Goal: Task Accomplishment & Management: Manage account settings

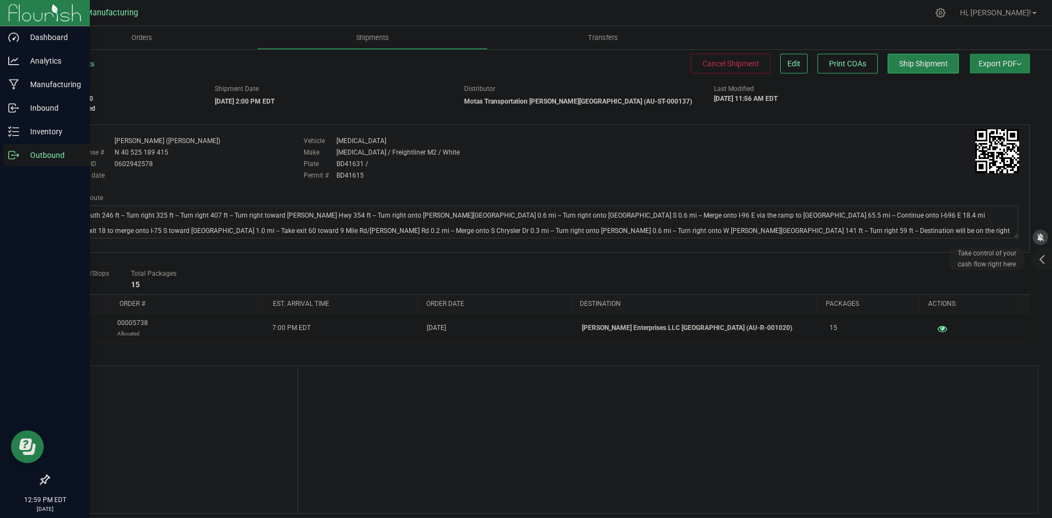
click at [16, 155] on icon at bounding box center [13, 155] width 11 height 11
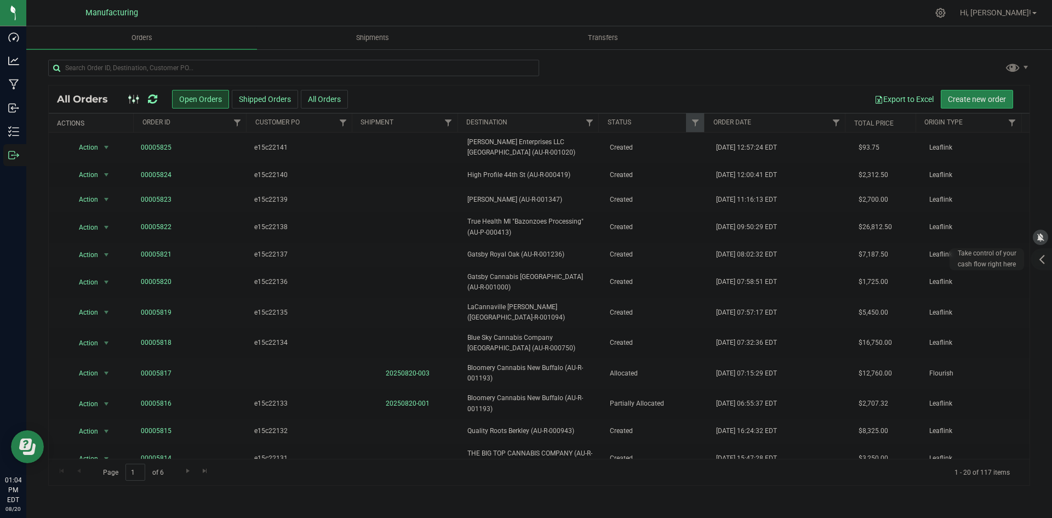
click at [154, 100] on icon at bounding box center [152, 99] width 9 height 11
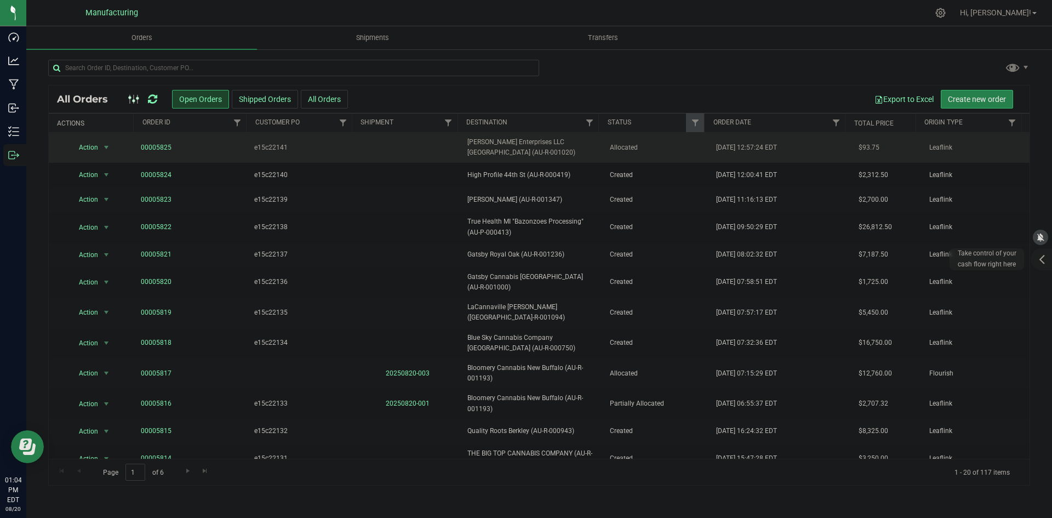
click at [568, 150] on span "[PERSON_NAME] Enterprises LLC [GEOGRAPHIC_DATA] (AU-R-001020)" at bounding box center [532, 147] width 129 height 21
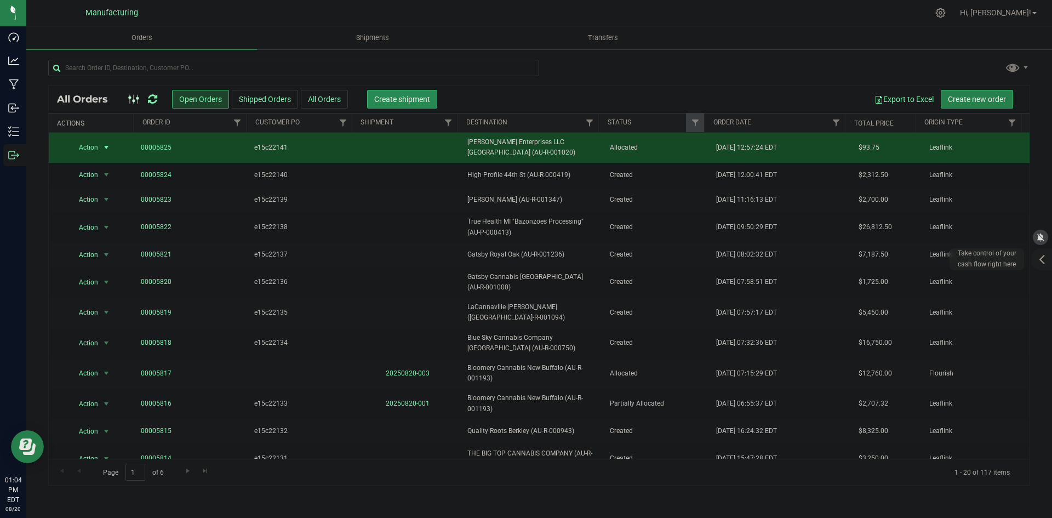
click at [424, 101] on span "Create shipment" at bounding box center [402, 99] width 56 height 9
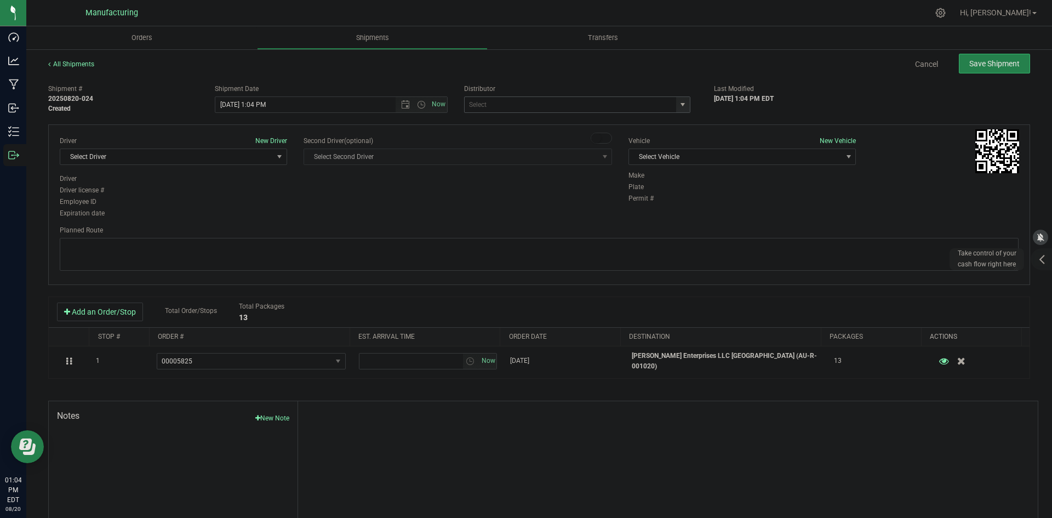
click at [679, 107] on span "select" at bounding box center [683, 104] width 9 height 9
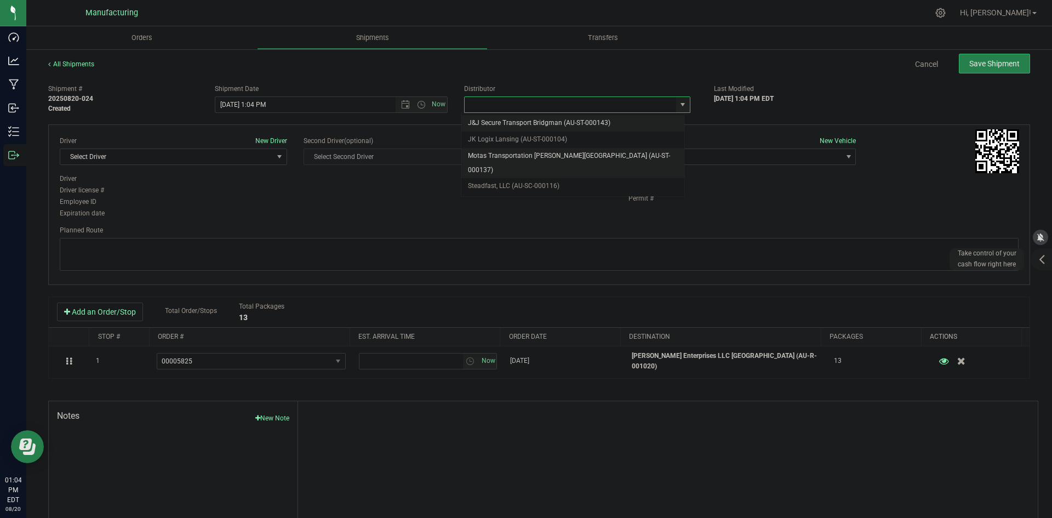
click at [531, 153] on li "Motas Transportation [PERSON_NAME][GEOGRAPHIC_DATA] (AU-ST-000137)" at bounding box center [573, 163] width 223 height 30
type input "Motas Transportation [PERSON_NAME][GEOGRAPHIC_DATA] (AU-ST-000137)"
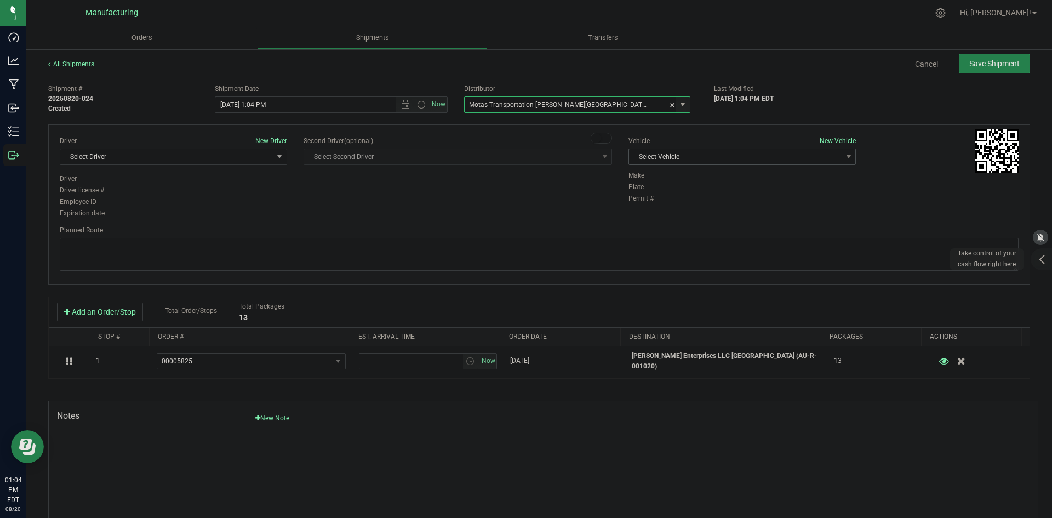
click at [696, 164] on div "Vehicle New Vehicle Select Vehicle Select Vehicle Box 1 International (JJ) T3 V…" at bounding box center [742, 153] width 244 height 35
click at [690, 163] on span "Select Vehicle" at bounding box center [735, 156] width 213 height 15
click at [641, 209] on li "T3" at bounding box center [737, 208] width 224 height 16
click at [200, 162] on span "Select Driver" at bounding box center [166, 156] width 213 height 15
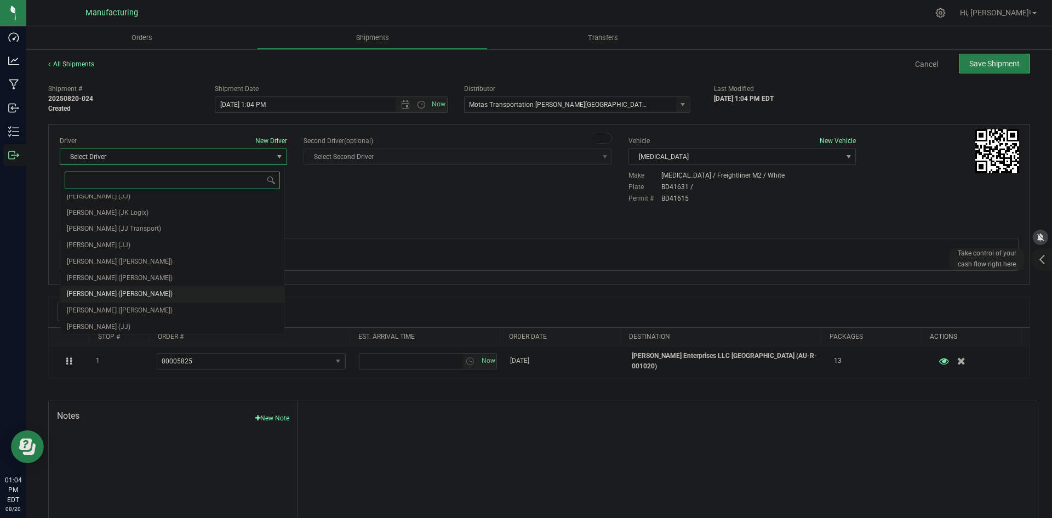
scroll to position [58, 0]
click at [358, 213] on div "Driver New Driver Select Driver Select Driver Perry Black (JK Logix) Robert Cle…" at bounding box center [540, 178] width 976 height 84
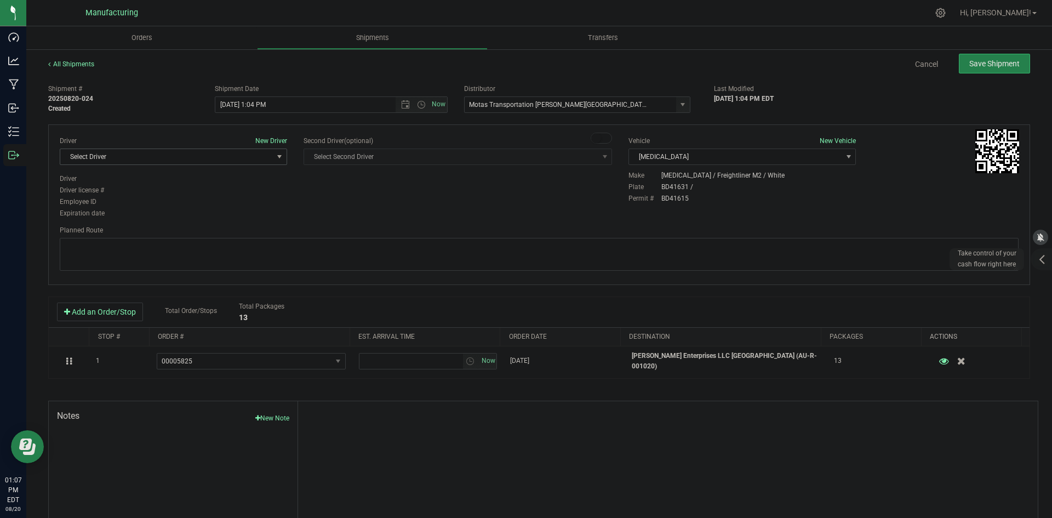
click at [248, 158] on span "Select Driver" at bounding box center [166, 156] width 213 height 15
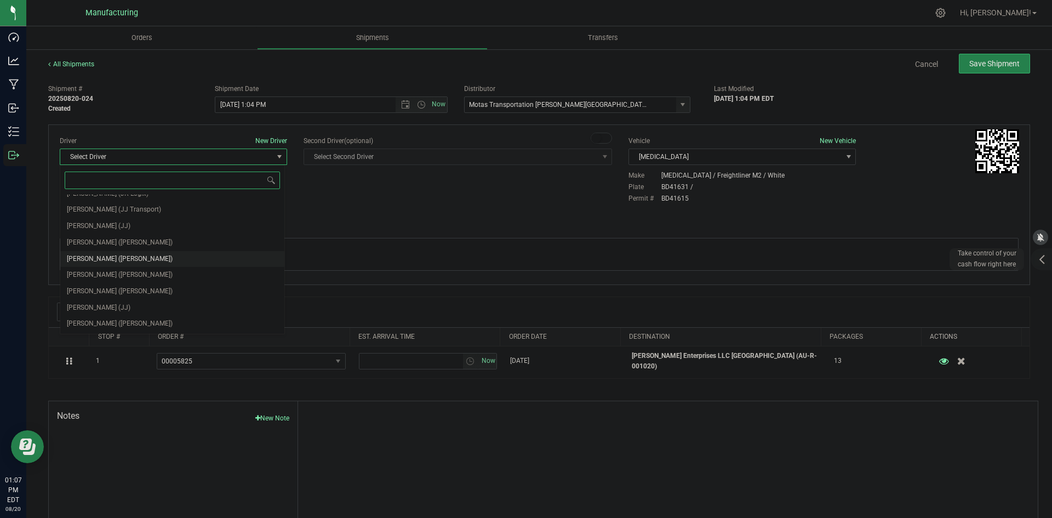
click at [98, 260] on span "Lloyd Neely (Motas)" at bounding box center [120, 259] width 106 height 14
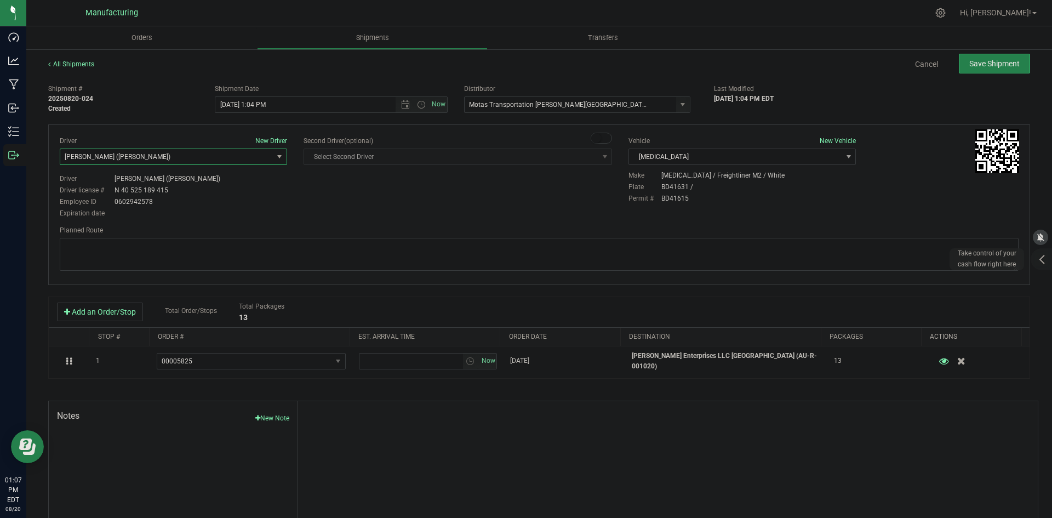
click at [383, 200] on div "Driver New Driver Lloyd Neely (Motas) Select Driver Perry Black (JK Logix) Robe…" at bounding box center [540, 178] width 976 height 84
click at [418, 104] on span "Open the time view" at bounding box center [421, 104] width 9 height 9
click at [247, 132] on li "2:00 PM" at bounding box center [328, 133] width 229 height 14
type input "8/20/2025 2:00 PM"
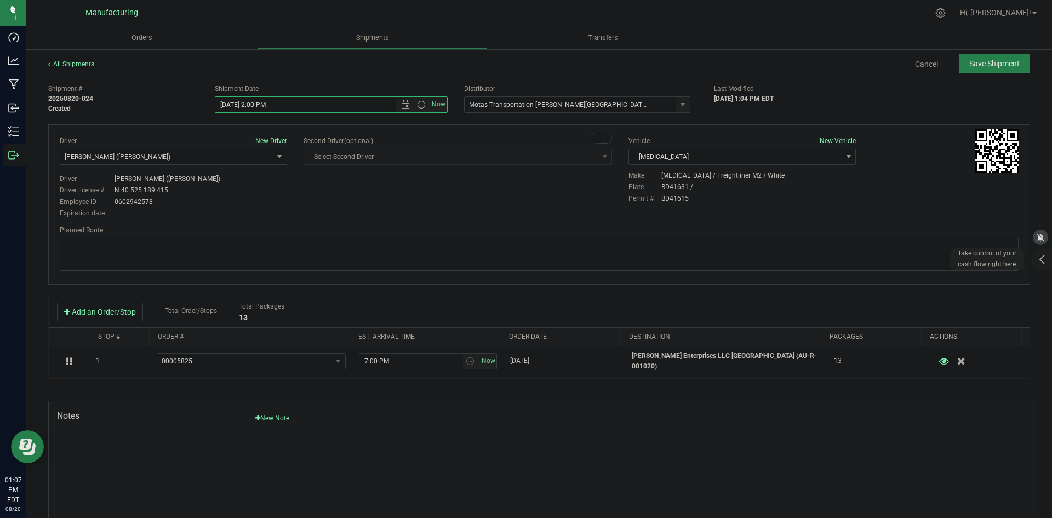
click at [353, 224] on div "Driver New Driver Lloyd Neely (Motas) Select Driver Perry Black (JK Logix) Robe…" at bounding box center [539, 204] width 982 height 161
click at [559, 243] on textarea at bounding box center [539, 254] width 959 height 33
paste textarea "Head south 246 ft -- Turn right 325 ft -- Turn right 407 ft -- Turn right towar…"
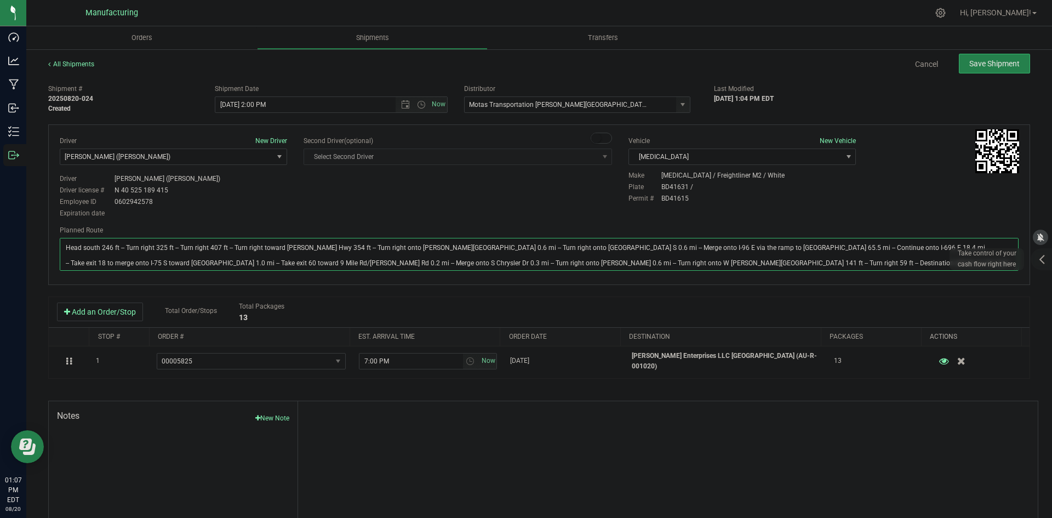
type textarea "Head south 246 ft -- Turn right 325 ft -- Turn right 407 ft -- Turn right towar…"
click at [534, 203] on div "Driver New Driver Lloyd Neely (Motas) Select Driver Perry Black (JK Logix) Robe…" at bounding box center [540, 178] width 976 height 84
click at [970, 65] on span "Save Shipment" at bounding box center [995, 63] width 50 height 9
type input "8/20/2025 6:00 PM"
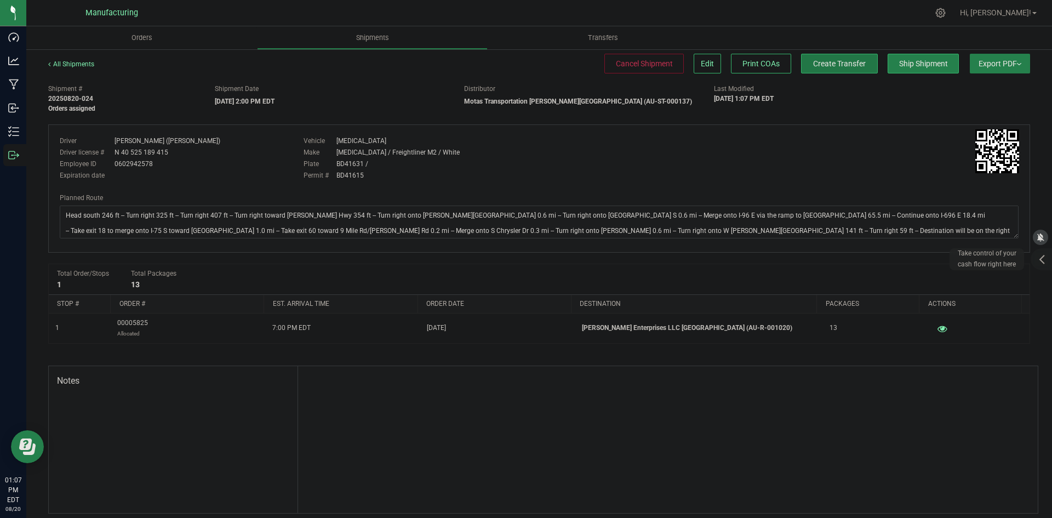
click at [836, 64] on span "Create Transfer" at bounding box center [839, 63] width 53 height 9
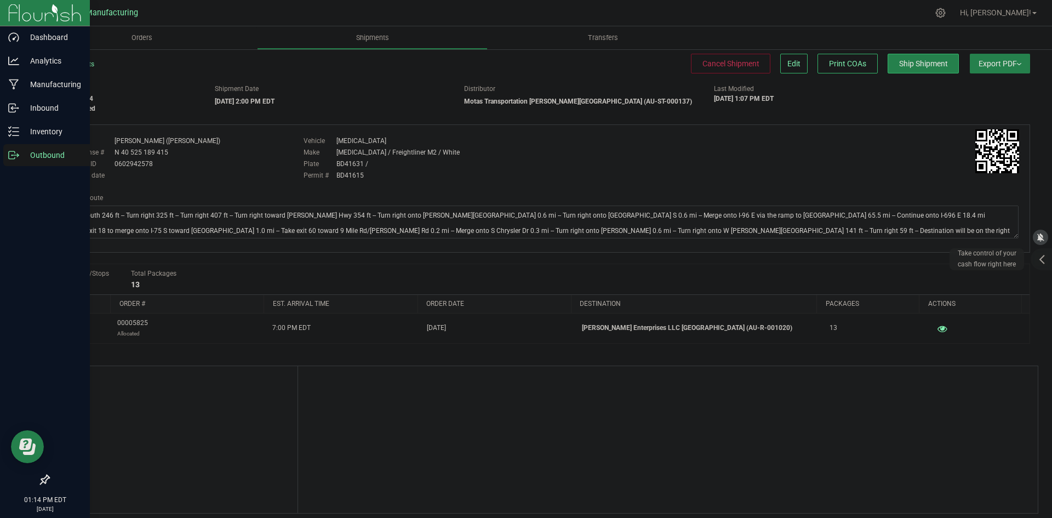
click at [16, 155] on icon at bounding box center [13, 155] width 11 height 11
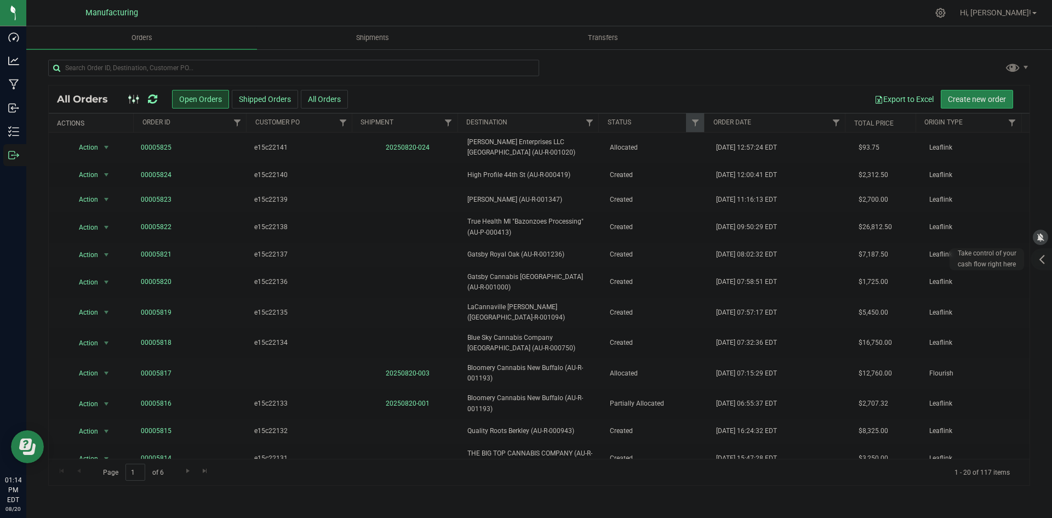
click at [152, 96] on icon at bounding box center [152, 99] width 9 height 11
click at [152, 97] on icon at bounding box center [152, 99] width 9 height 11
click at [152, 101] on icon at bounding box center [152, 99] width 9 height 11
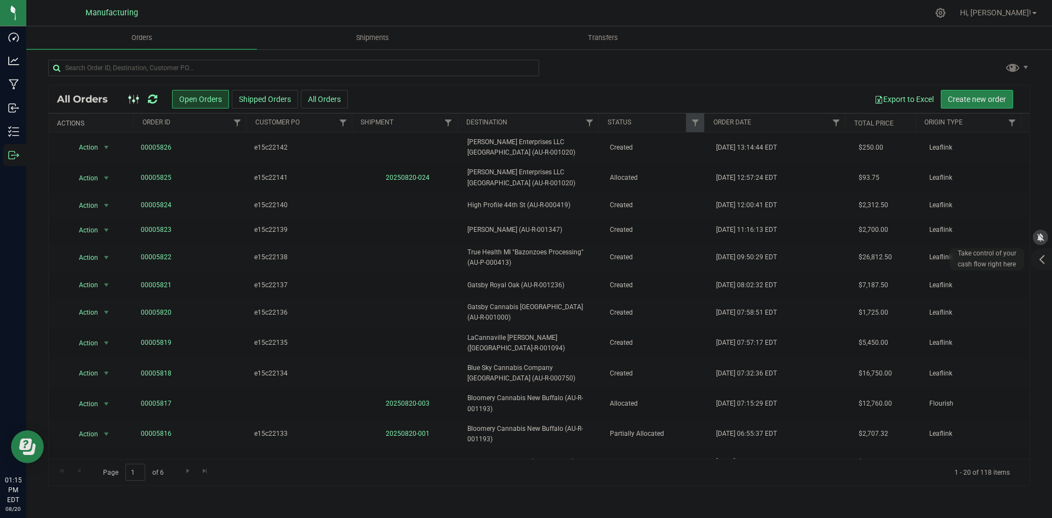
click at [155, 101] on icon at bounding box center [152, 99] width 9 height 11
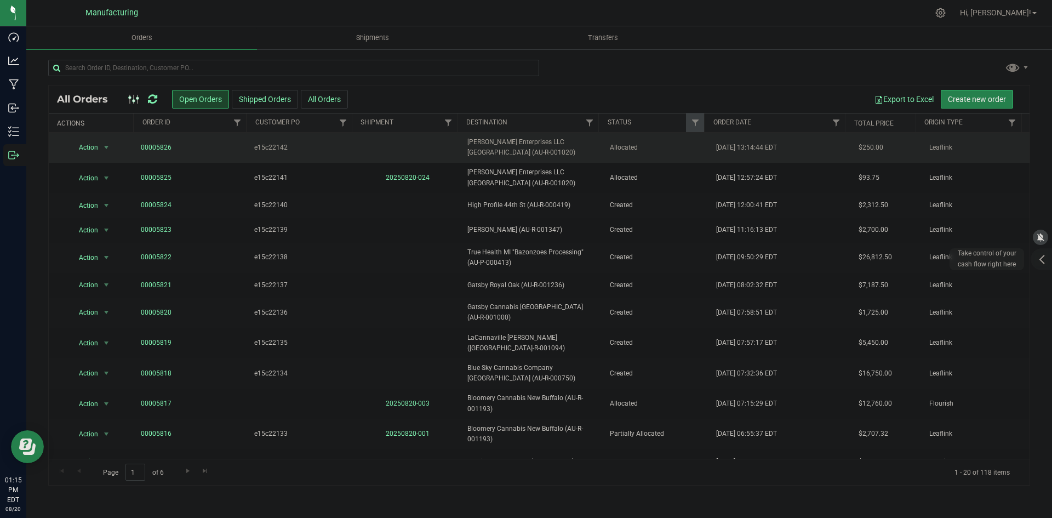
click at [537, 136] on td "Dhillon Enterprises LLC Fennville (AU-R-001020)" at bounding box center [532, 148] width 142 height 30
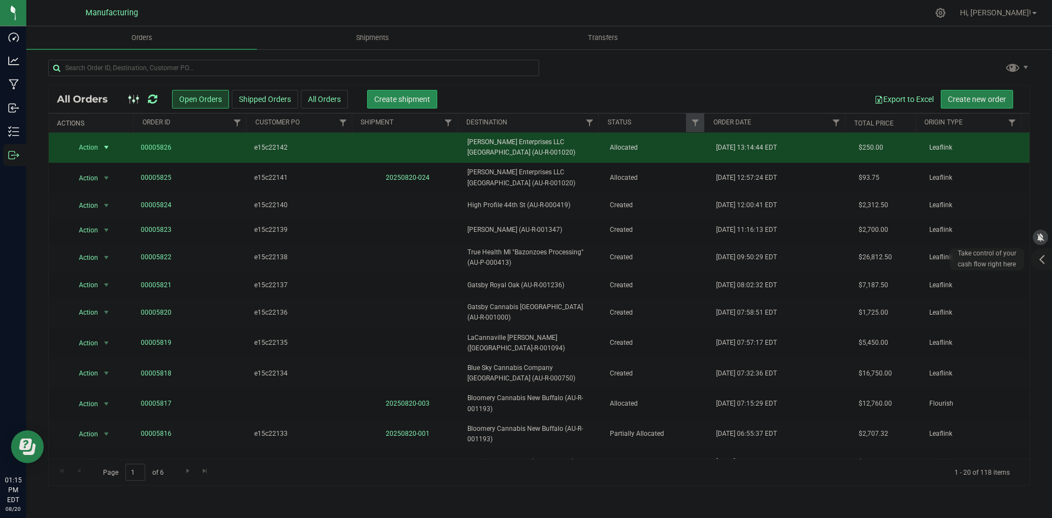
click at [379, 99] on span "Create shipment" at bounding box center [402, 99] width 56 height 9
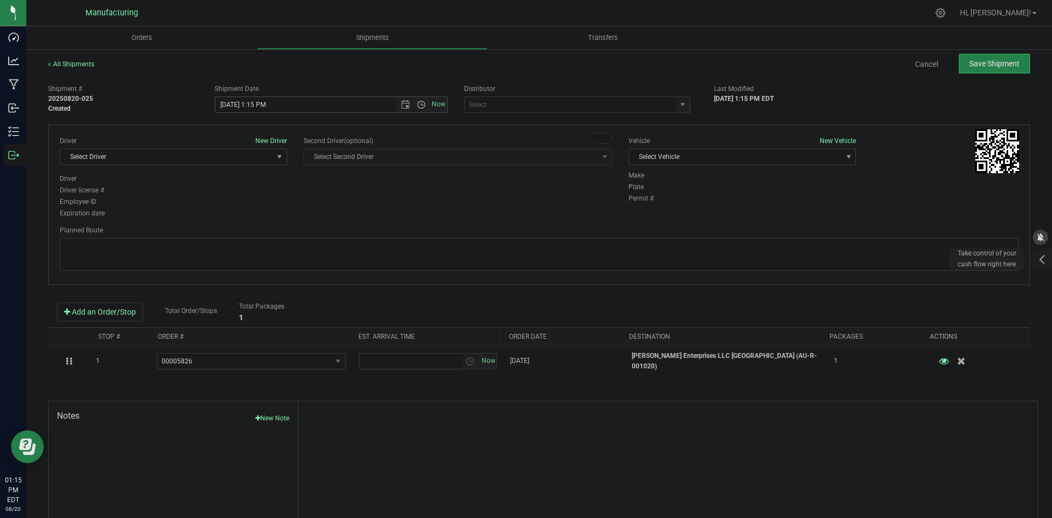
click at [417, 103] on span "Open the time view" at bounding box center [421, 104] width 9 height 9
click at [252, 135] on li "2:00 PM" at bounding box center [328, 133] width 229 height 14
type input "8/20/2025 2:00 PM"
click at [561, 238] on textarea at bounding box center [539, 254] width 959 height 33
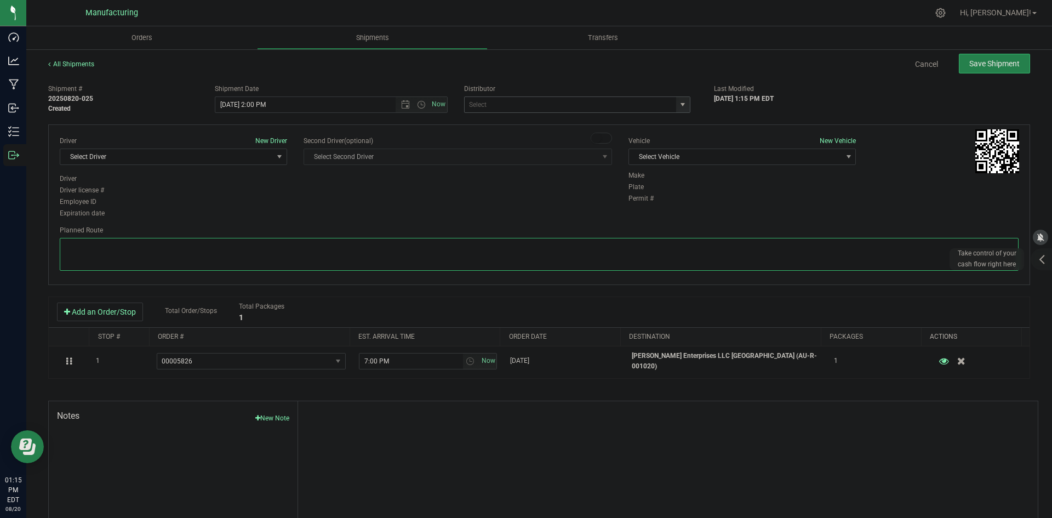
click at [679, 107] on span "select" at bounding box center [683, 104] width 9 height 9
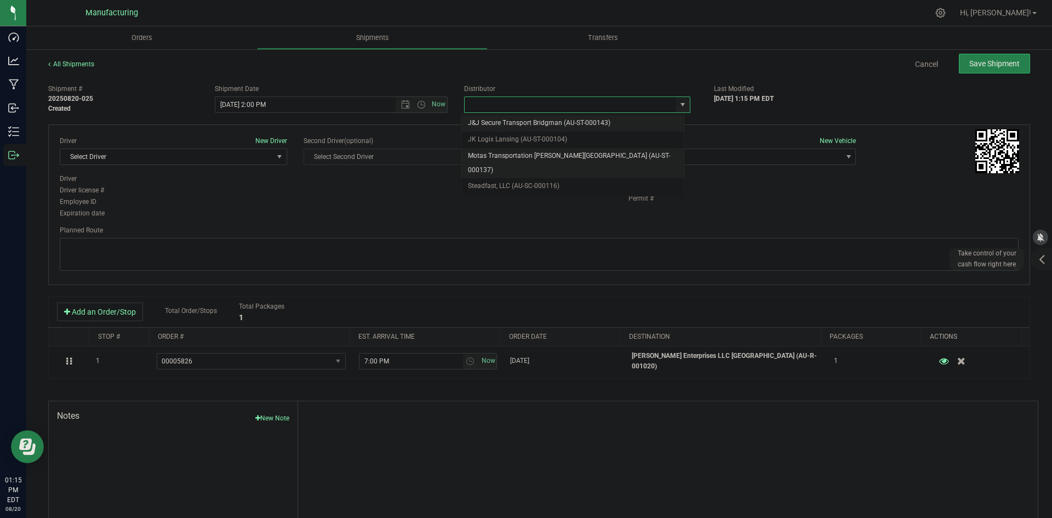
drag, startPoint x: 535, startPoint y: 151, endPoint x: 555, endPoint y: 155, distance: 20.7
click at [536, 151] on li "Motas Transportation [PERSON_NAME][GEOGRAPHIC_DATA] (AU-ST-000137)" at bounding box center [573, 163] width 223 height 30
type input "Motas Transportation [PERSON_NAME][GEOGRAPHIC_DATA] (AU-ST-000137)"
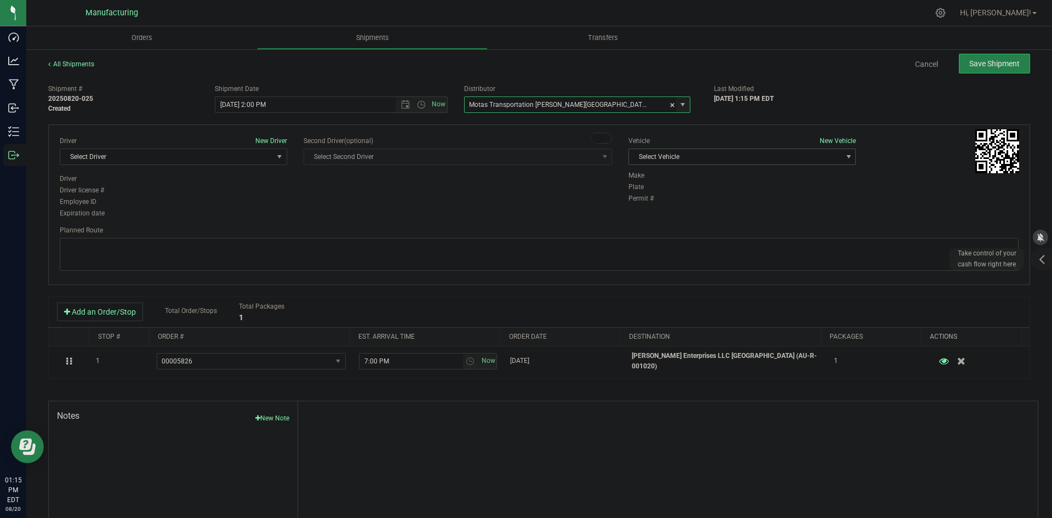
click at [726, 155] on span "Select Vehicle" at bounding box center [735, 156] width 213 height 15
click at [646, 208] on li "T3" at bounding box center [737, 208] width 224 height 16
click at [263, 155] on span "Select Driver" at bounding box center [166, 156] width 213 height 15
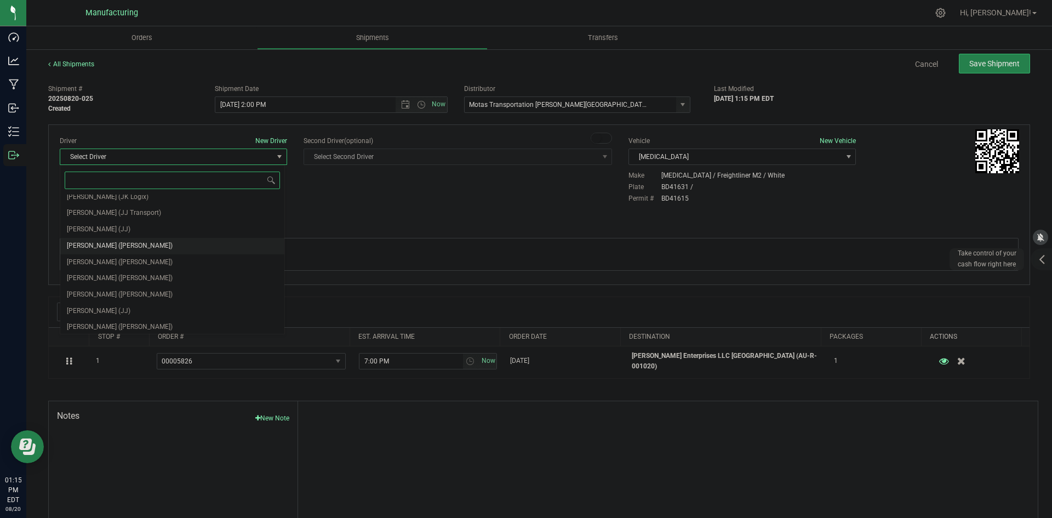
scroll to position [58, 0]
click at [91, 261] on span "Lloyd Neely (Motas)" at bounding box center [120, 259] width 106 height 14
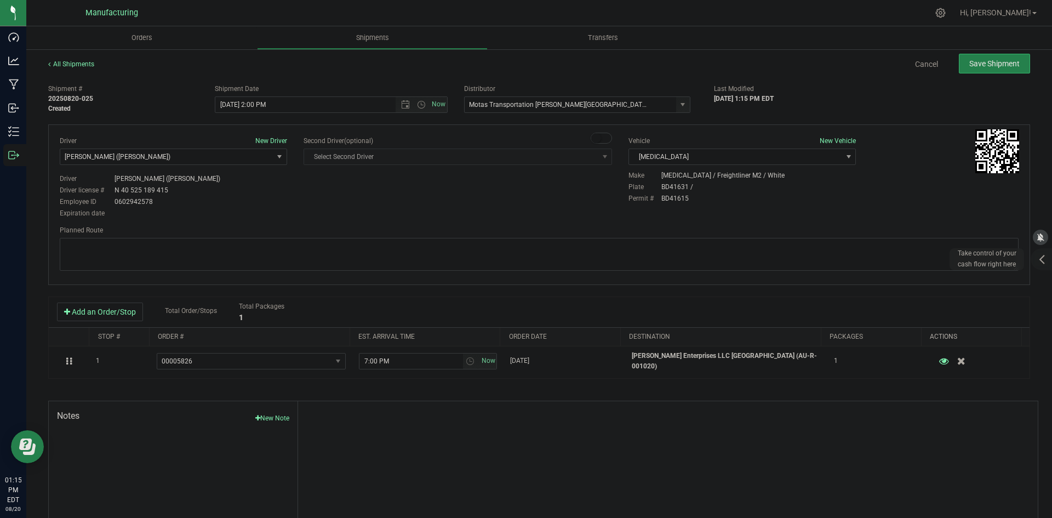
click at [227, 215] on div "Expiration date" at bounding box center [173, 213] width 227 height 10
click at [369, 247] on textarea at bounding box center [539, 254] width 959 height 33
paste textarea "Head south 246 ft -- Turn right 325 ft -- Turn right 407 ft -- Turn right towar…"
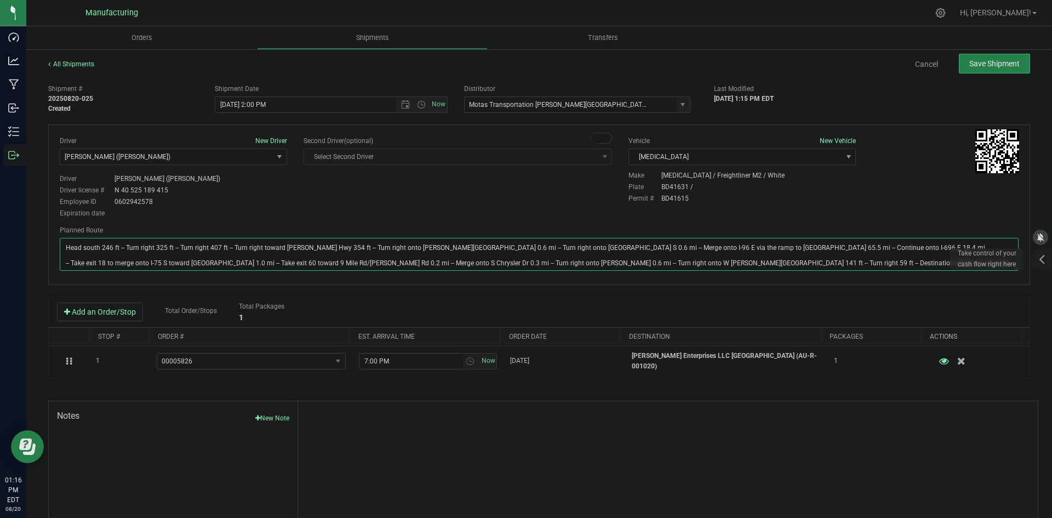
type textarea "Head south 246 ft -- Turn right 325 ft -- Turn right 407 ft -- Turn right towar…"
drag, startPoint x: 458, startPoint y: 192, endPoint x: 496, endPoint y: 183, distance: 39.4
click at [472, 189] on div "Driver New Driver Lloyd Neely (Motas) Select Driver Perry Black (JK Logix) Robe…" at bounding box center [540, 178] width 976 height 84
click at [998, 64] on span "Save Shipment" at bounding box center [995, 63] width 50 height 9
type input "8/20/2025 6:00 PM"
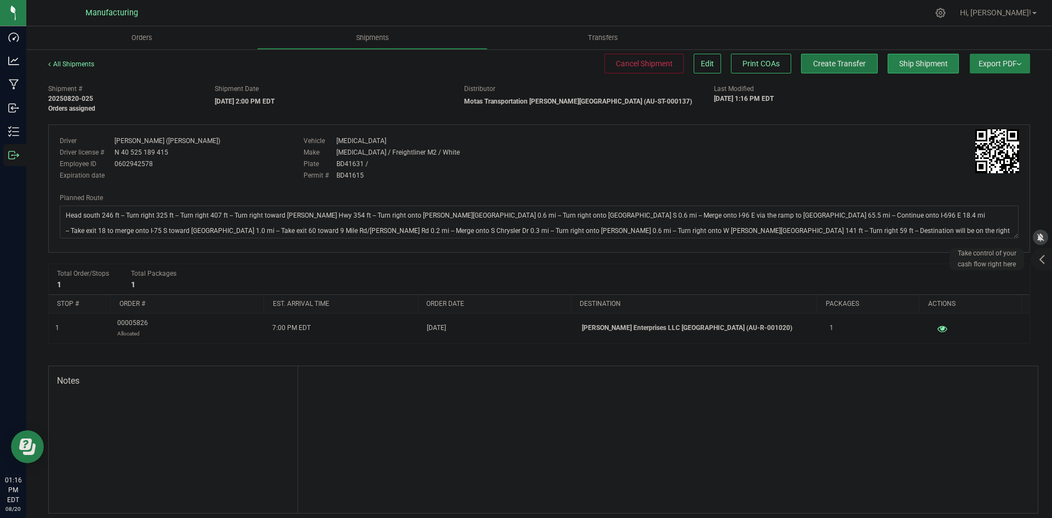
click at [845, 66] on span "Create Transfer" at bounding box center [839, 63] width 53 height 9
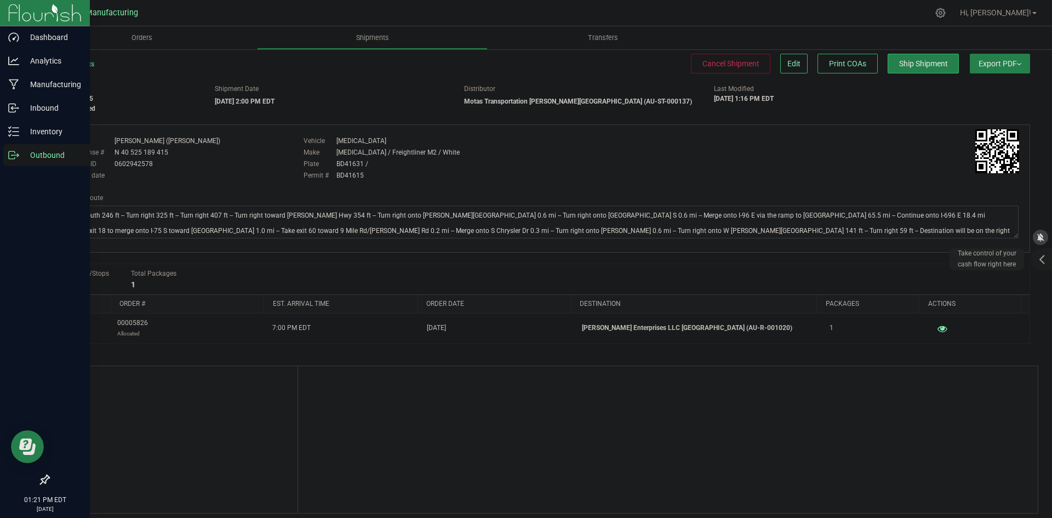
click at [24, 150] on p "Outbound" at bounding box center [52, 155] width 66 height 13
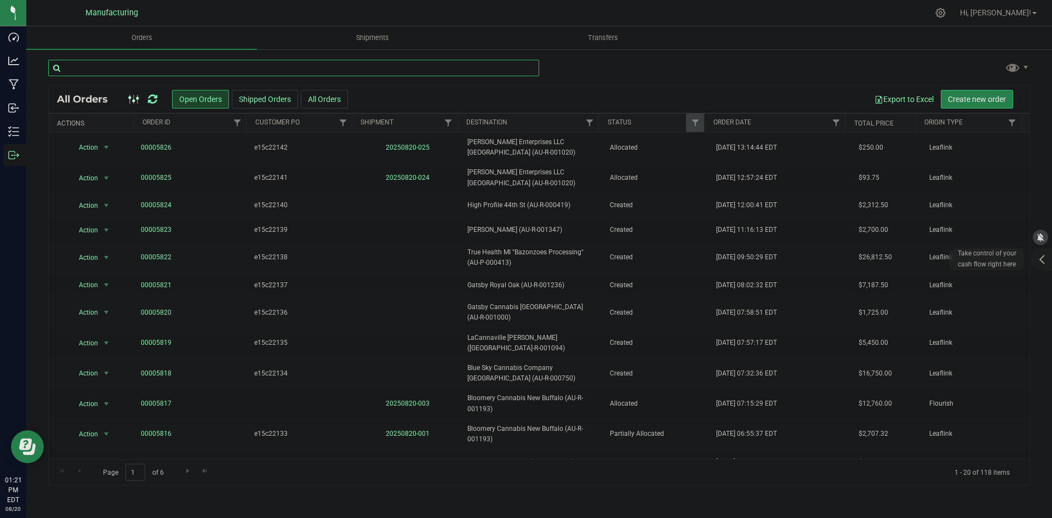
click at [262, 68] on input "text" at bounding box center [293, 68] width 491 height 16
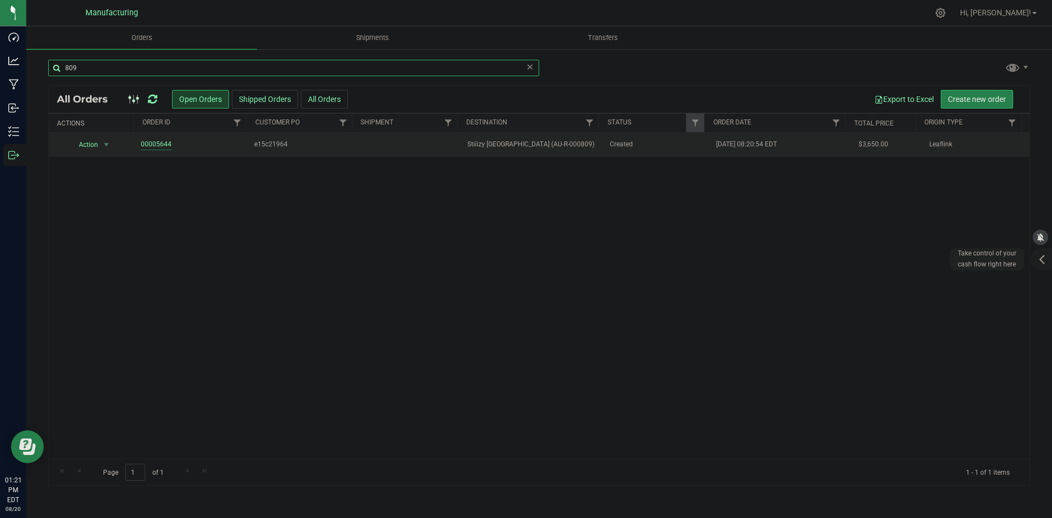
type input "809"
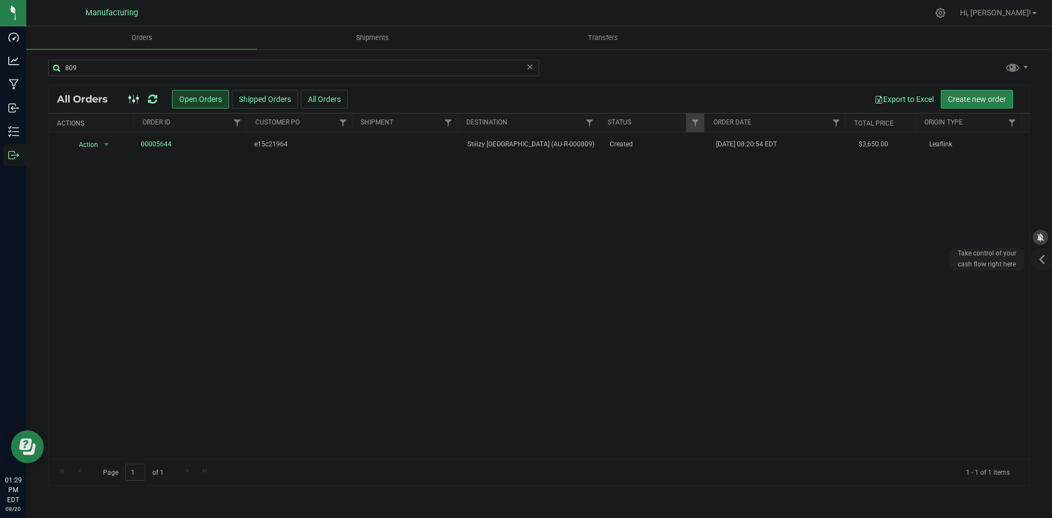
click at [156, 101] on icon at bounding box center [152, 99] width 9 height 11
click at [150, 96] on icon at bounding box center [152, 99] width 9 height 11
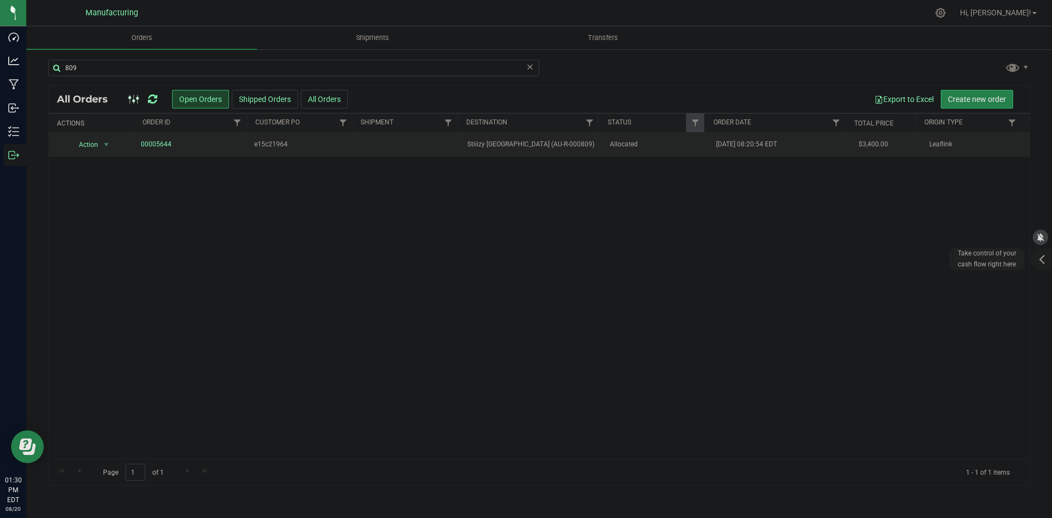
click at [693, 148] on span "Allocated" at bounding box center [657, 144] width 94 height 10
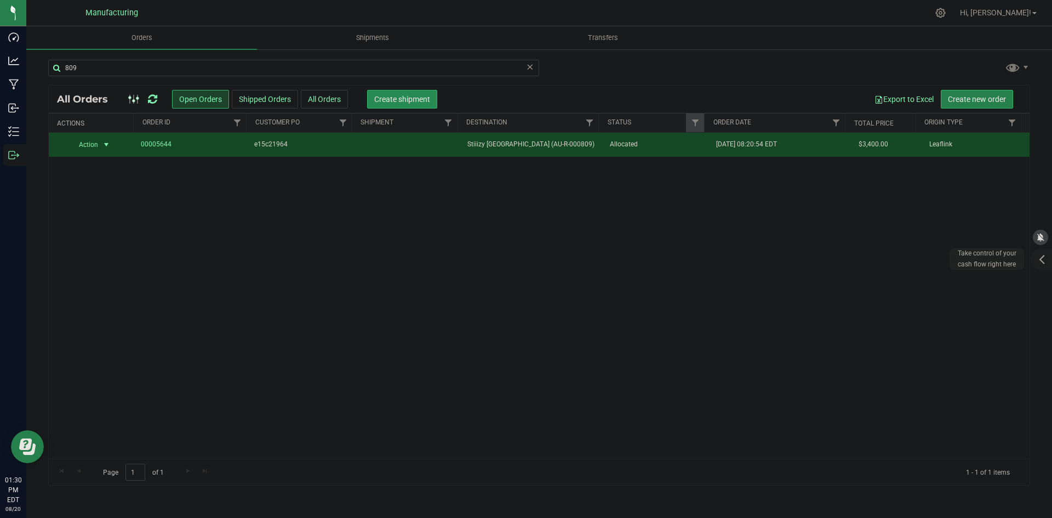
click at [407, 93] on button "Create shipment" at bounding box center [402, 99] width 70 height 19
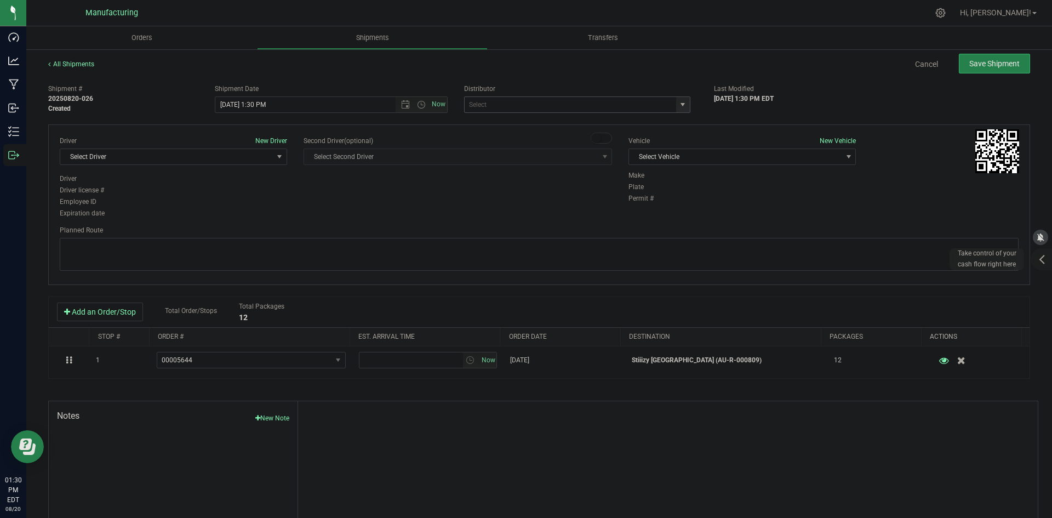
click at [679, 107] on span "select" at bounding box center [683, 104] width 9 height 9
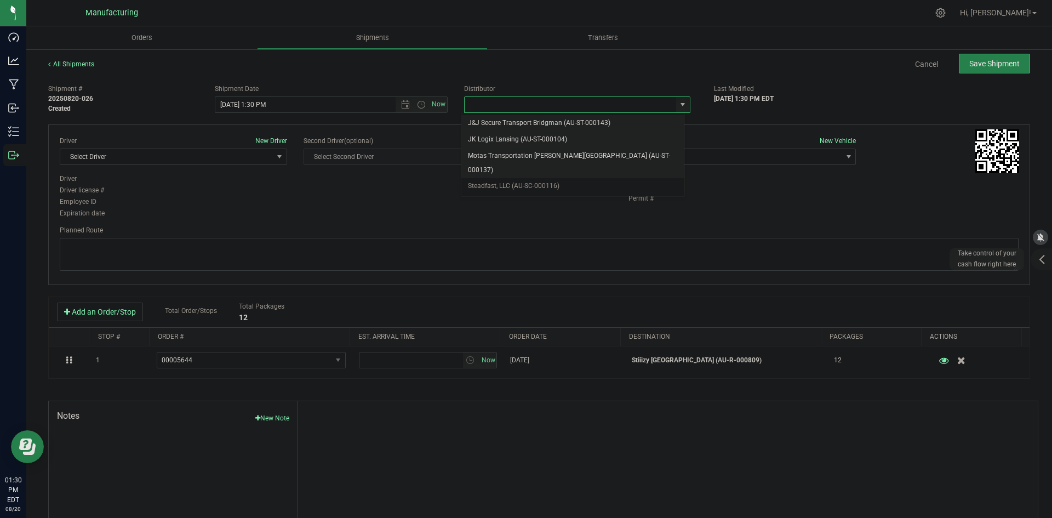
click at [524, 149] on li "Motas Transportation [PERSON_NAME][GEOGRAPHIC_DATA] (AU-ST-000137)" at bounding box center [573, 163] width 223 height 30
type input "Motas Transportation [PERSON_NAME][GEOGRAPHIC_DATA] (AU-ST-000137)"
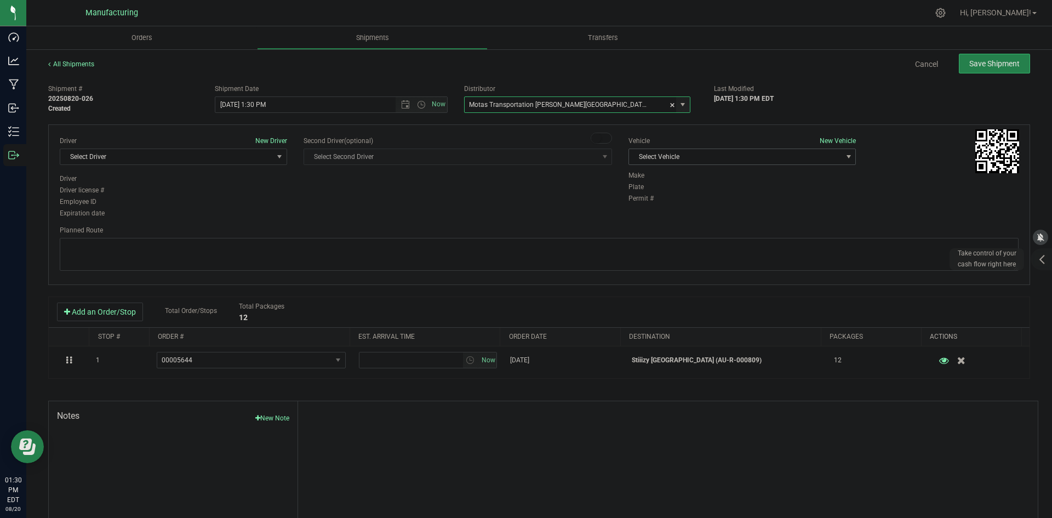
click at [727, 157] on span "Select Vehicle" at bounding box center [735, 156] width 213 height 15
click at [647, 213] on li "T3" at bounding box center [737, 208] width 224 height 16
click at [270, 157] on span "Select Driver" at bounding box center [166, 156] width 213 height 15
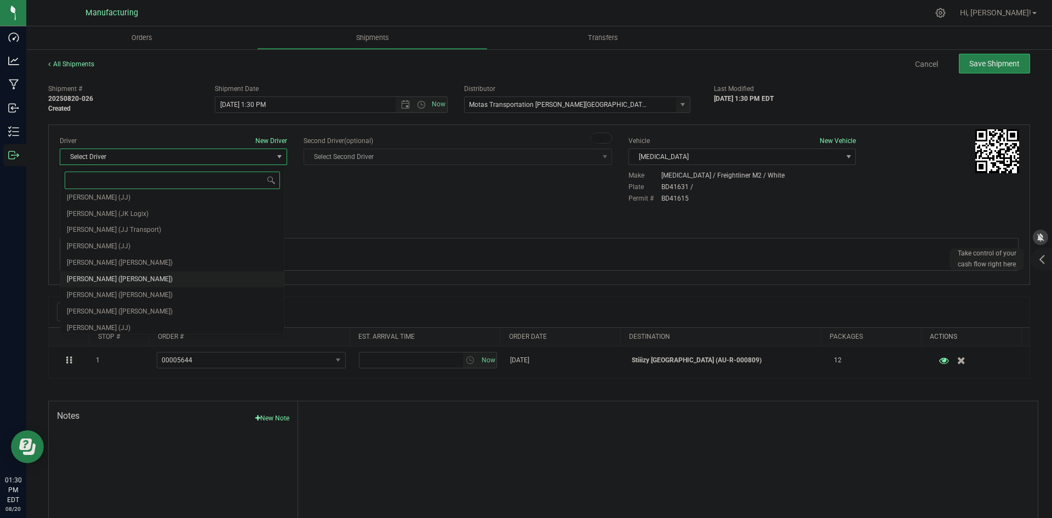
scroll to position [58, 0]
click at [120, 252] on span "Lloyd Neely (Motas)" at bounding box center [120, 259] width 106 height 14
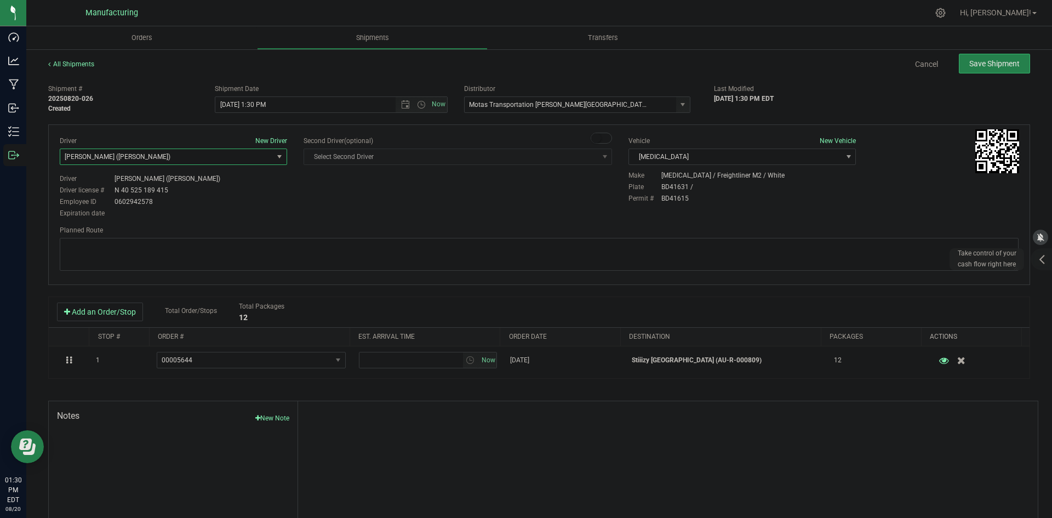
click at [396, 206] on div "Driver New Driver Lloyd Neely (Motas) Select Driver Perry Black (JK Logix) Robe…" at bounding box center [540, 178] width 976 height 84
click at [421, 104] on span "Open the time view" at bounding box center [421, 104] width 9 height 9
click at [242, 115] on li "2:00 PM" at bounding box center [328, 117] width 229 height 14
type input "8/20/2025 2:00 PM"
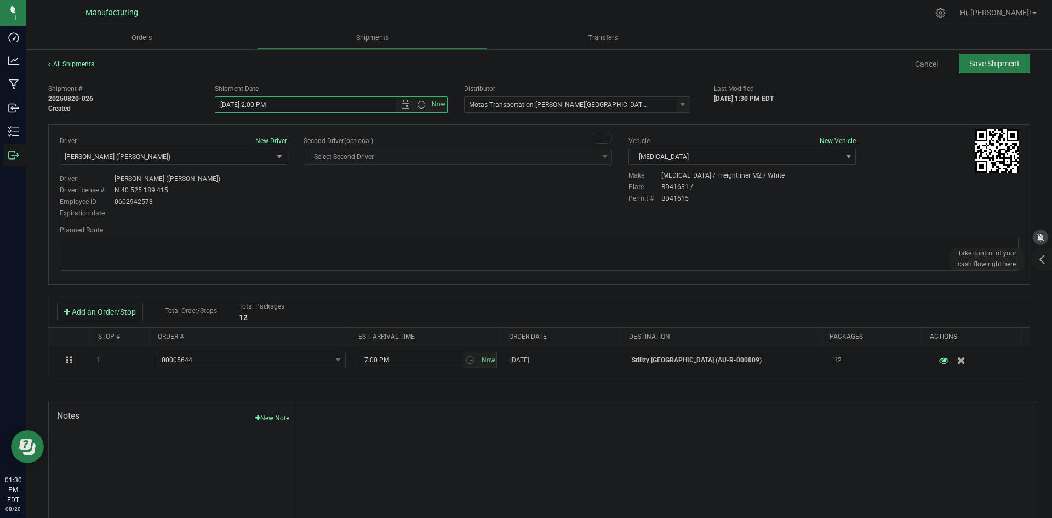
scroll to position [0, 0]
drag, startPoint x: 421, startPoint y: 195, endPoint x: 466, endPoint y: 196, distance: 45.5
click at [422, 195] on div "Driver New Driver Lloyd Neely (Motas) Select Driver Perry Black (JK Logix) Robe…" at bounding box center [540, 178] width 976 height 84
drag, startPoint x: 572, startPoint y: 248, endPoint x: 568, endPoint y: 241, distance: 7.8
click at [572, 248] on textarea at bounding box center [539, 254] width 959 height 33
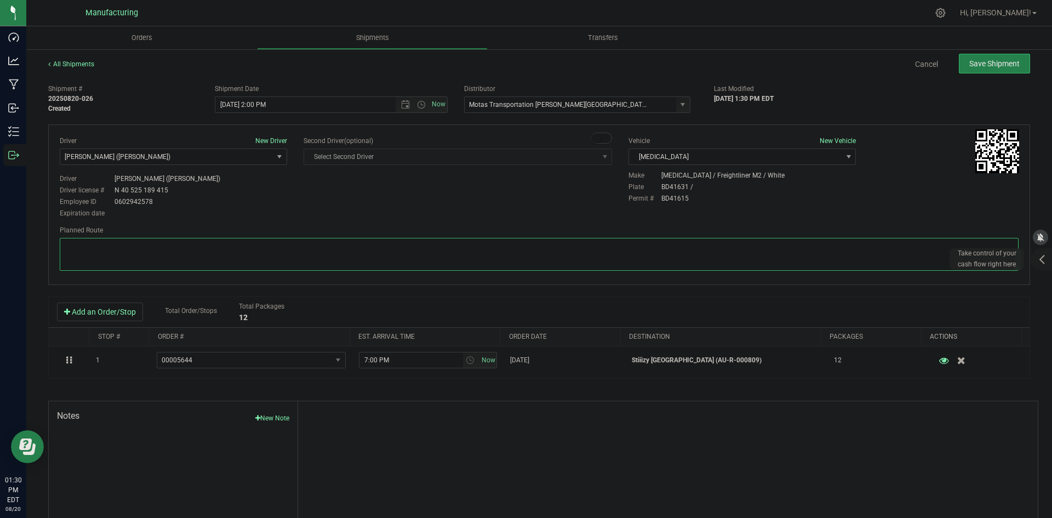
paste textarea "Head south 246 ft -- Turn right 325 ft -- Turn right 407 ft -- Turn right towar…"
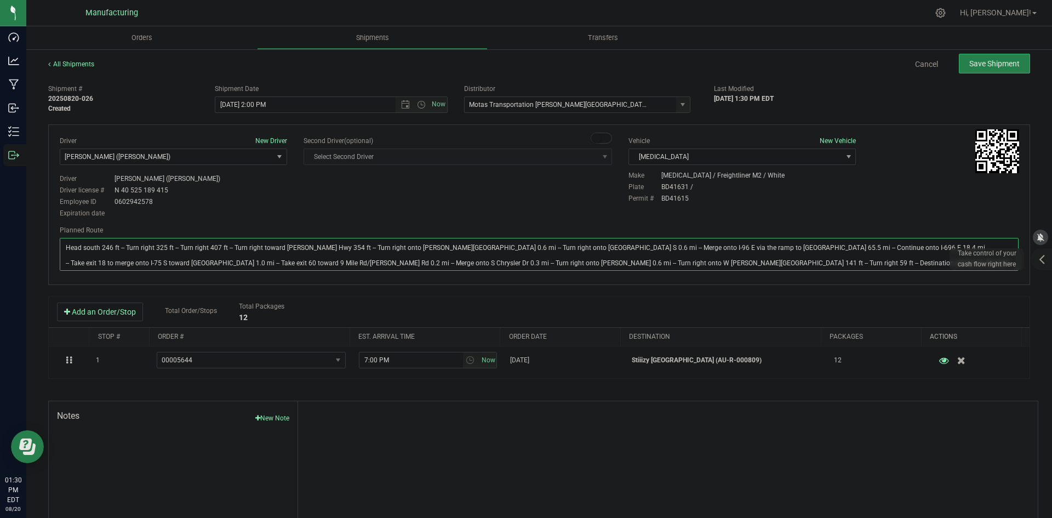
type textarea "Head south 246 ft -- Turn right 325 ft -- Turn right 407 ft -- Turn right towar…"
click at [531, 204] on div "Driver New Driver Lloyd Neely (Motas) Select Driver Perry Black (JK Logix) Robe…" at bounding box center [540, 178] width 976 height 84
click at [998, 62] on span "Save Shipment" at bounding box center [995, 63] width 50 height 9
type input "8/20/2025 6:00 PM"
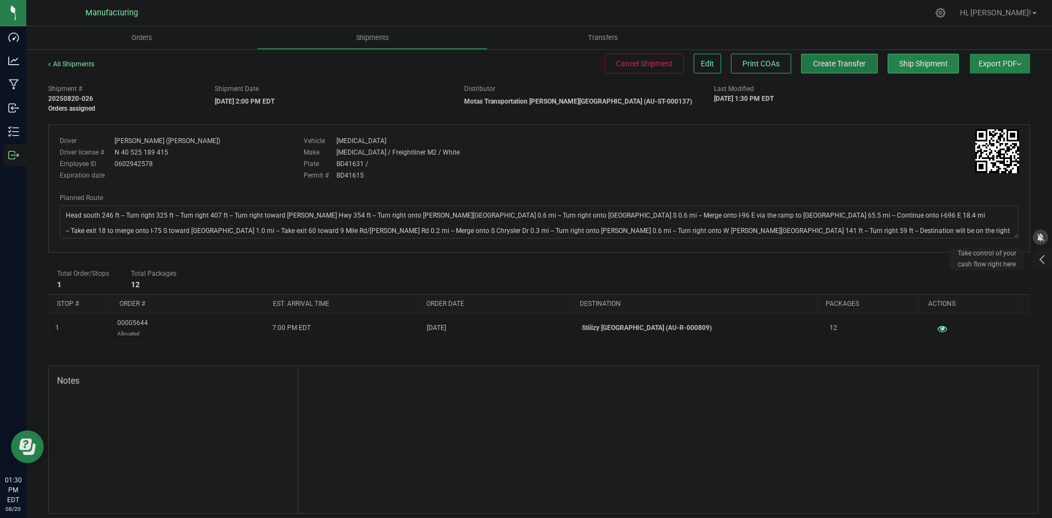
click at [830, 60] on span "Create Transfer" at bounding box center [839, 63] width 53 height 9
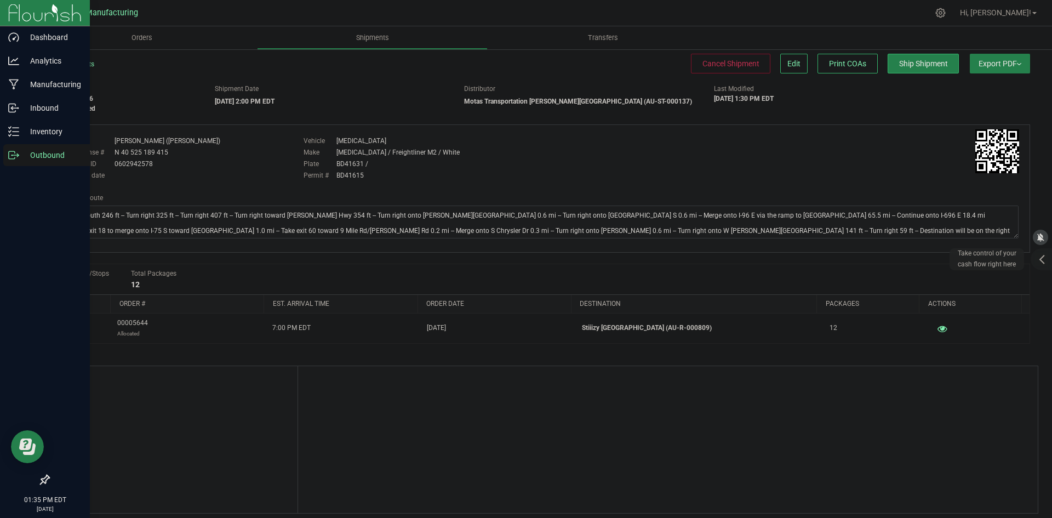
click at [33, 158] on p "Outbound" at bounding box center [52, 155] width 66 height 13
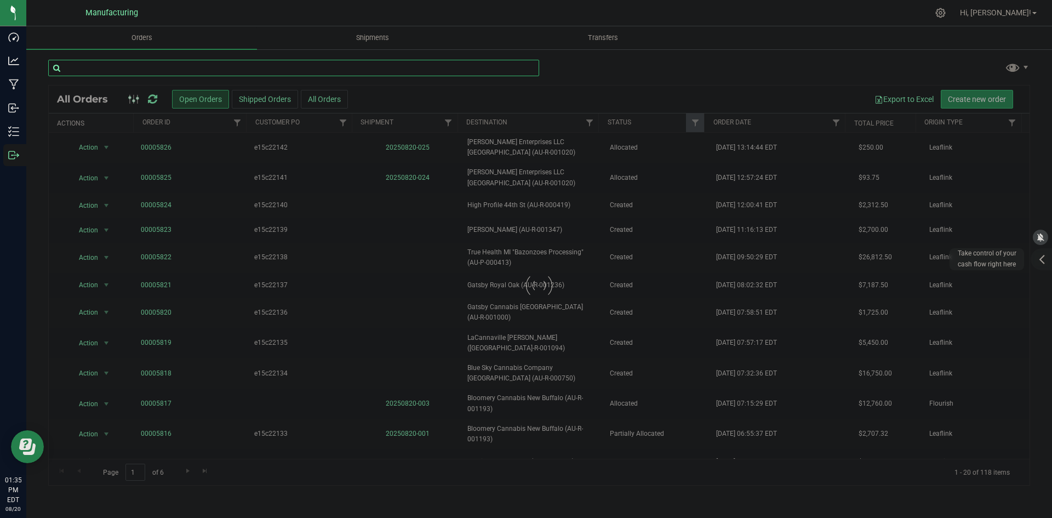
click at [137, 65] on input "text" at bounding box center [293, 68] width 491 height 16
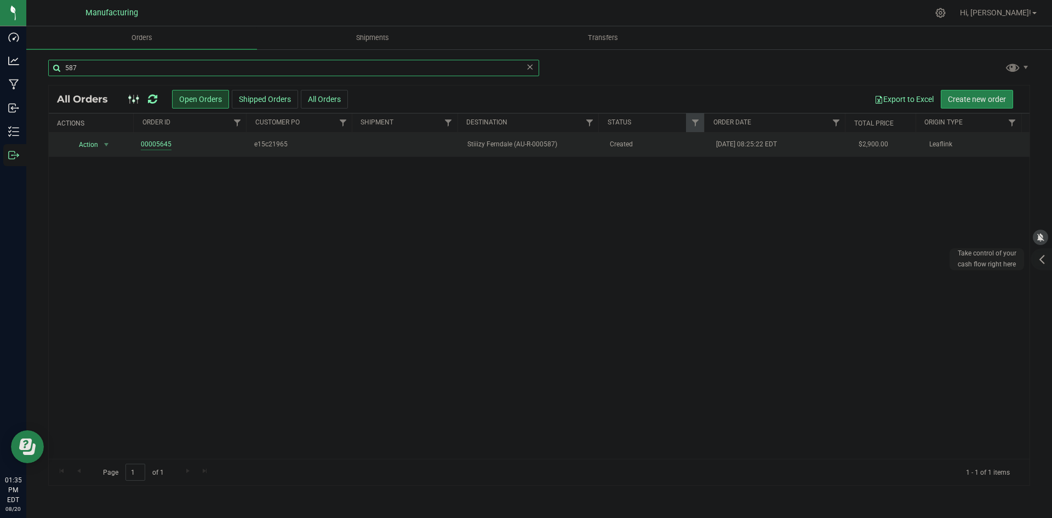
type input "587"
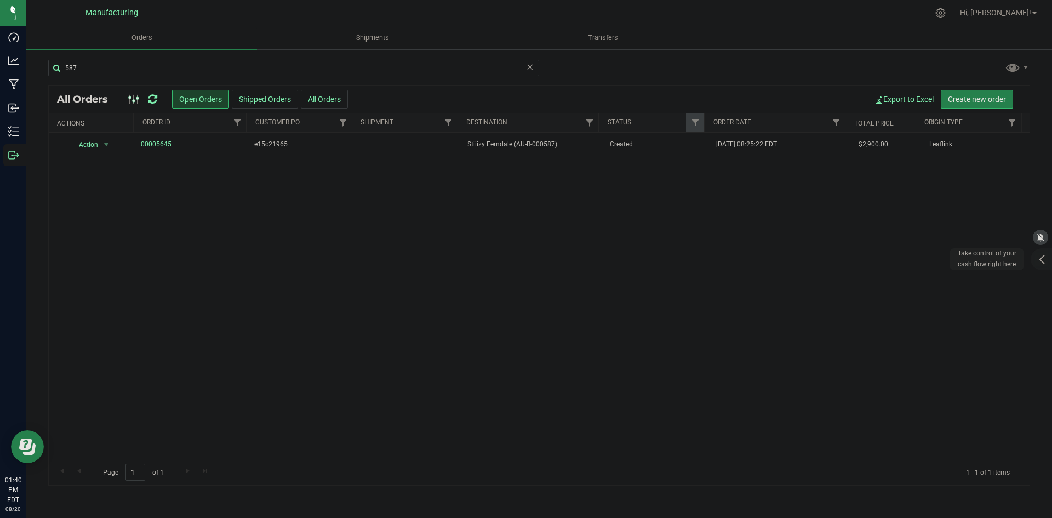
click at [147, 98] on div at bounding box center [142, 99] width 37 height 13
click at [148, 98] on div at bounding box center [142, 99] width 37 height 13
click at [153, 98] on icon at bounding box center [152, 99] width 9 height 11
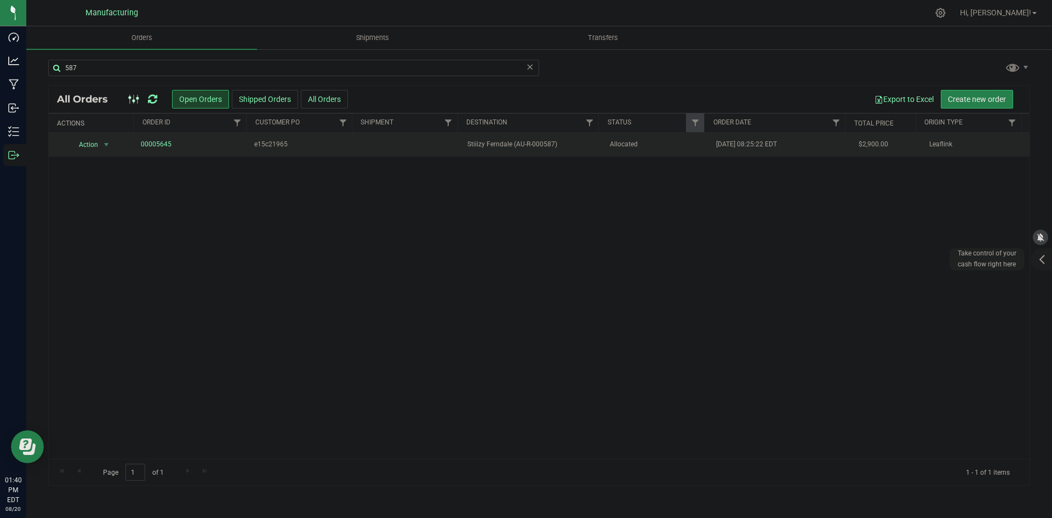
click at [639, 152] on td "Allocated" at bounding box center [657, 145] width 107 height 24
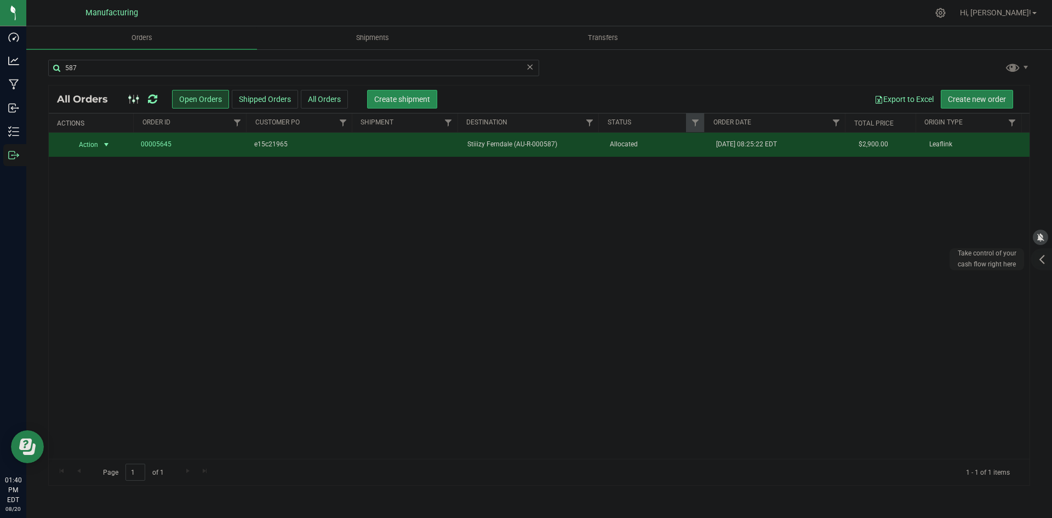
click at [401, 91] on button "Create shipment" at bounding box center [402, 99] width 70 height 19
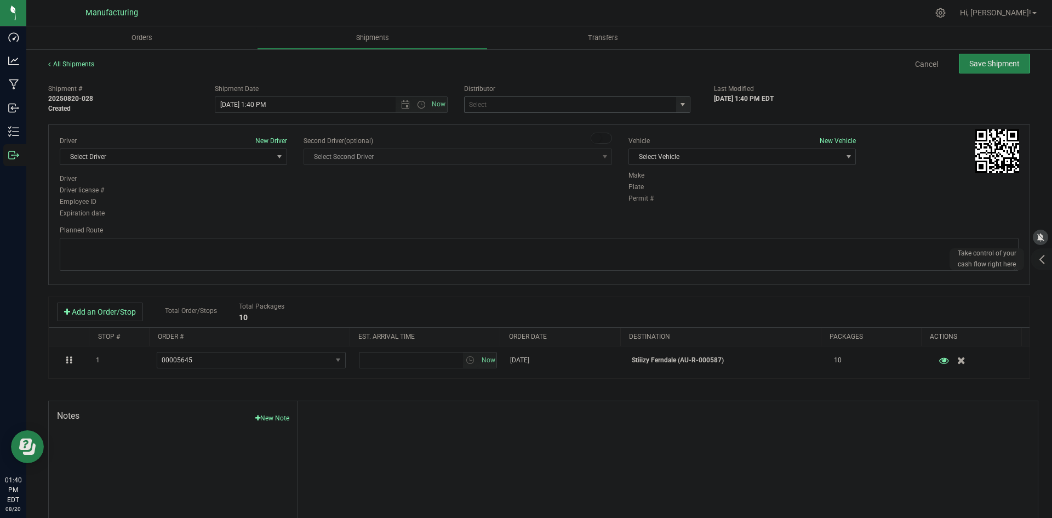
click at [679, 107] on span "select" at bounding box center [683, 104] width 9 height 9
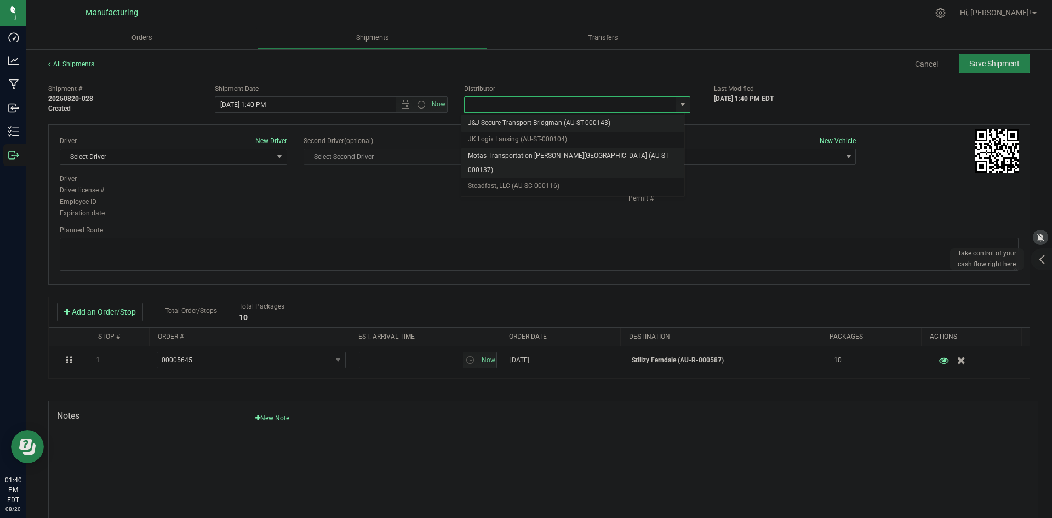
click at [519, 154] on li "Motas Transportation [PERSON_NAME][GEOGRAPHIC_DATA] (AU-ST-000137)" at bounding box center [573, 163] width 223 height 30
type input "Motas Transportation [PERSON_NAME][GEOGRAPHIC_DATA] (AU-ST-000137)"
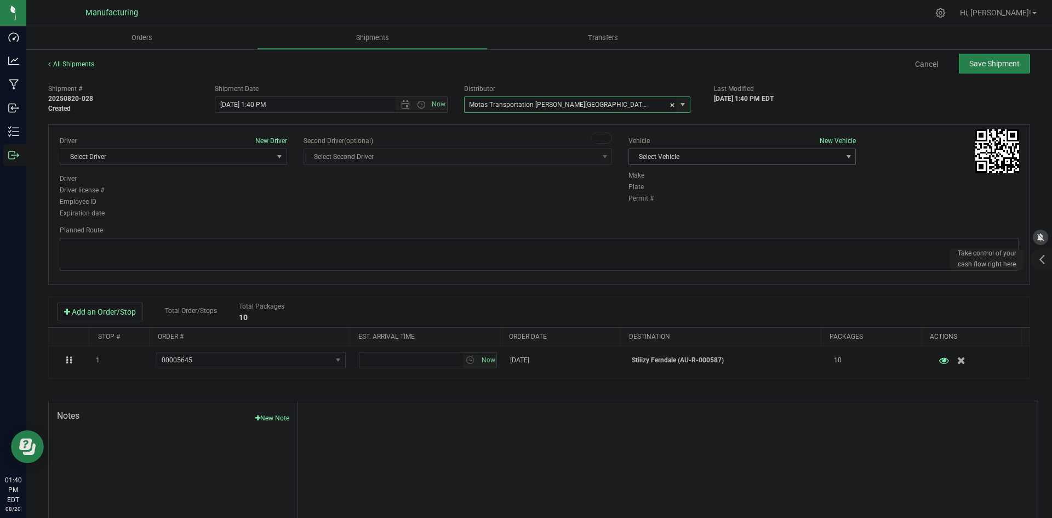
click at [762, 158] on span "Select Vehicle" at bounding box center [735, 156] width 213 height 15
click at [652, 205] on li "T3" at bounding box center [737, 208] width 224 height 16
click at [266, 157] on span "Select Driver" at bounding box center [166, 156] width 213 height 15
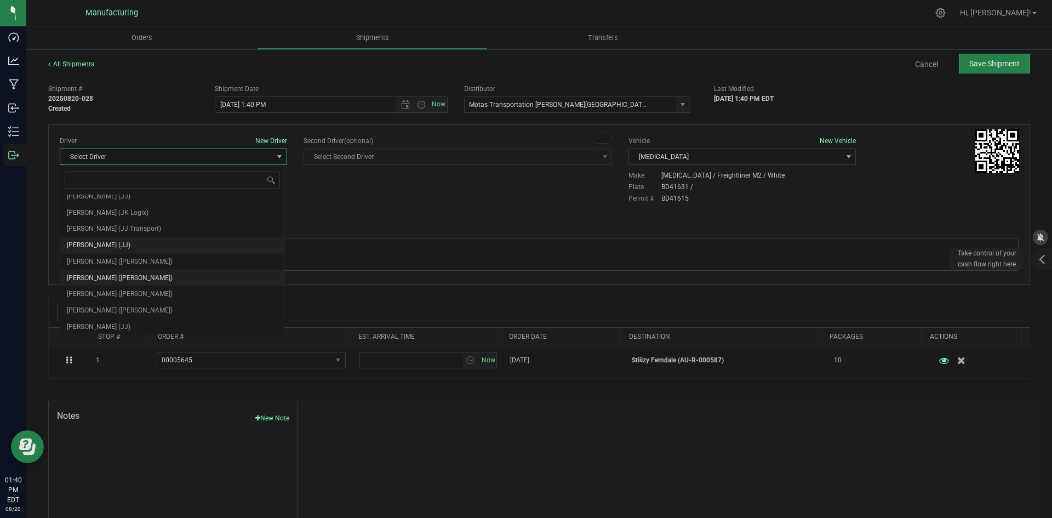
scroll to position [58, 0]
click at [109, 260] on span "Lloyd Neely (Motas)" at bounding box center [120, 259] width 106 height 14
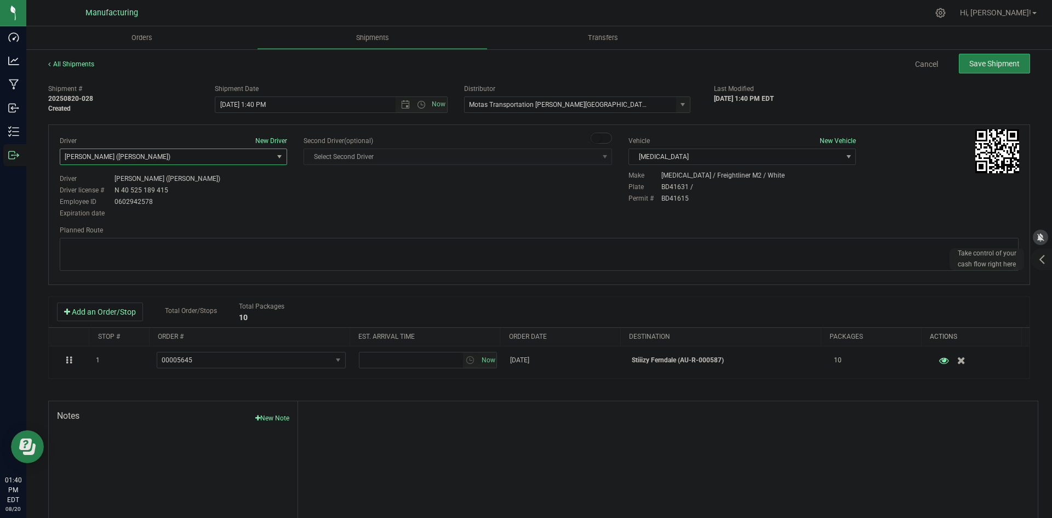
drag, startPoint x: 257, startPoint y: 223, endPoint x: 326, endPoint y: 167, distance: 88.9
click at [258, 223] on div "Driver New Driver Lloyd Neely (Motas) Select Driver Perry Black (JK Logix) Robe…" at bounding box center [539, 204] width 982 height 161
click at [417, 104] on span "Open the time view" at bounding box center [421, 104] width 9 height 9
click at [246, 187] on li "2:00 PM" at bounding box center [328, 188] width 229 height 14
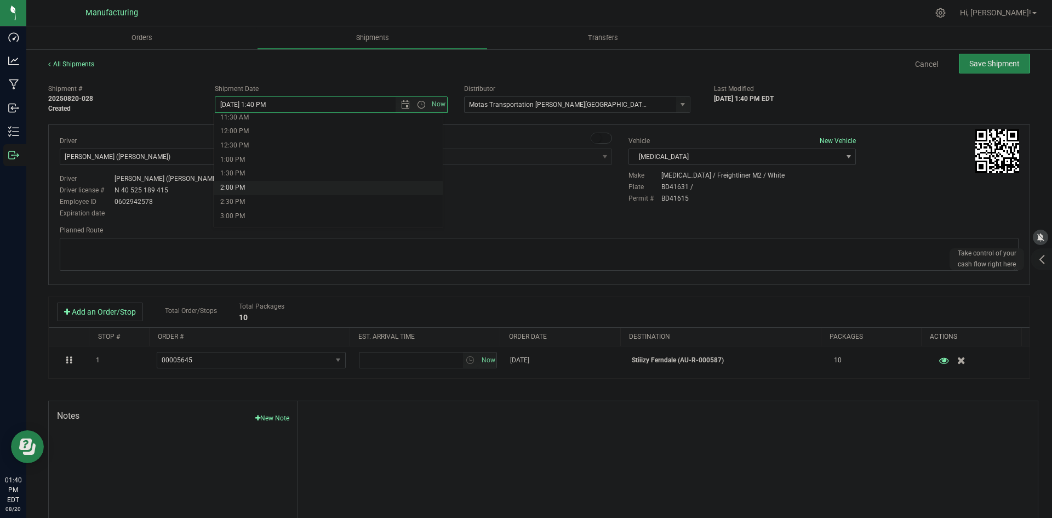
type input "8/20/2025 2:00 PM"
click at [366, 189] on div "Driver New Driver Lloyd Neely (Motas) Select Driver Perry Black (JK Logix) Robe…" at bounding box center [540, 178] width 976 height 84
click at [636, 251] on textarea at bounding box center [539, 254] width 959 height 33
paste textarea "Head south 246 ft -- Turn right 325 ft -- Turn right 407 ft -- Turn right towar…"
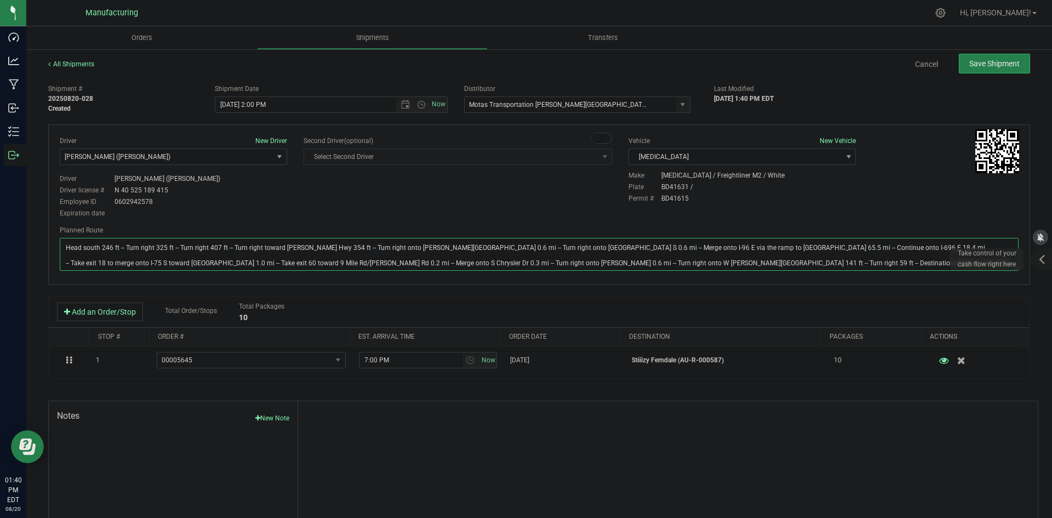
type textarea "Head south 246 ft -- Turn right 325 ft -- Turn right 407 ft -- Turn right towar…"
click at [567, 218] on div "Driver New Driver Lloyd Neely (Motas) Select Driver Perry Black (JK Logix) Robe…" at bounding box center [540, 178] width 976 height 84
click at [981, 64] on span "Save Shipment" at bounding box center [995, 63] width 50 height 9
type input "8/20/2025 6:00 PM"
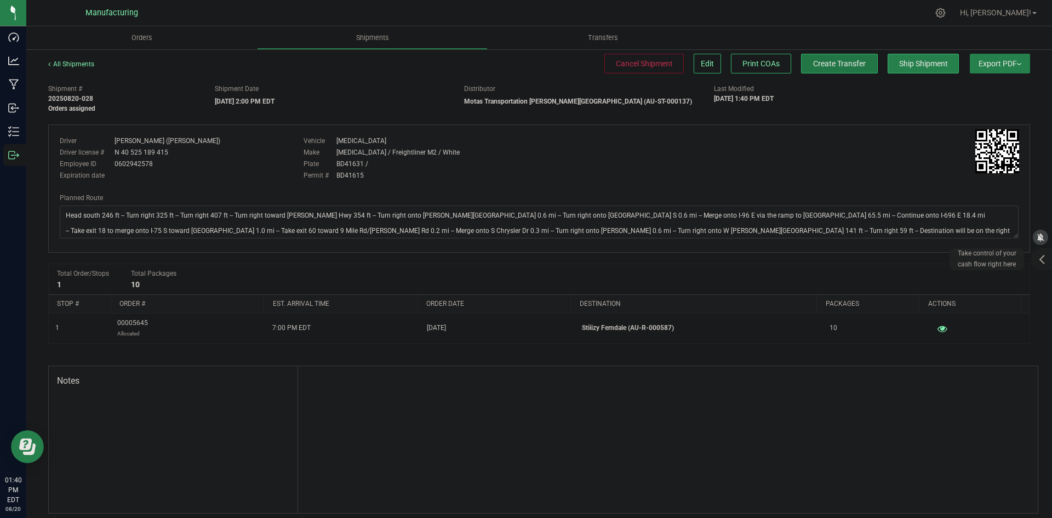
click at [823, 69] on button "Create Transfer" at bounding box center [839, 64] width 77 height 20
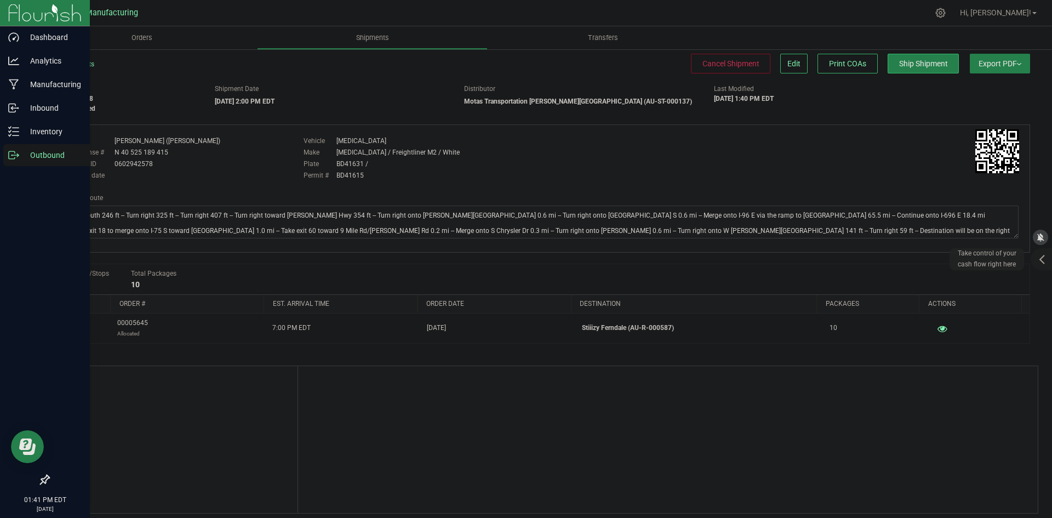
click at [16, 159] on icon at bounding box center [13, 155] width 11 height 11
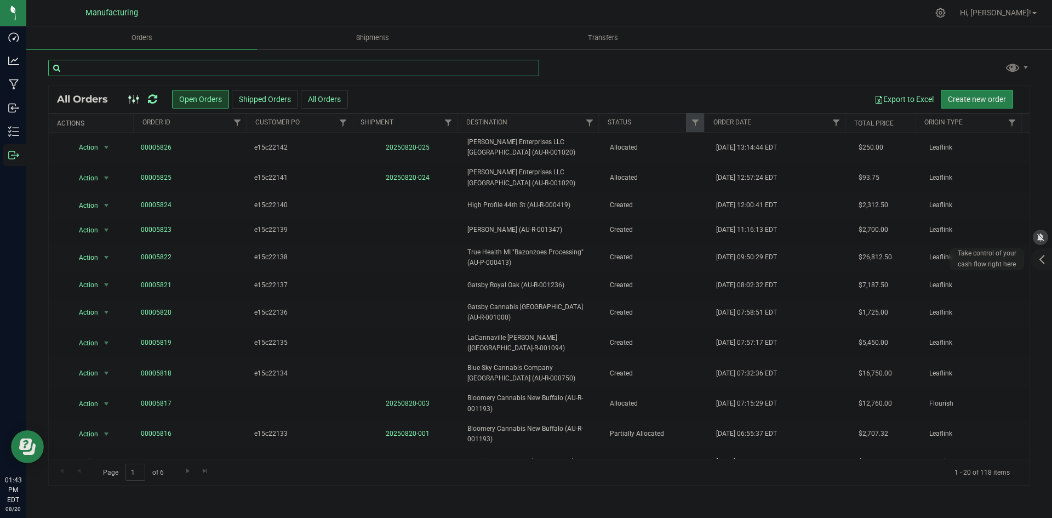
click at [254, 69] on input "text" at bounding box center [293, 68] width 491 height 16
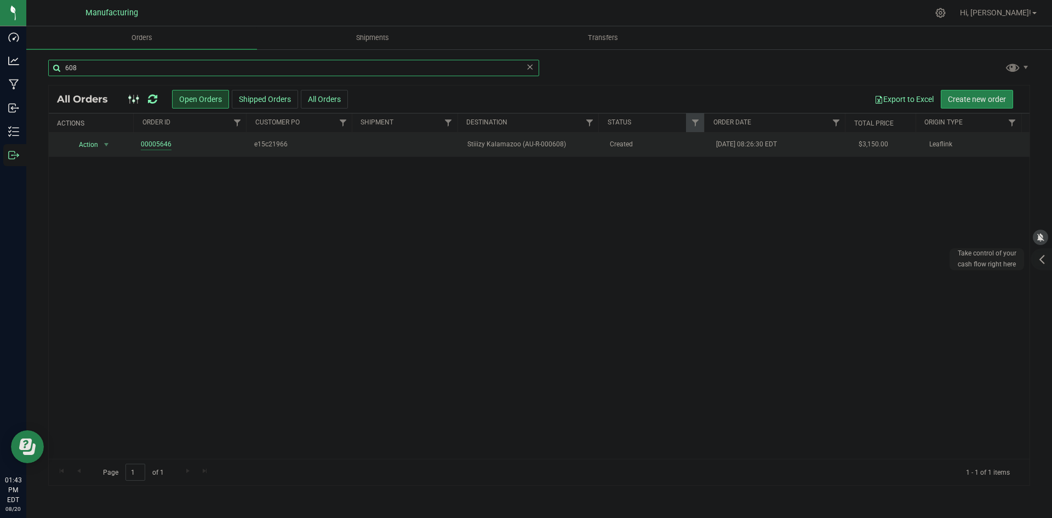
type input "608"
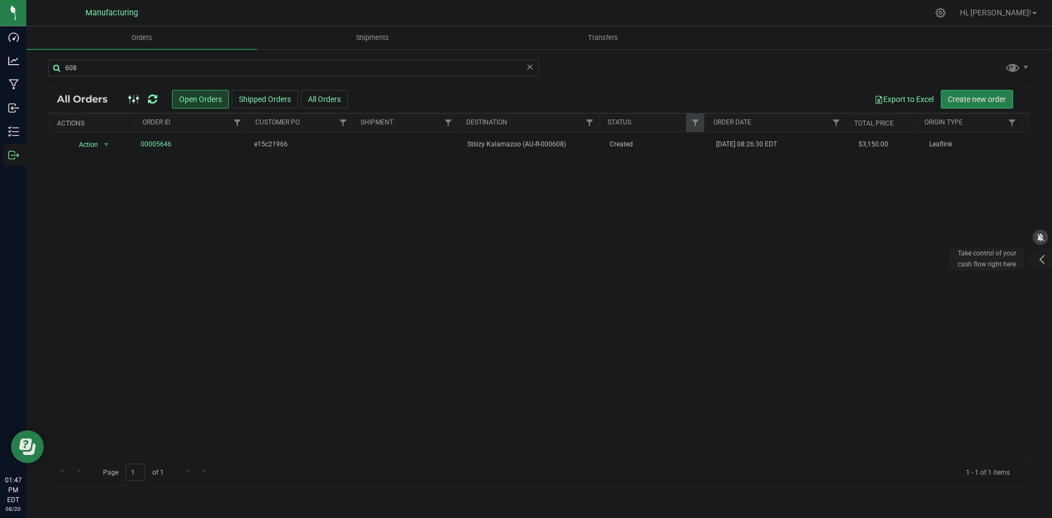
click at [154, 95] on icon at bounding box center [152, 99] width 9 height 11
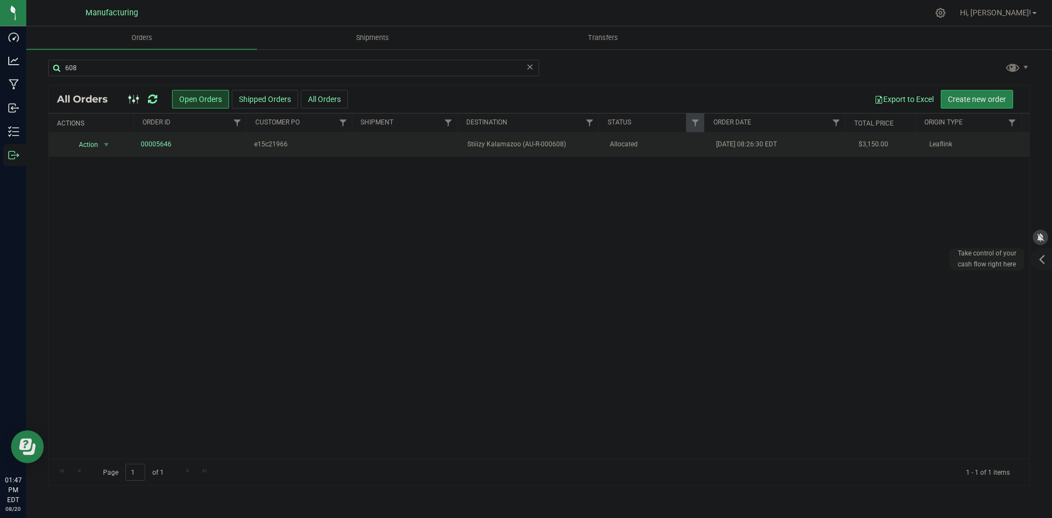
click at [587, 140] on span "Stiiizy Kalamazoo (AU-R-000608)" at bounding box center [532, 144] width 129 height 10
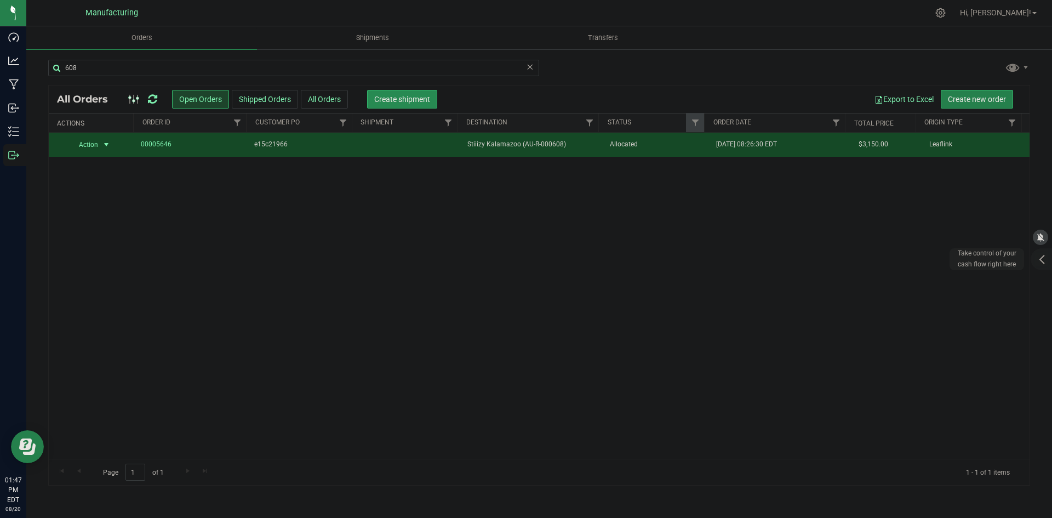
click at [410, 102] on span "Create shipment" at bounding box center [402, 99] width 56 height 9
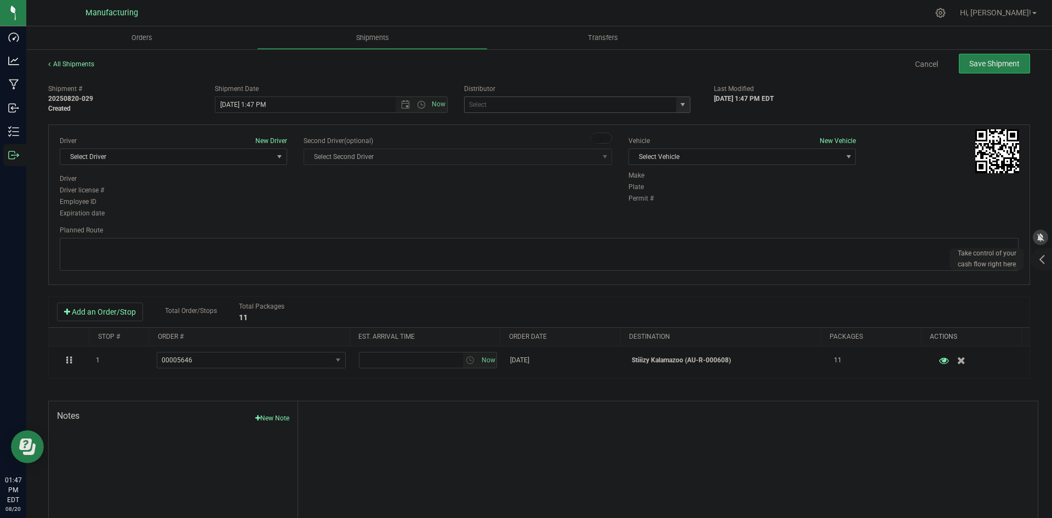
click at [681, 99] on span "select" at bounding box center [683, 104] width 14 height 15
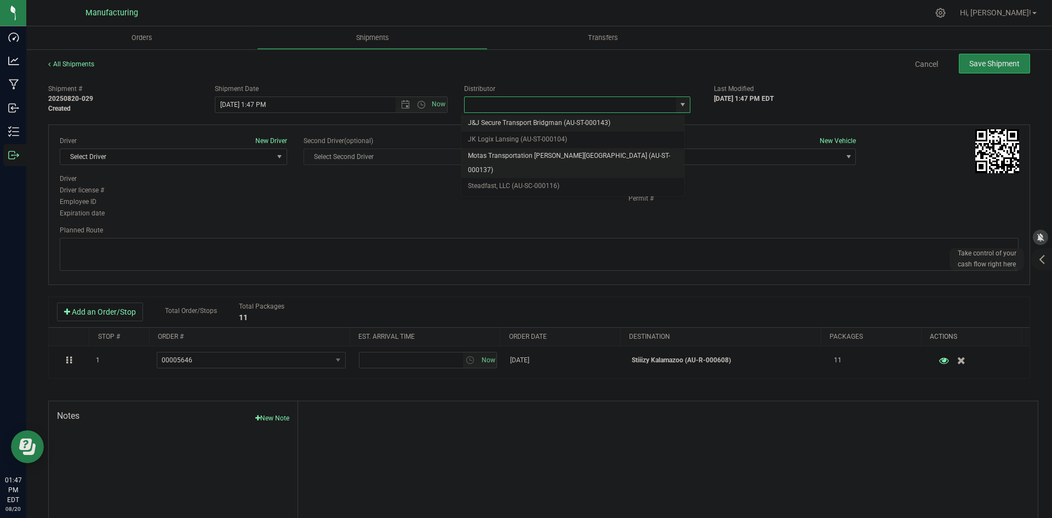
click at [514, 152] on li "Motas Transportation [PERSON_NAME][GEOGRAPHIC_DATA] (AU-ST-000137)" at bounding box center [573, 163] width 223 height 30
type input "Motas Transportation [PERSON_NAME][GEOGRAPHIC_DATA] (AU-ST-000137)"
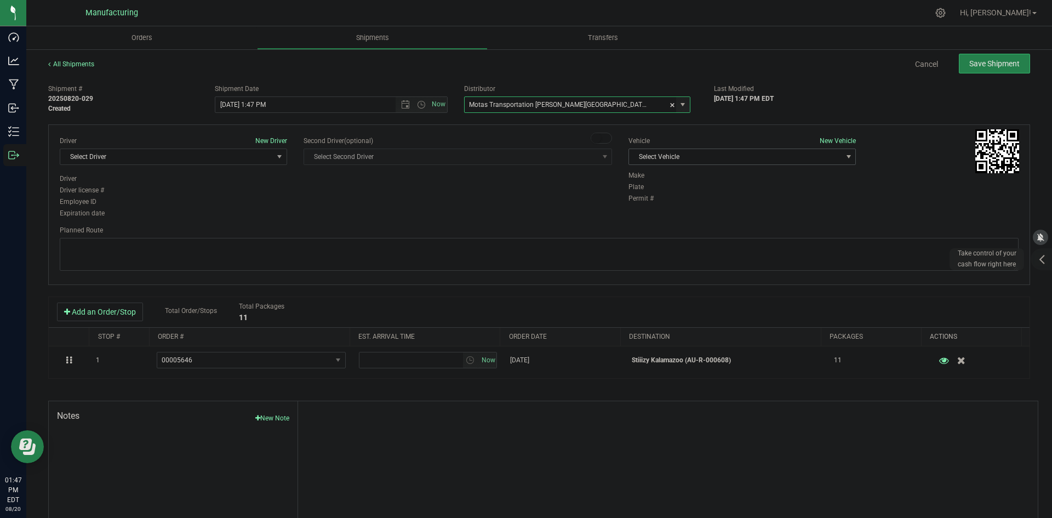
click at [729, 163] on span "Select Vehicle" at bounding box center [735, 156] width 213 height 15
click at [647, 206] on li "T3" at bounding box center [737, 208] width 224 height 16
click at [263, 163] on span "Select Driver" at bounding box center [166, 156] width 213 height 15
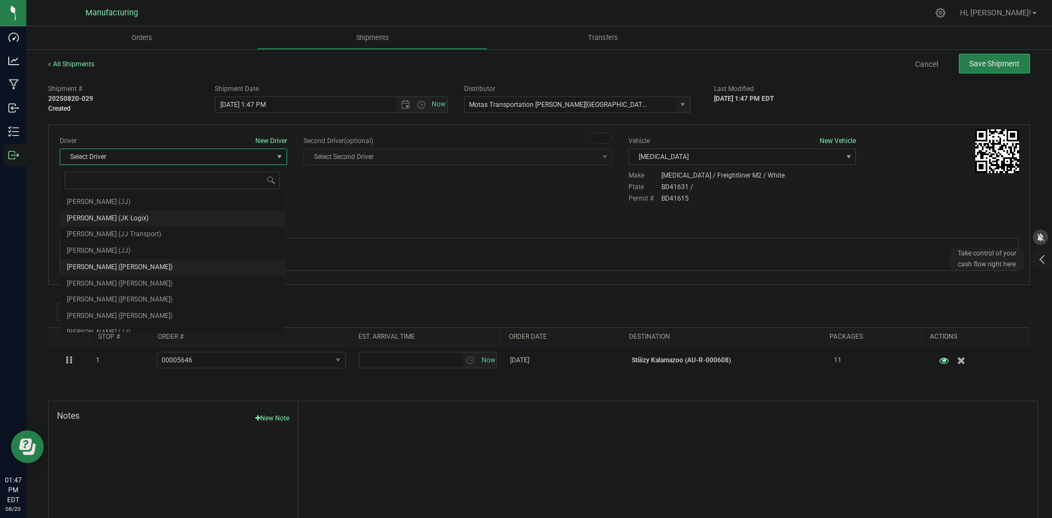
scroll to position [58, 0]
click at [139, 253] on li "Lloyd Neely (Motas)" at bounding box center [172, 259] width 224 height 16
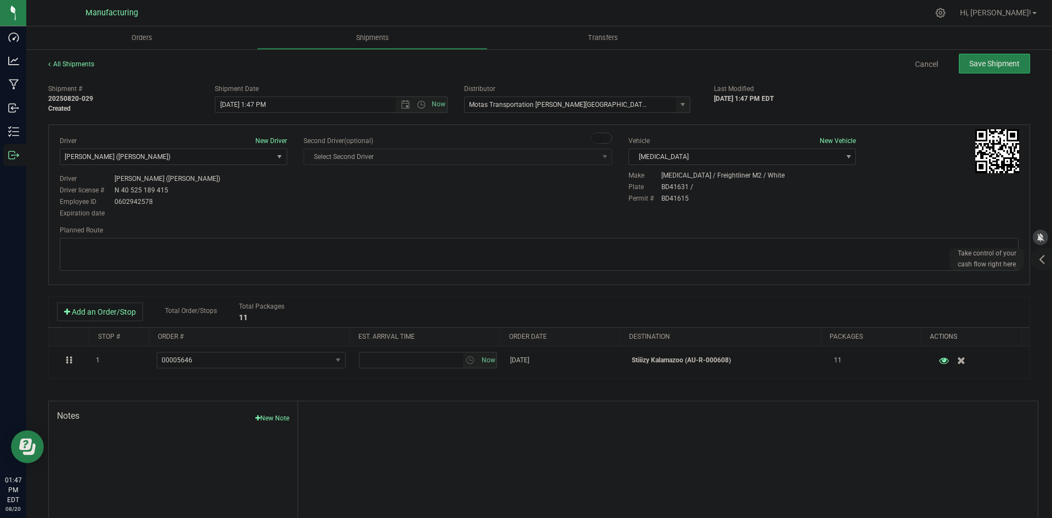
click at [331, 190] on div "Driver New Driver Lloyd Neely (Motas) Select Driver Perry Black (JK Logix) Robe…" at bounding box center [540, 178] width 976 height 84
click at [419, 105] on span "Open the time view" at bounding box center [421, 104] width 9 height 9
drag, startPoint x: 234, startPoint y: 185, endPoint x: 258, endPoint y: 189, distance: 25.0
click at [234, 185] on li "2:00 PM" at bounding box center [328, 188] width 229 height 14
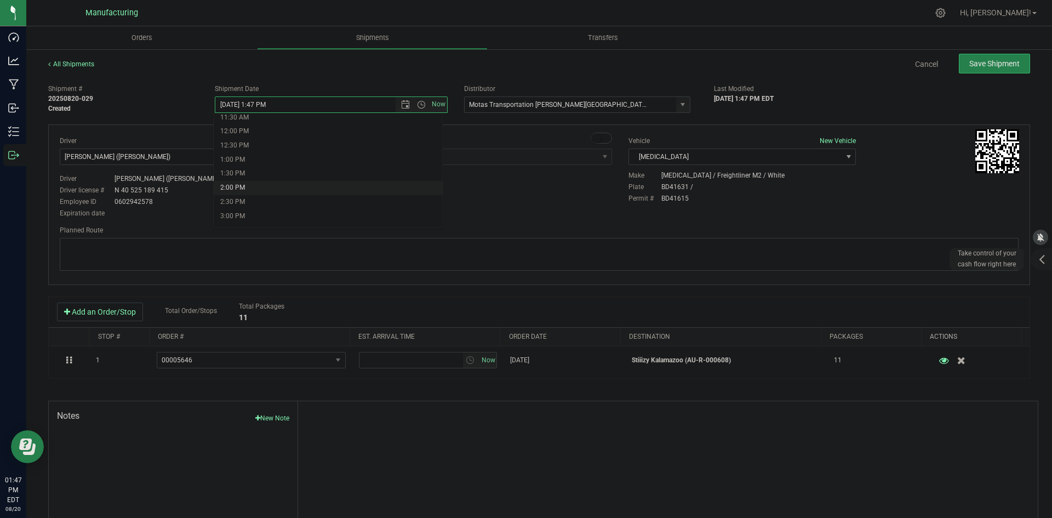
type input "8/20/2025 2:00 PM"
click at [327, 203] on div "Driver New Driver Lloyd Neely (Motas) Select Driver Perry Black (JK Logix) Robe…" at bounding box center [540, 178] width 976 height 84
click at [364, 237] on div "Planned Route" at bounding box center [539, 249] width 959 height 48
drag, startPoint x: 348, startPoint y: 251, endPoint x: 352, endPoint y: 244, distance: 7.5
click at [348, 250] on textarea at bounding box center [539, 254] width 959 height 33
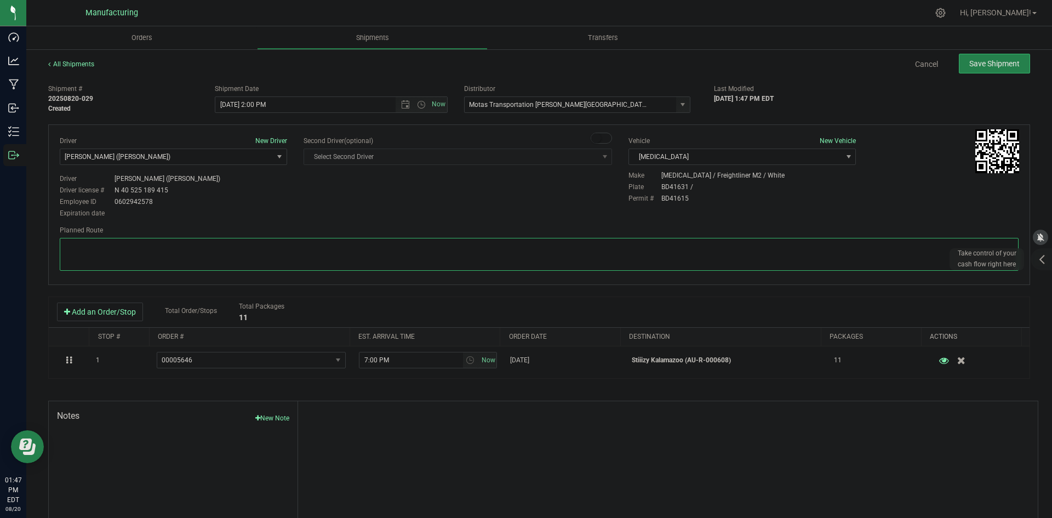
paste textarea "Head south 246 ft -- Turn right 325 ft -- Turn right 407 ft -- Turn right towar…"
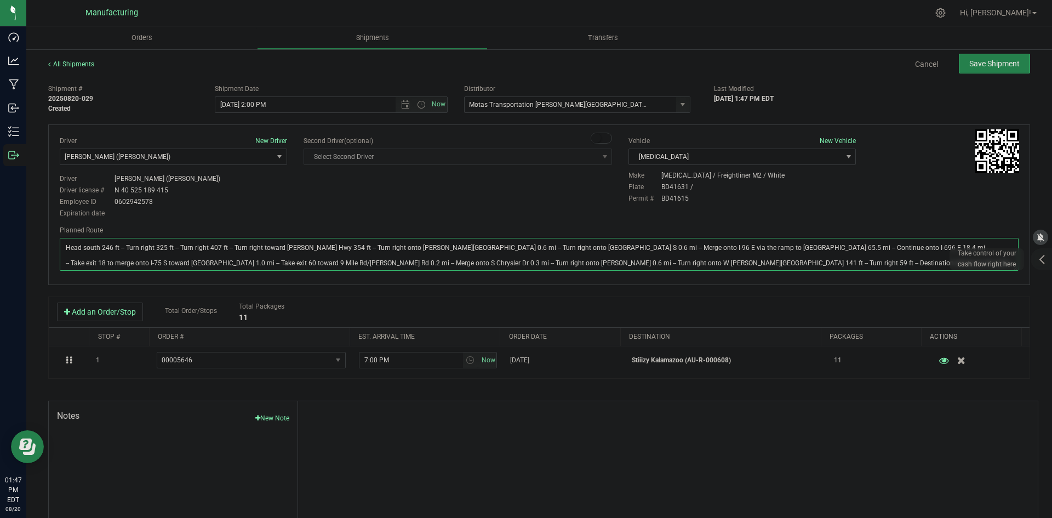
type textarea "Head south 246 ft -- Turn right 325 ft -- Turn right 407 ft -- Turn right towar…"
click at [414, 200] on div "Driver New Driver Lloyd Neely (Motas) Select Driver Perry Black (JK Logix) Robe…" at bounding box center [540, 178] width 976 height 84
click at [999, 62] on span "Save Shipment" at bounding box center [995, 63] width 50 height 9
type input "8/20/2025 6:00 PM"
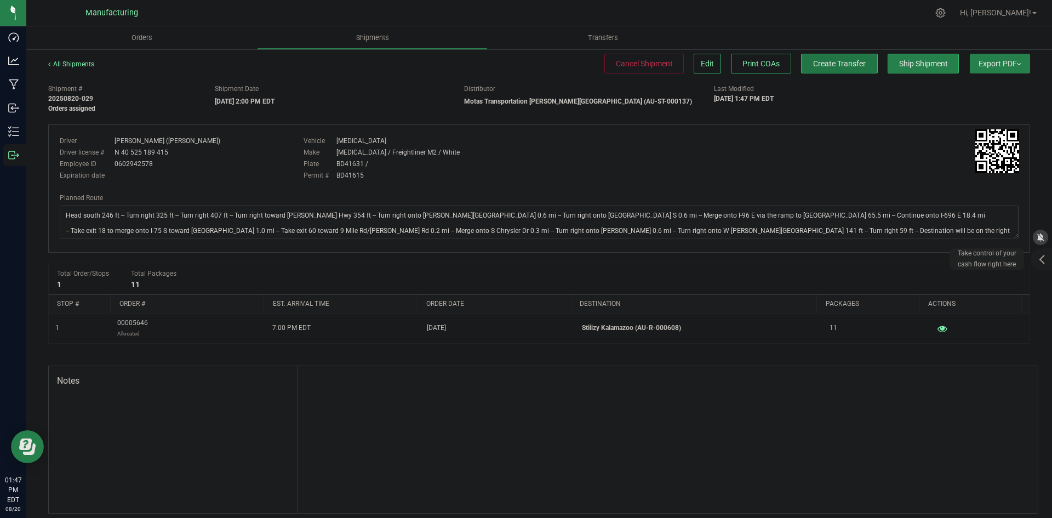
click at [813, 62] on span "Create Transfer" at bounding box center [839, 63] width 53 height 9
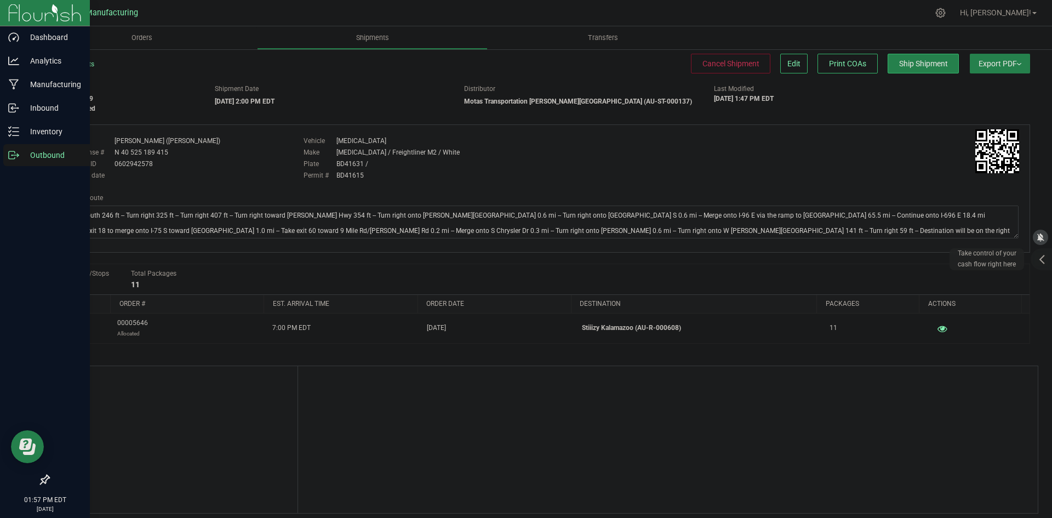
click at [5, 156] on div "Outbound" at bounding box center [46, 155] width 87 height 22
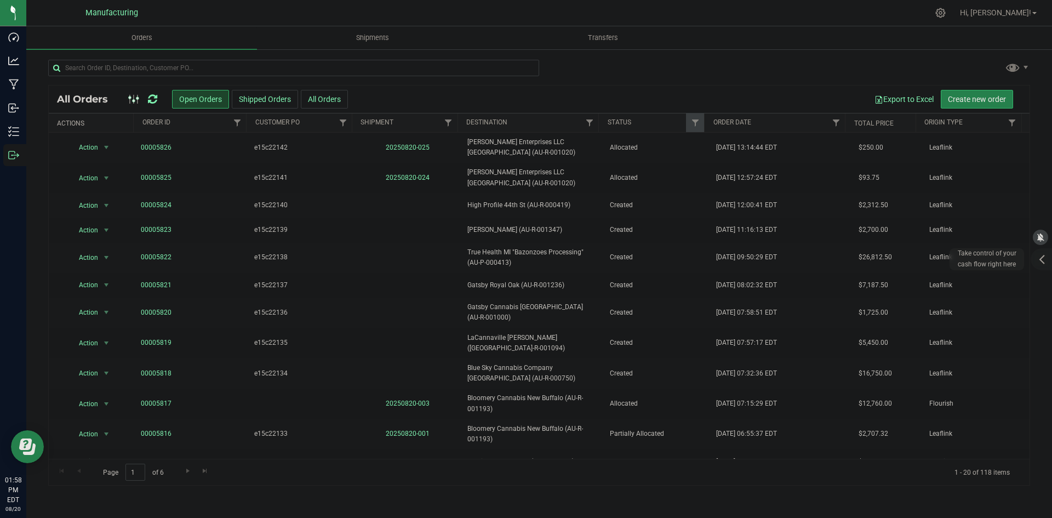
click at [156, 100] on icon at bounding box center [152, 99] width 9 height 11
click at [150, 103] on icon at bounding box center [152, 99] width 9 height 11
click at [151, 104] on icon at bounding box center [152, 99] width 9 height 11
click at [170, 66] on input "text" at bounding box center [293, 68] width 491 height 16
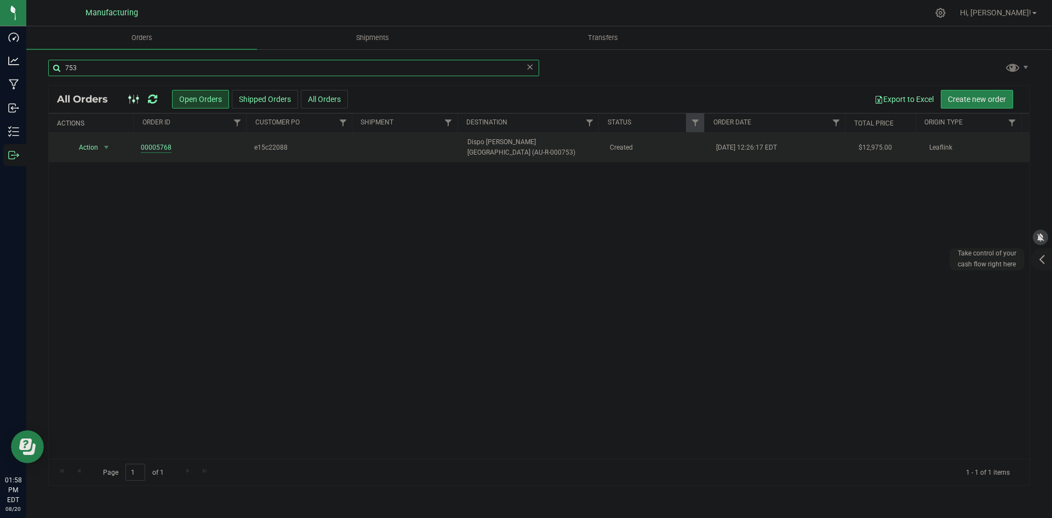
type input "753"
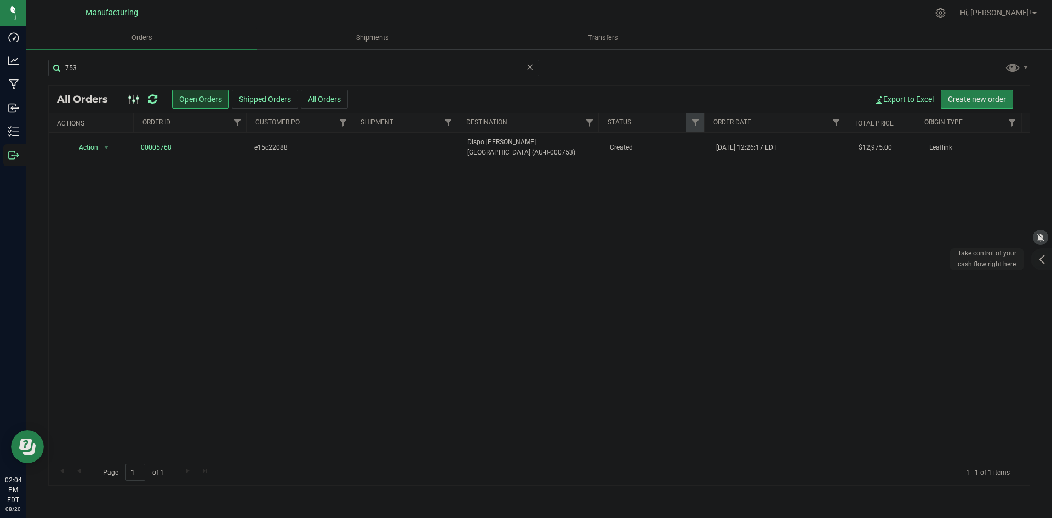
click at [158, 102] on div at bounding box center [142, 99] width 37 height 13
click at [152, 100] on icon at bounding box center [152, 99] width 9 height 11
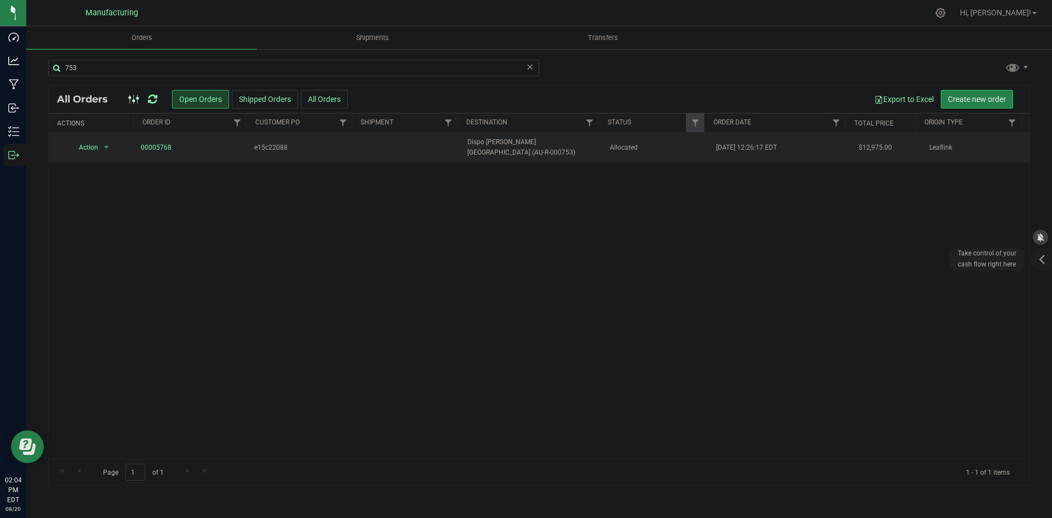
drag, startPoint x: 584, startPoint y: 138, endPoint x: 556, endPoint y: 138, distance: 28.5
click at [585, 138] on td "Dispo [PERSON_NAME][GEOGRAPHIC_DATA] (AU-R-000753)" at bounding box center [532, 148] width 142 height 30
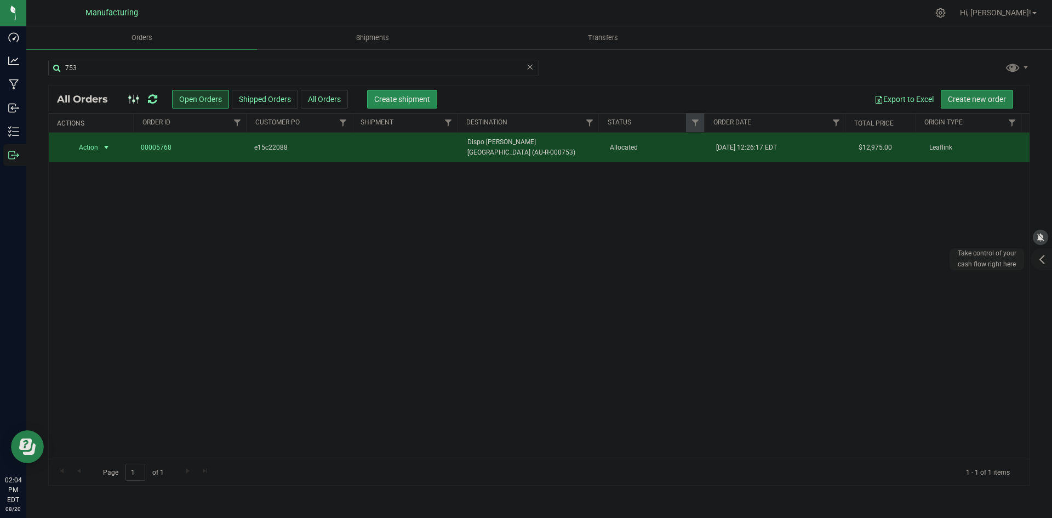
click at [414, 98] on span "Create shipment" at bounding box center [402, 99] width 56 height 9
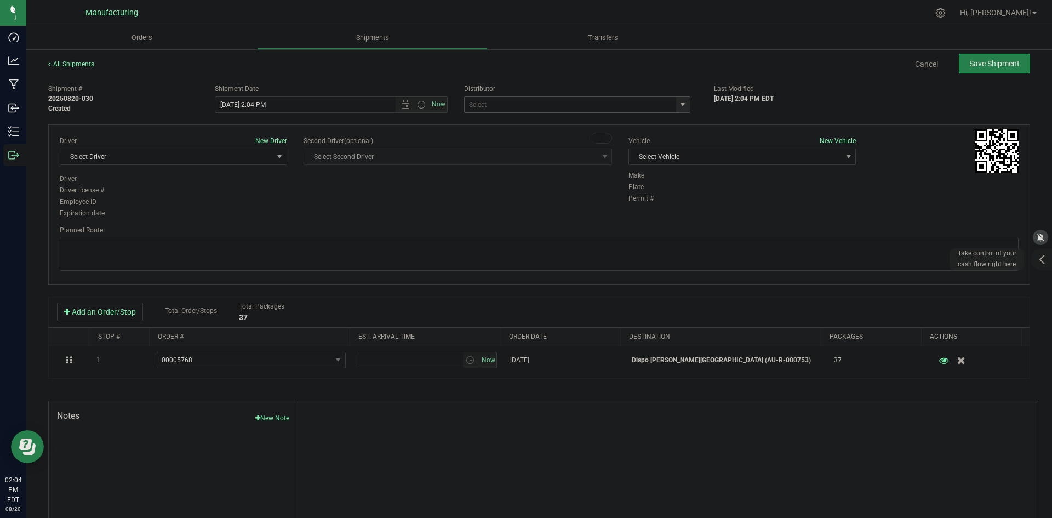
click at [683, 103] on span "select" at bounding box center [683, 104] width 14 height 15
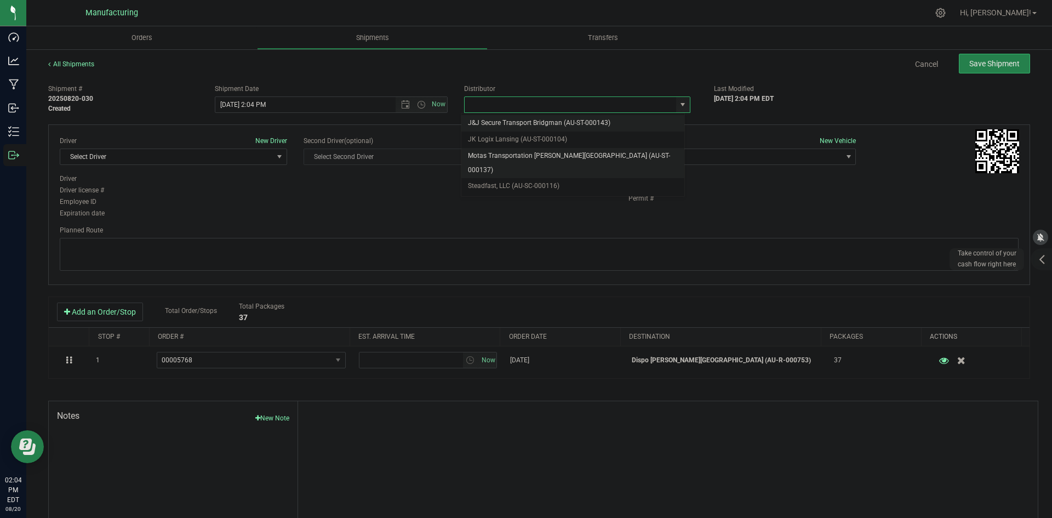
click at [534, 150] on li "Motas Transportation [PERSON_NAME][GEOGRAPHIC_DATA] (AU-ST-000137)" at bounding box center [573, 163] width 223 height 30
type input "Motas Transportation [PERSON_NAME][GEOGRAPHIC_DATA] (AU-ST-000137)"
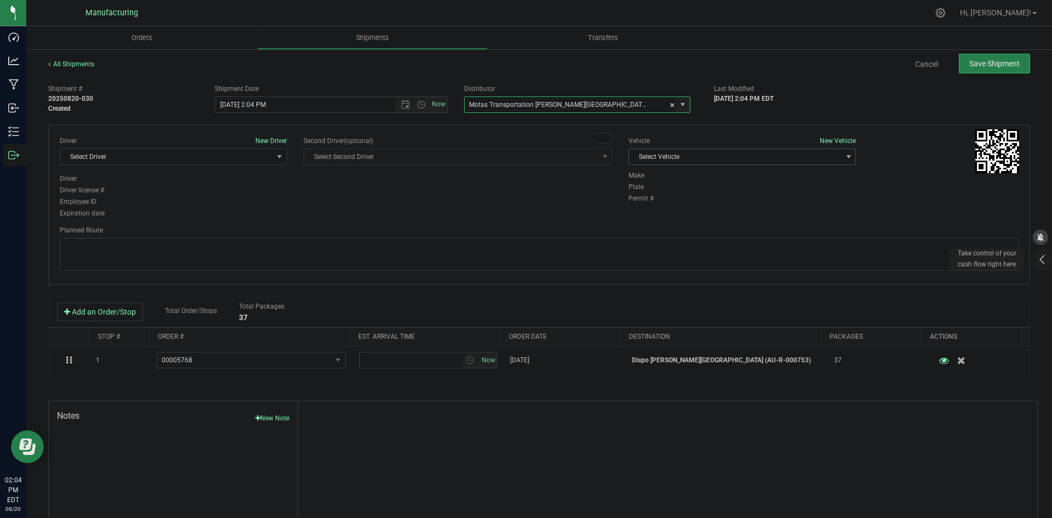
click at [696, 156] on span "Select Vehicle" at bounding box center [735, 156] width 213 height 15
click at [644, 204] on li "T3" at bounding box center [737, 208] width 224 height 16
click at [226, 156] on span "Select Driver" at bounding box center [166, 156] width 213 height 15
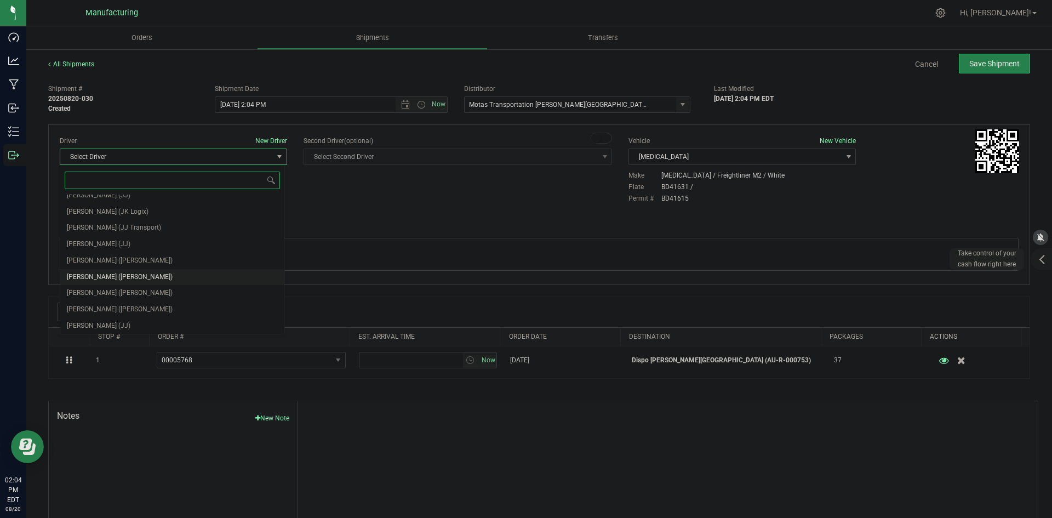
scroll to position [58, 0]
click at [111, 253] on span "Lloyd Neely (Motas)" at bounding box center [120, 259] width 106 height 14
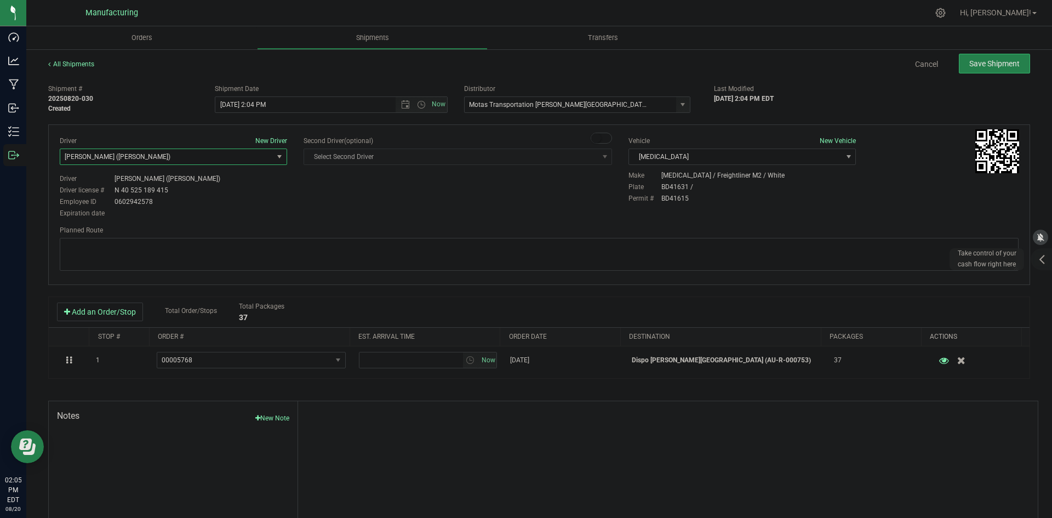
click at [323, 213] on div "Driver New Driver Lloyd Neely (Motas) Select Driver Perry Black (JK Logix) Robe…" at bounding box center [540, 178] width 976 height 84
click at [420, 107] on span "Open the time view" at bounding box center [421, 104] width 9 height 9
click at [238, 131] on li "2:00 PM" at bounding box center [328, 133] width 229 height 14
type input "8/20/2025 2:00 PM"
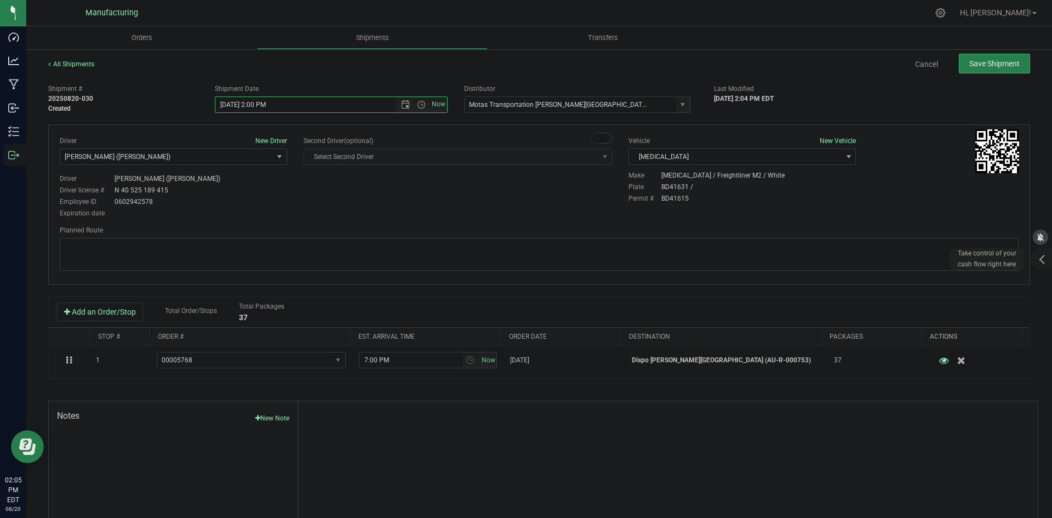
click at [305, 208] on div "Driver New Driver Lloyd Neely (Motas) Select Driver Perry Black (JK Logix) Robe…" at bounding box center [540, 178] width 976 height 84
click at [413, 251] on textarea at bounding box center [539, 254] width 959 height 33
paste textarea "Head south 246 ft -- Turn right 325 ft -- Turn right 407 ft -- Turn right towar…"
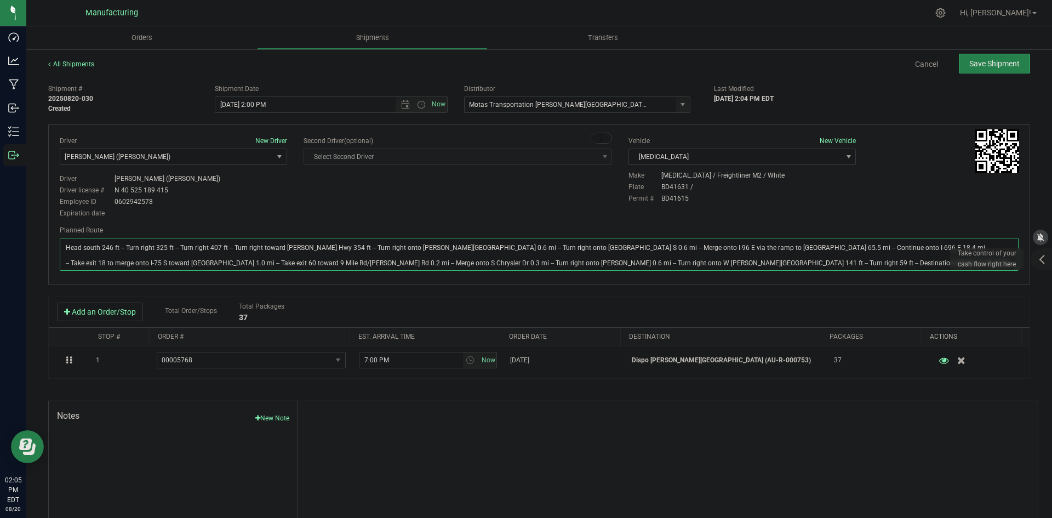
type textarea "Head south 246 ft -- Turn right 325 ft -- Turn right 407 ft -- Turn right towar…"
drag, startPoint x: 455, startPoint y: 201, endPoint x: 472, endPoint y: 202, distance: 17.5
click at [462, 202] on div "Driver New Driver Lloyd Neely (Motas) Select Driver Perry Black (JK Logix) Robe…" at bounding box center [540, 178] width 976 height 84
click at [981, 70] on button "Save Shipment" at bounding box center [994, 64] width 71 height 20
type input "8/20/2025 6:00 PM"
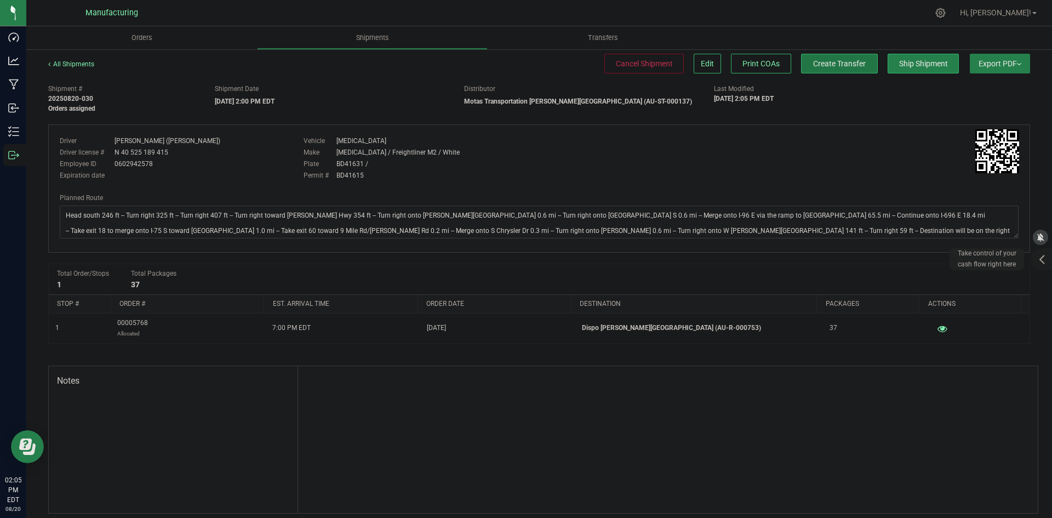
click at [827, 65] on span "Create Transfer" at bounding box center [839, 63] width 53 height 9
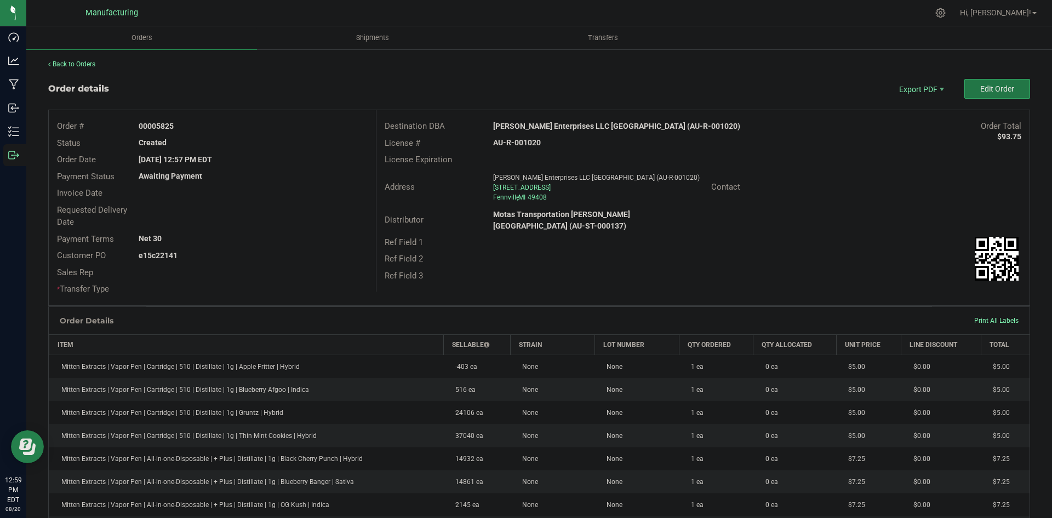
click at [997, 90] on span "Edit Order" at bounding box center [998, 88] width 34 height 9
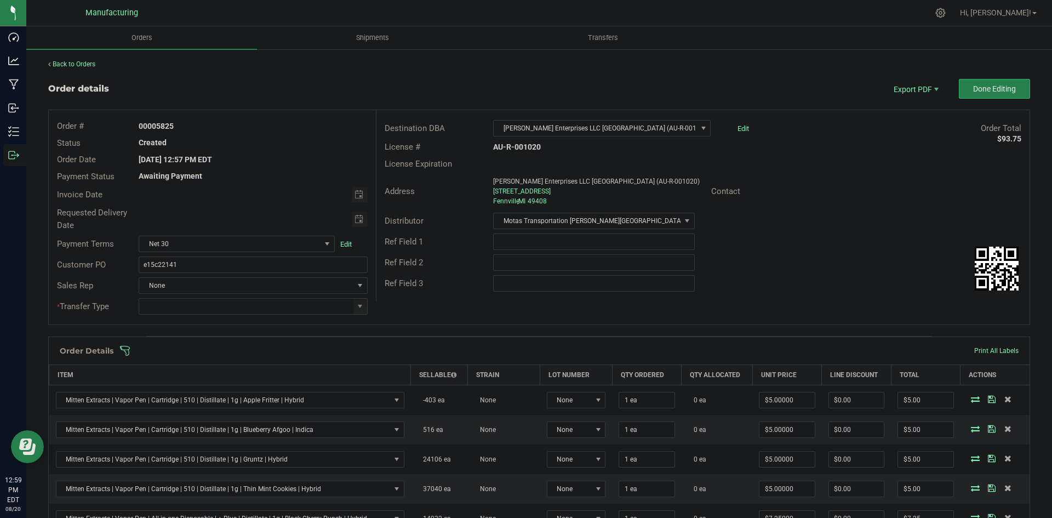
click at [367, 303] on div at bounding box center [252, 306] width 245 height 16
click at [359, 307] on span at bounding box center [360, 306] width 9 height 9
click at [187, 382] on li "Trade Sample Transfer" at bounding box center [252, 380] width 226 height 19
type input "Trade Sample Transfer"
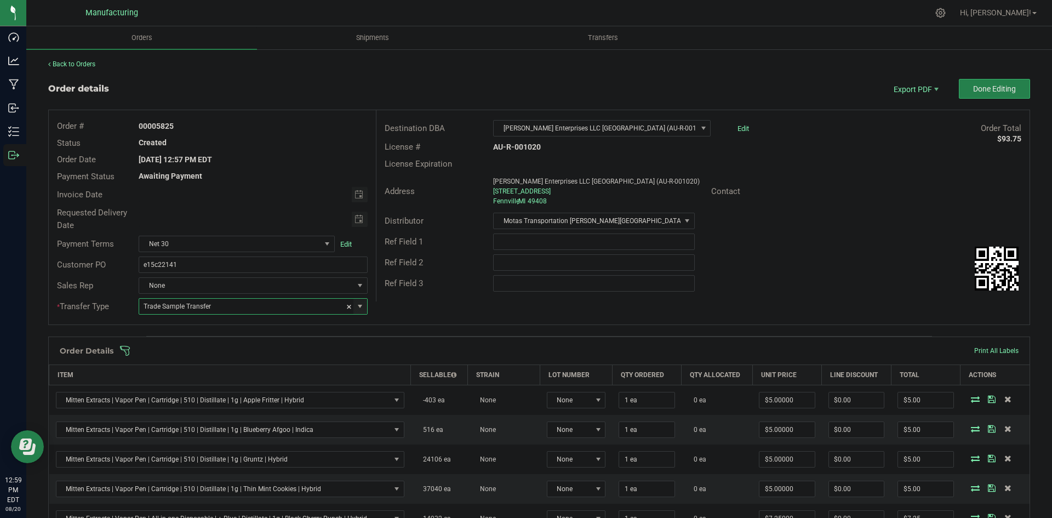
click at [413, 349] on span at bounding box center [610, 350] width 982 height 11
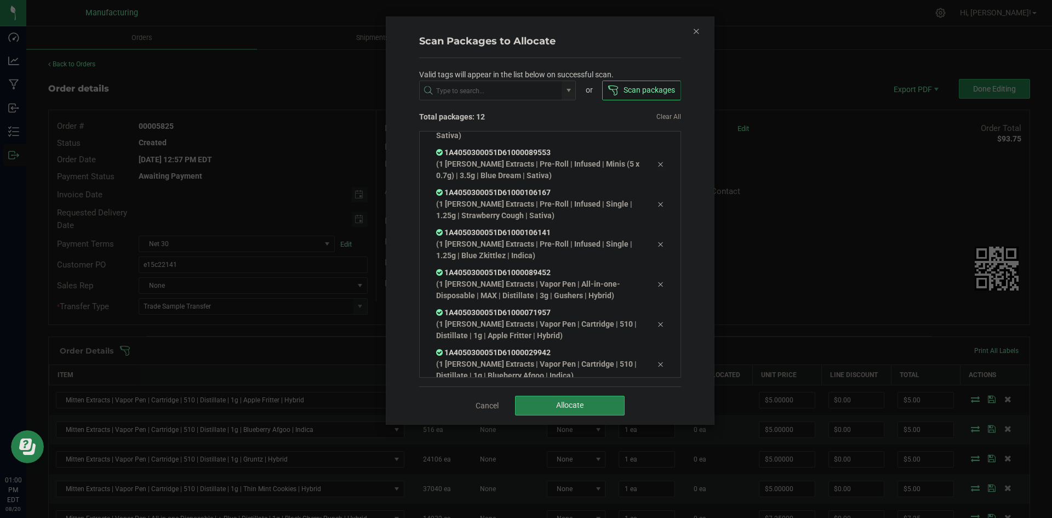
scroll to position [262, 0]
click at [556, 397] on button "Allocate" at bounding box center [570, 406] width 110 height 20
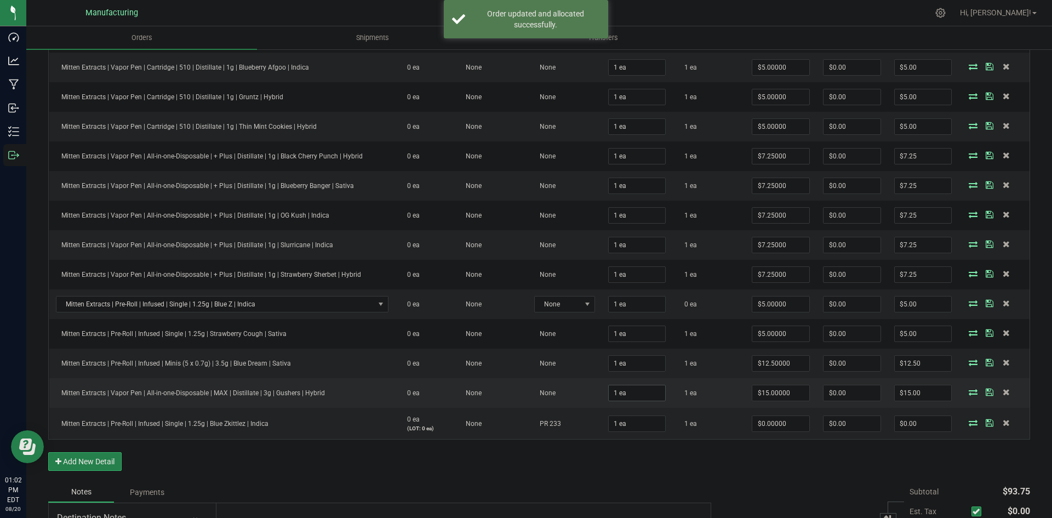
scroll to position [384, 0]
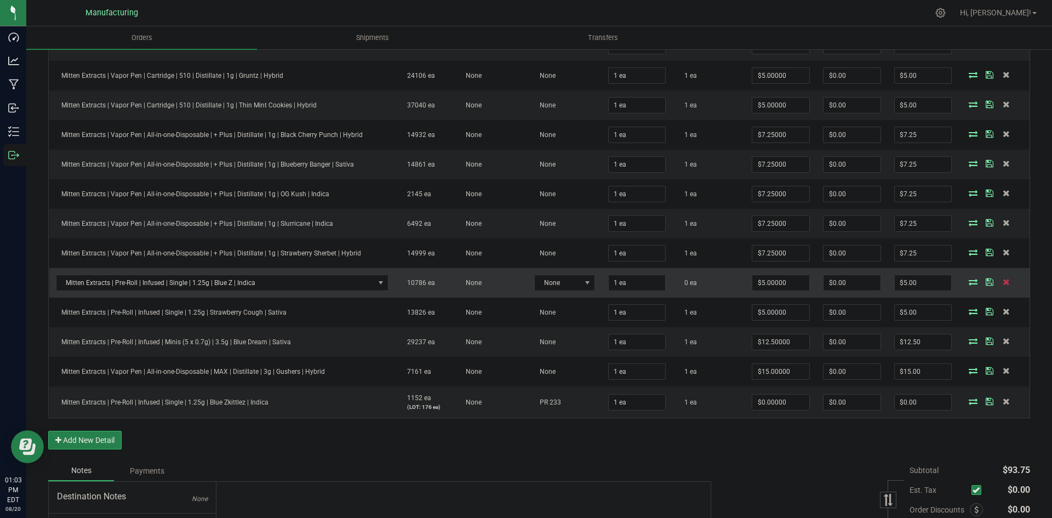
click at [1003, 284] on icon at bounding box center [1006, 281] width 7 height 7
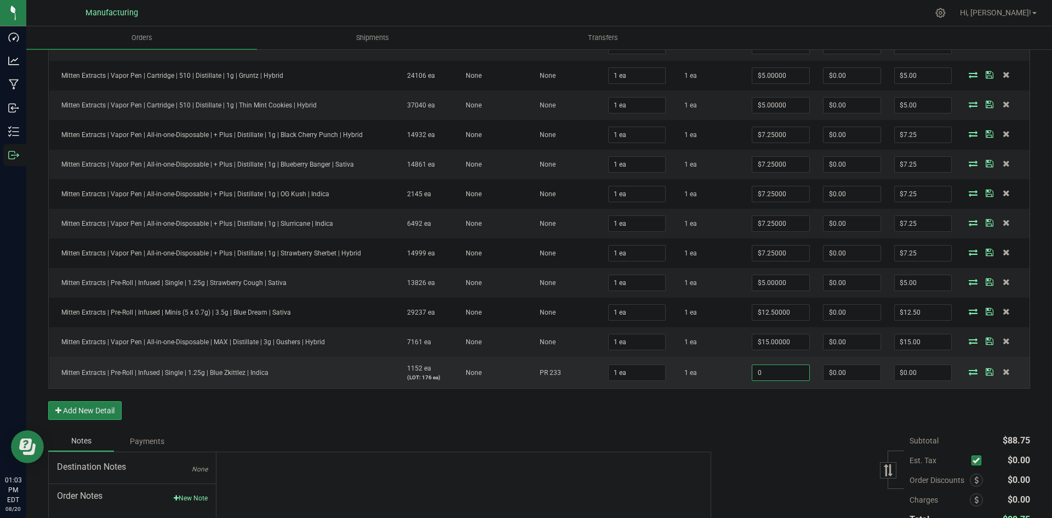
click at [778, 374] on input "0" at bounding box center [781, 372] width 57 height 15
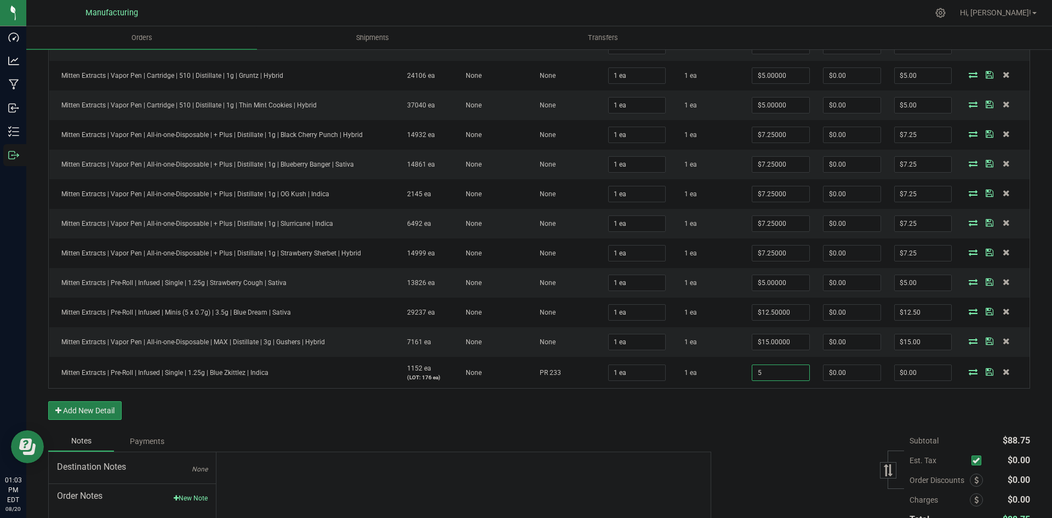
type input "$5.00000"
type input "$5.00"
click at [768, 419] on div "Order Details Print All Labels Item Sellable Strain Lot Number Qty Ordered Qty …" at bounding box center [539, 192] width 982 height 478
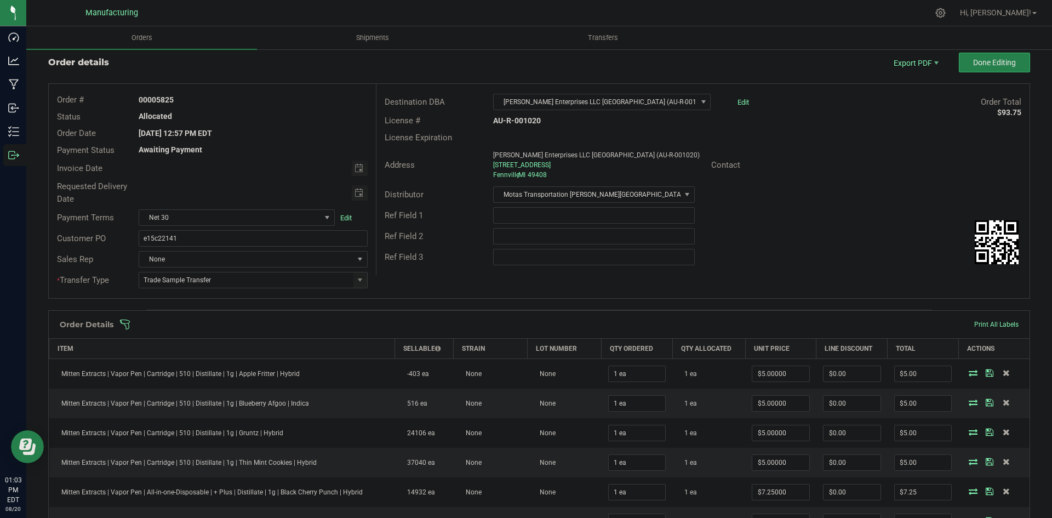
scroll to position [0, 0]
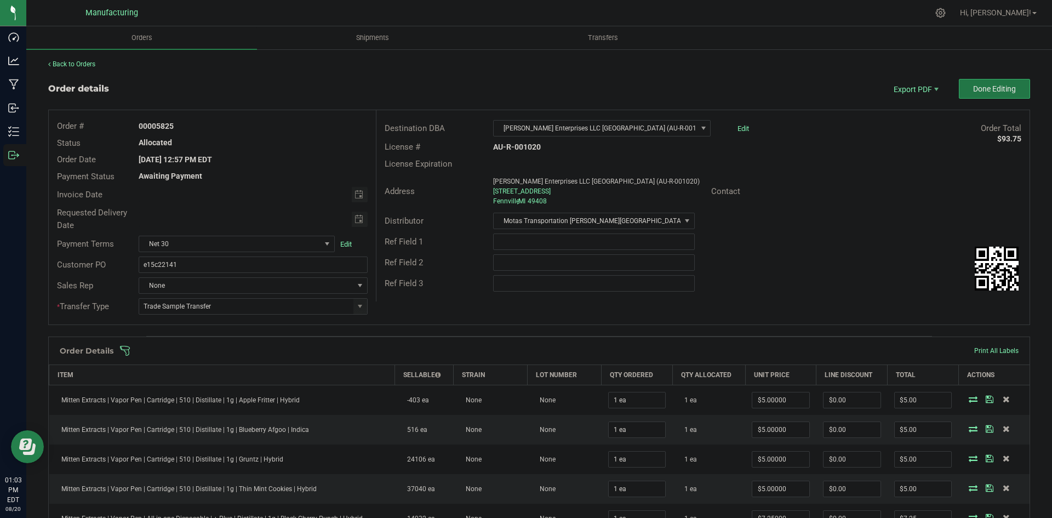
click at [959, 95] on button "Done Editing" at bounding box center [994, 89] width 71 height 20
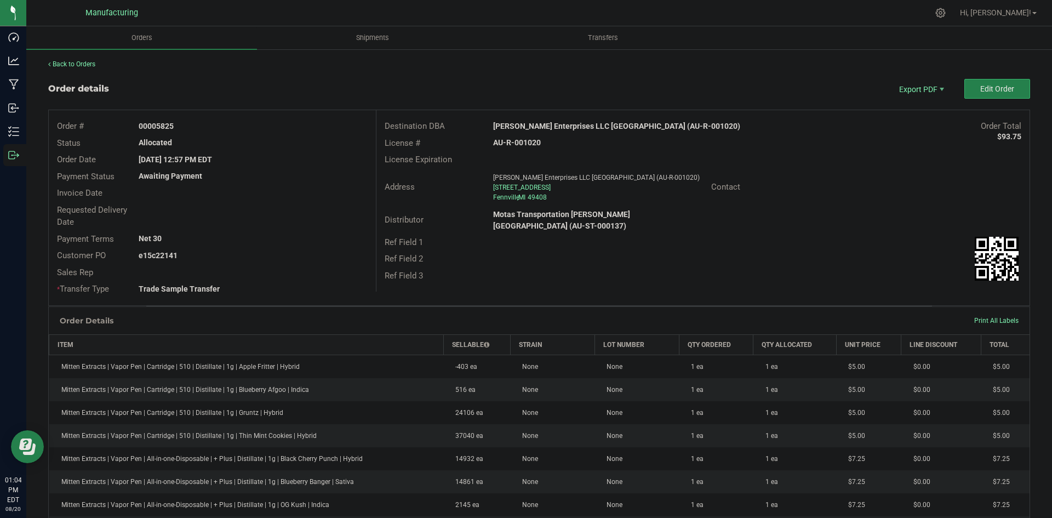
drag, startPoint x: 155, startPoint y: 124, endPoint x: 219, endPoint y: 125, distance: 64.7
click at [219, 125] on div "00005825" at bounding box center [252, 127] width 245 height 12
copy strong "5825"
drag, startPoint x: 154, startPoint y: 254, endPoint x: 246, endPoint y: 254, distance: 91.5
click at [246, 254] on div "e15c22141" at bounding box center [252, 256] width 245 height 12
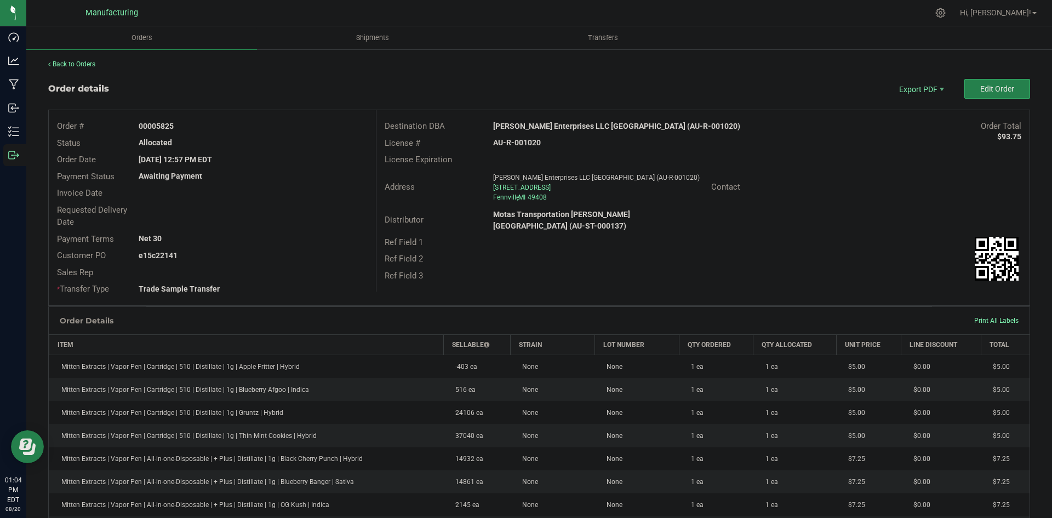
copy strong "22141"
click at [925, 100] on span "Packing List PDF" at bounding box center [914, 107] width 68 height 16
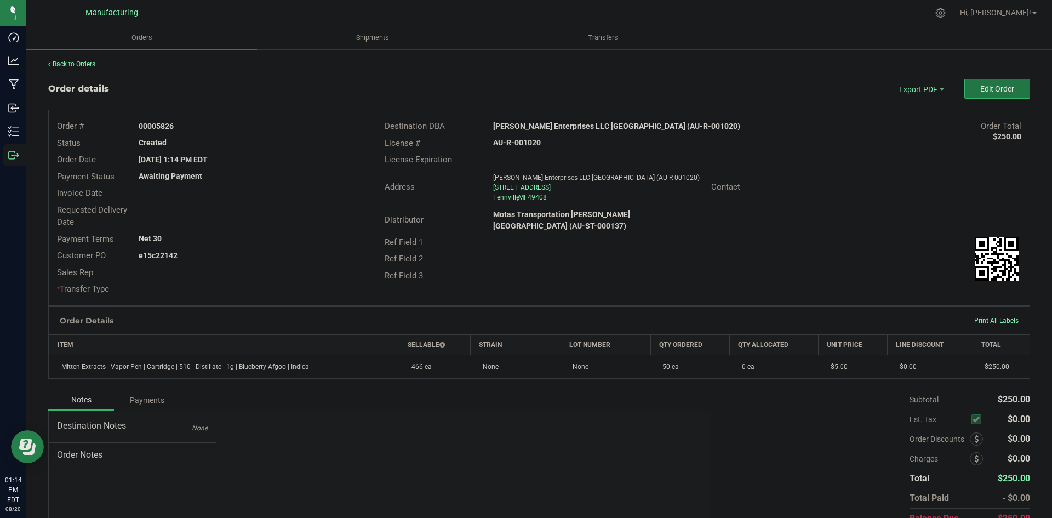
click at [984, 95] on button "Edit Order" at bounding box center [998, 89] width 66 height 20
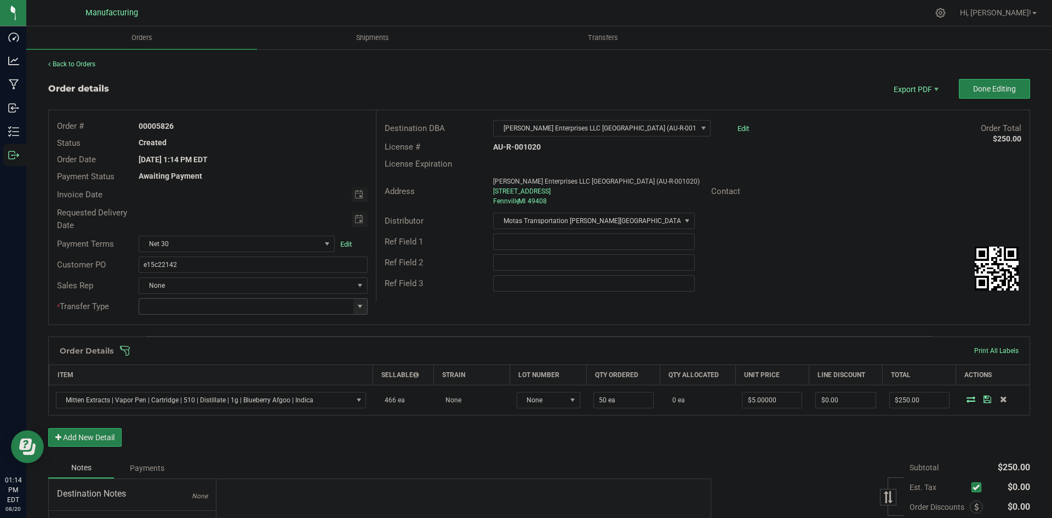
click at [357, 306] on span at bounding box center [360, 306] width 9 height 9
click at [196, 402] on li "Wholesale Transfer" at bounding box center [252, 398] width 226 height 19
type input "Wholesale Transfer"
click at [415, 304] on div "Order # 00005826 Status Created Order Date Aug 20, 2025 1:14 PM EDT Payment Sta…" at bounding box center [539, 217] width 981 height 214
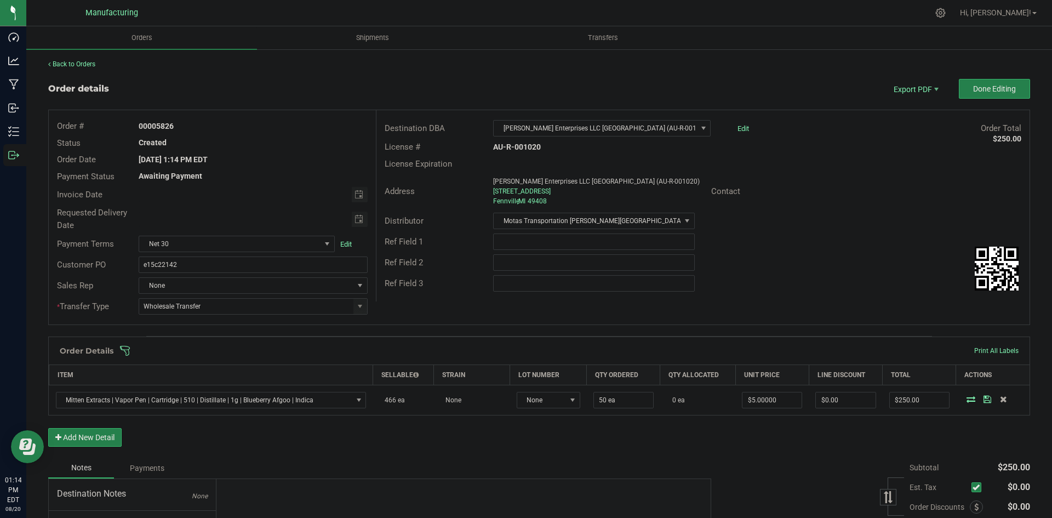
click at [388, 350] on span at bounding box center [610, 350] width 982 height 11
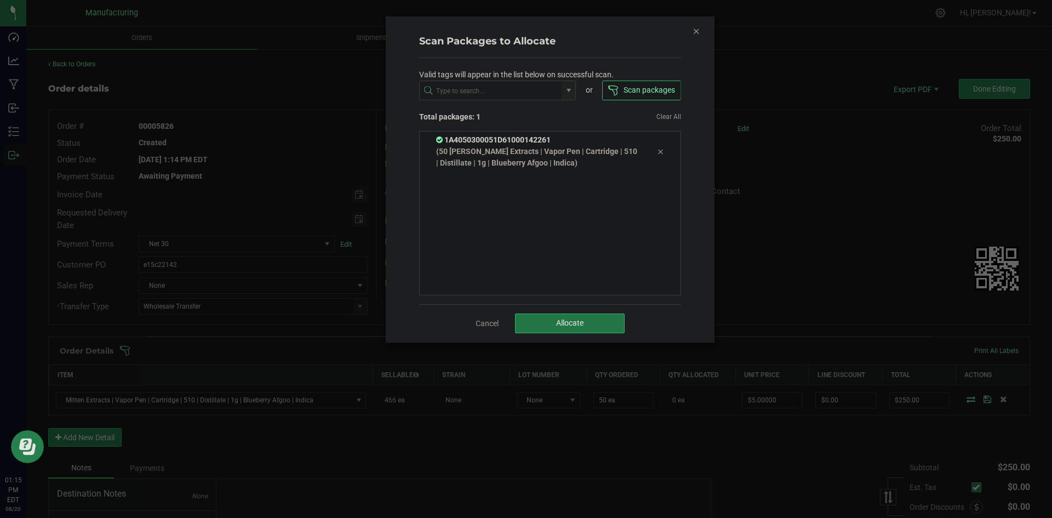
click at [551, 329] on button "Allocate" at bounding box center [570, 324] width 110 height 20
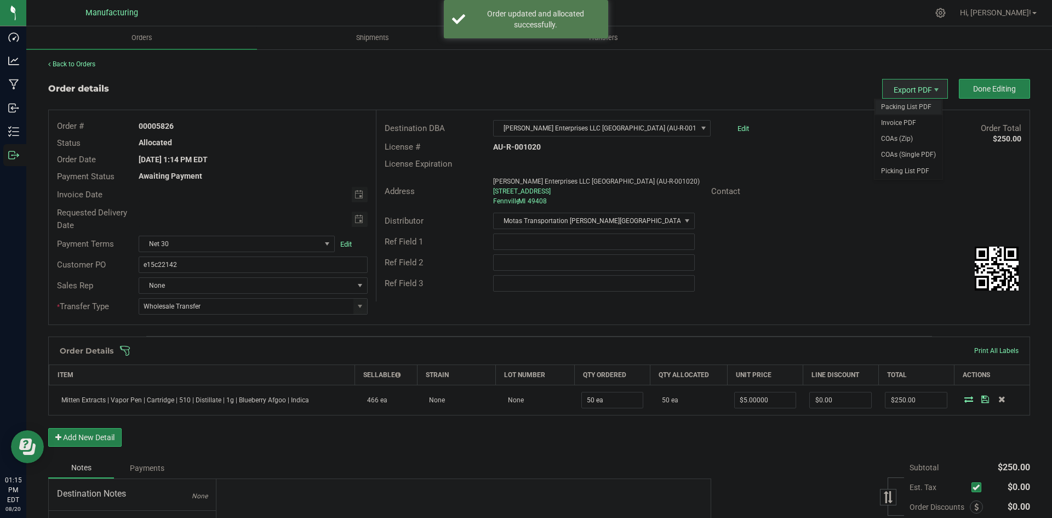
click at [897, 109] on span "Packing List PDF" at bounding box center [909, 107] width 68 height 16
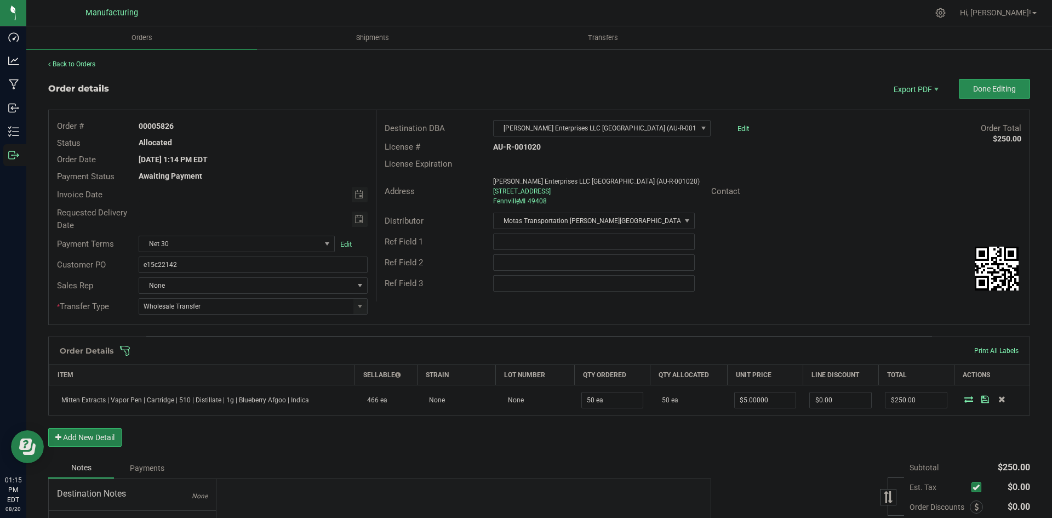
drag, startPoint x: 963, startPoint y: 75, endPoint x: 963, endPoint y: 82, distance: 6.6
click at [963, 75] on div "Back to Orders Order details Export PDF Done Editing Order # 00005826 Status Al…" at bounding box center [539, 342] width 982 height 567
click at [965, 82] on button "Done Editing" at bounding box center [994, 89] width 71 height 20
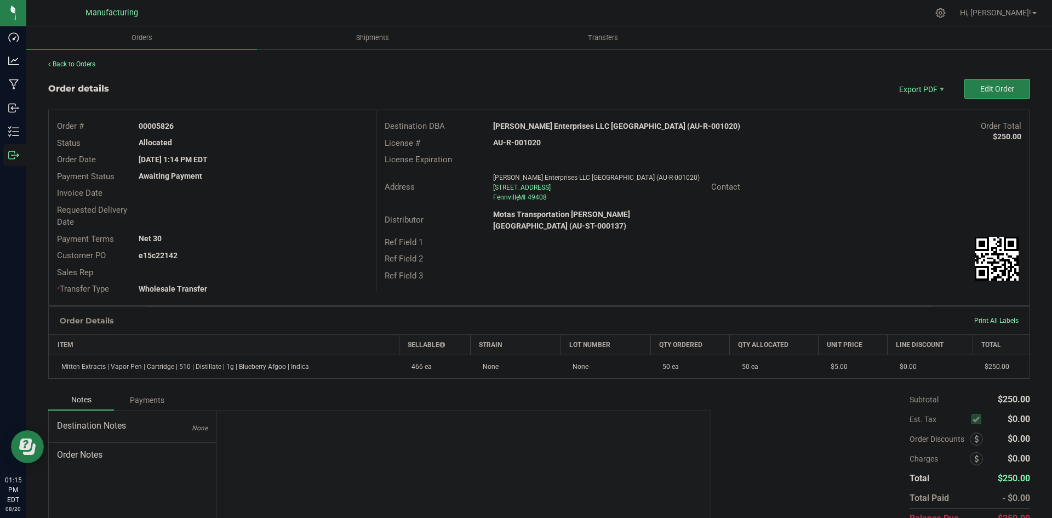
drag, startPoint x: 157, startPoint y: 124, endPoint x: 224, endPoint y: 124, distance: 66.9
click at [224, 124] on div "00005826" at bounding box center [252, 127] width 245 height 12
copy strong "5826"
drag, startPoint x: 153, startPoint y: 253, endPoint x: 297, endPoint y: 256, distance: 143.7
click at [297, 256] on div "e15c22142" at bounding box center [252, 256] width 245 height 12
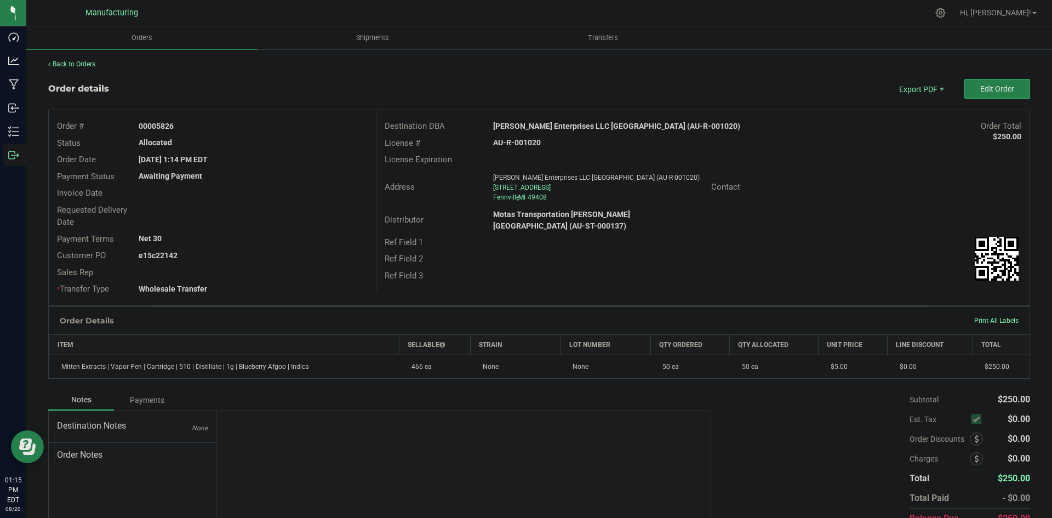
copy strong "22142"
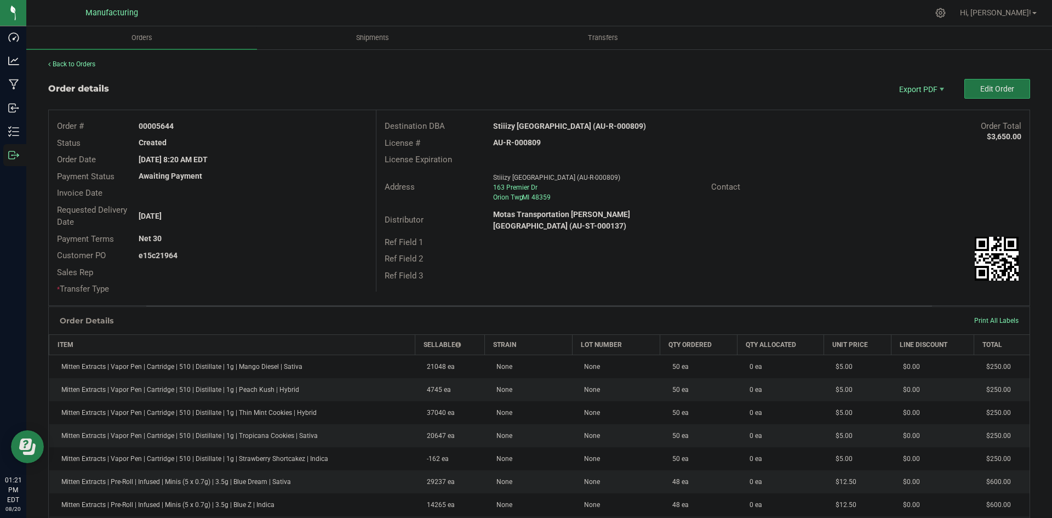
click at [972, 94] on button "Edit Order" at bounding box center [998, 89] width 66 height 20
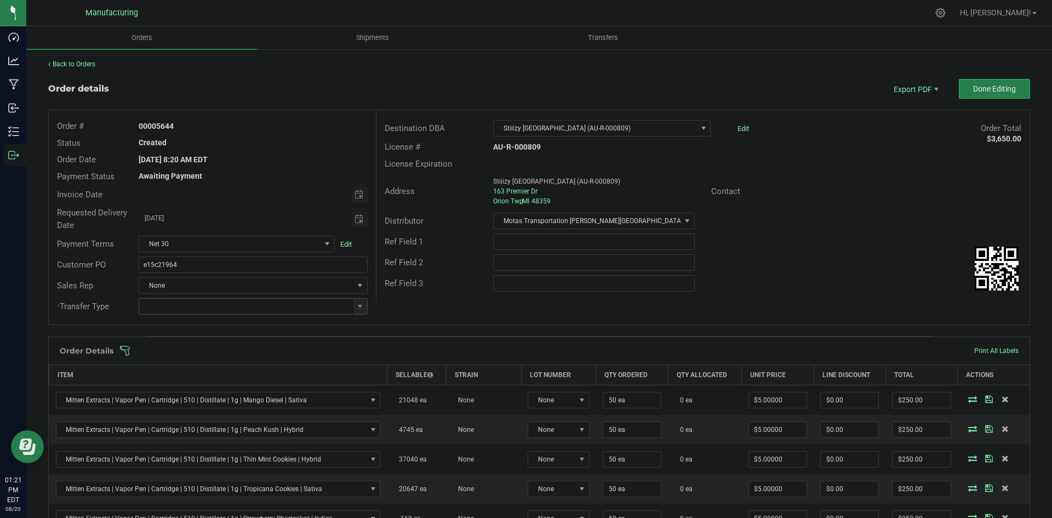
click at [355, 301] on span at bounding box center [361, 306] width 14 height 15
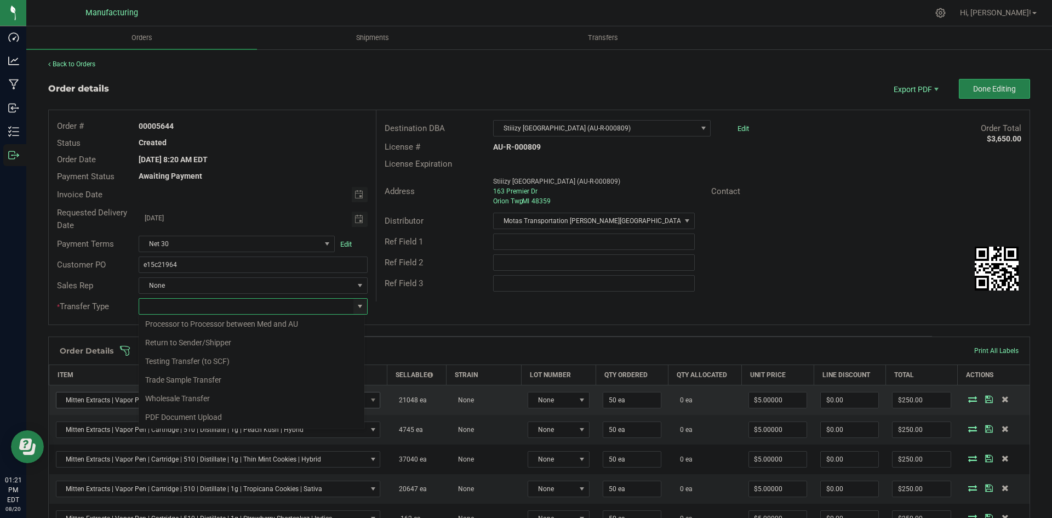
click at [165, 401] on li "Wholesale Transfer" at bounding box center [252, 398] width 226 height 19
type input "Wholesale Transfer"
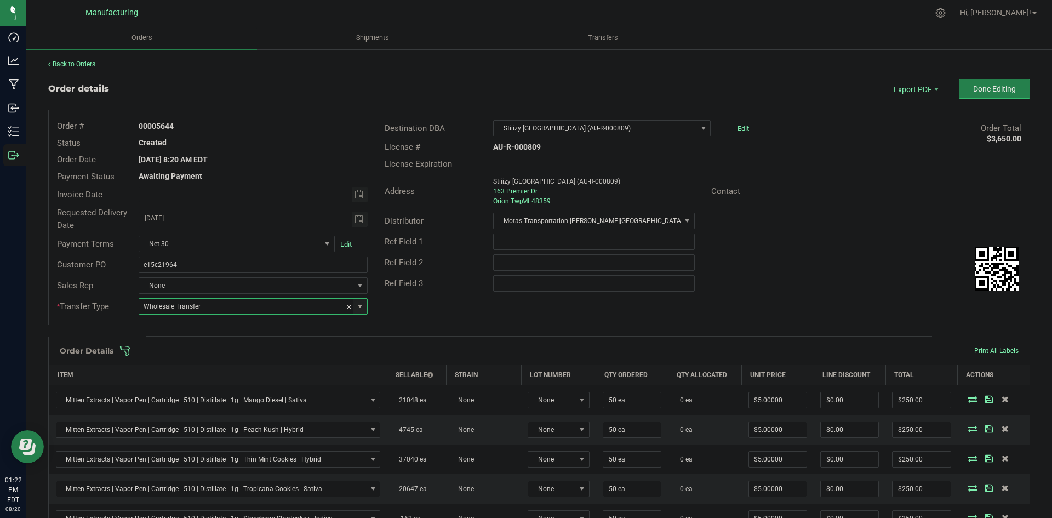
click at [430, 310] on div "Order # 00005644 Status Created Order Date Aug 12, 2025 8:20 AM EDT Payment Sta…" at bounding box center [539, 217] width 981 height 214
click at [409, 345] on div "Order Details Print All Labels" at bounding box center [539, 350] width 981 height 27
click at [408, 352] on span at bounding box center [610, 350] width 982 height 11
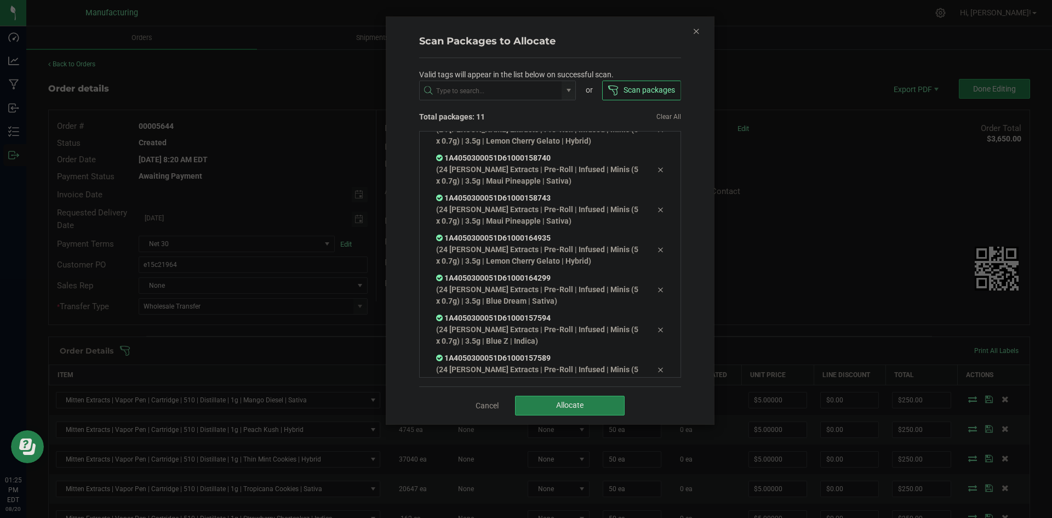
scroll to position [222, 0]
click at [522, 408] on button "Allocate" at bounding box center [570, 406] width 110 height 20
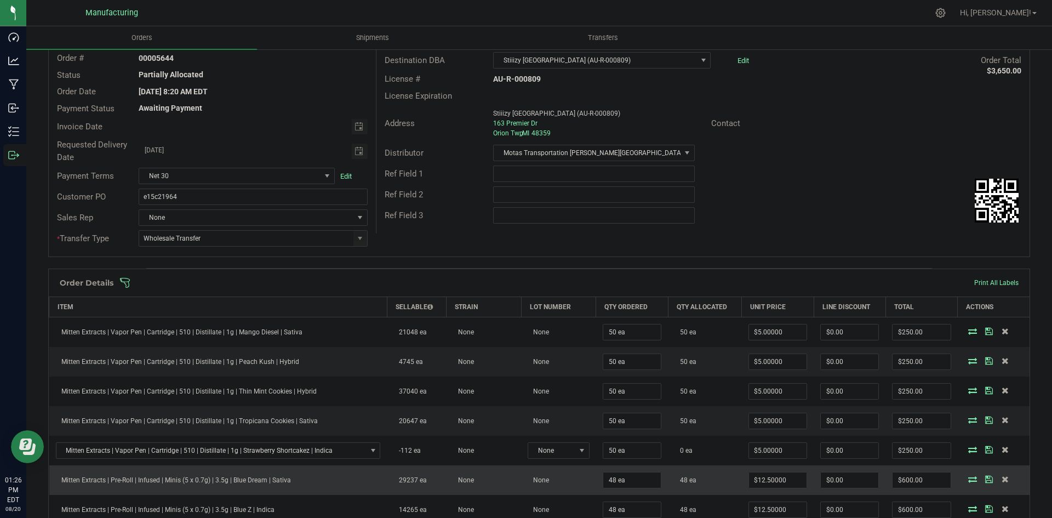
scroll to position [0, 0]
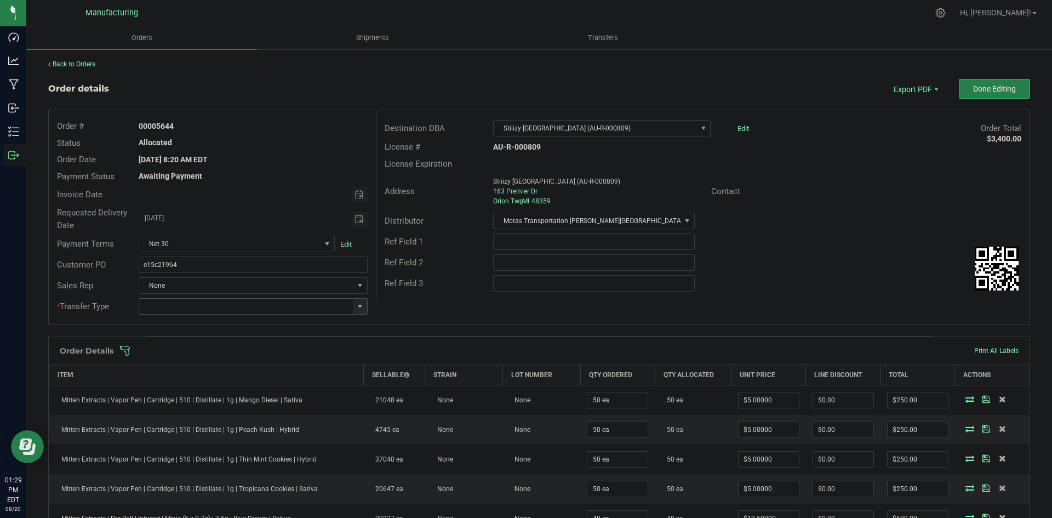
click at [361, 303] on span at bounding box center [360, 306] width 9 height 9
click at [204, 391] on li "Wholesale Transfer" at bounding box center [252, 398] width 226 height 19
type input "Wholesale Transfer"
click at [432, 321] on div "Order # 00005644 Status Allocated Order Date [DATE] 8:20 AM EDT Payment Status …" at bounding box center [539, 217] width 981 height 214
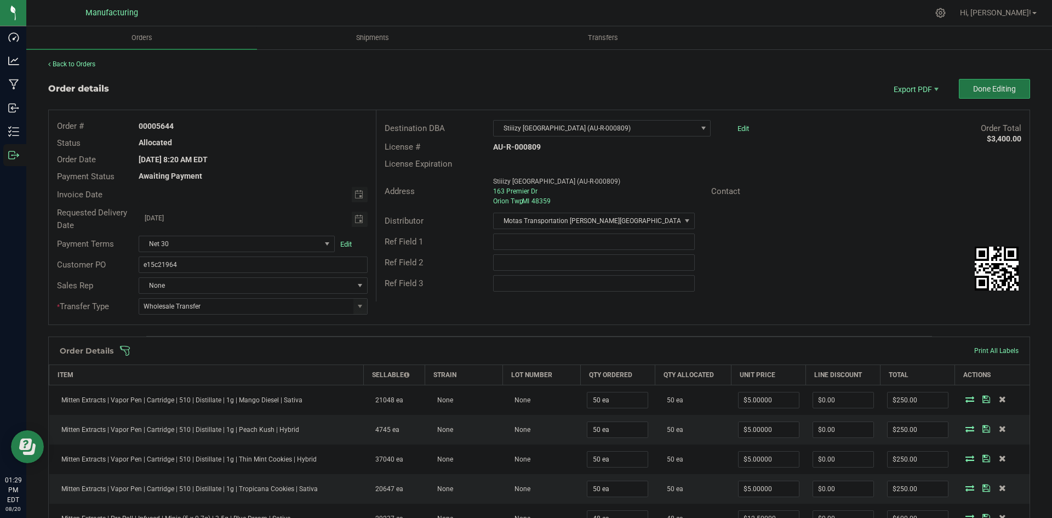
click at [974, 89] on span "Done Editing" at bounding box center [995, 88] width 43 height 9
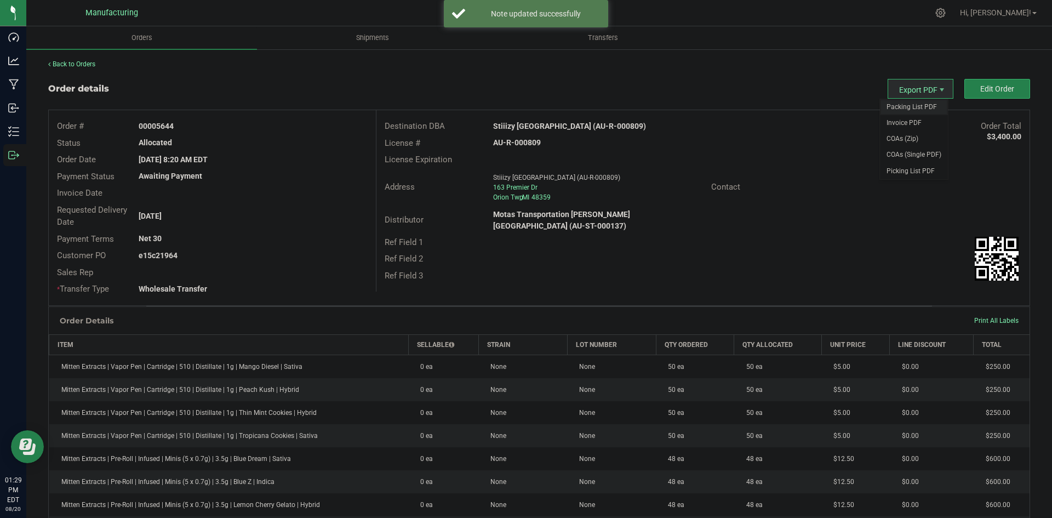
click at [909, 102] on span "Packing List PDF" at bounding box center [914, 107] width 68 height 16
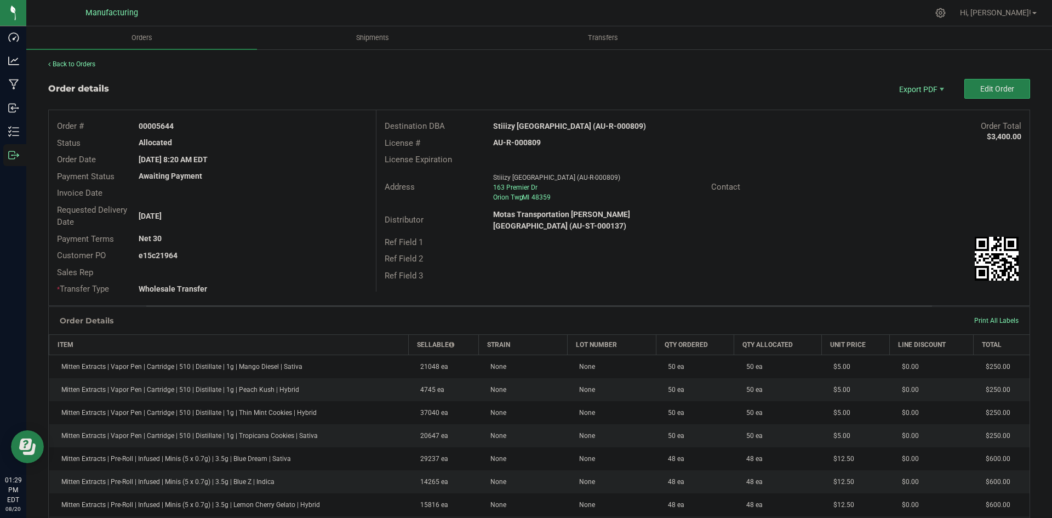
click at [540, 122] on strong "Stiiizy [GEOGRAPHIC_DATA] (AU-R-000809)" at bounding box center [569, 126] width 153 height 9
click at [540, 123] on strong "Stiiizy Battle Creek (AU-R-000809)" at bounding box center [569, 126] width 153 height 9
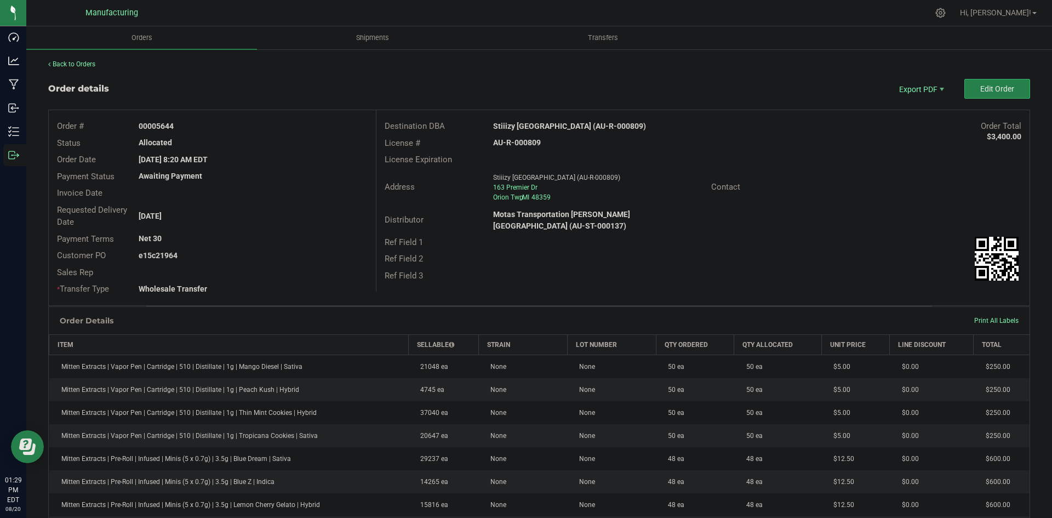
click at [526, 144] on strong "AU-R-000809" at bounding box center [517, 142] width 48 height 9
copy strong "AU-R-000809"
drag, startPoint x: 156, startPoint y: 124, endPoint x: 226, endPoint y: 128, distance: 70.3
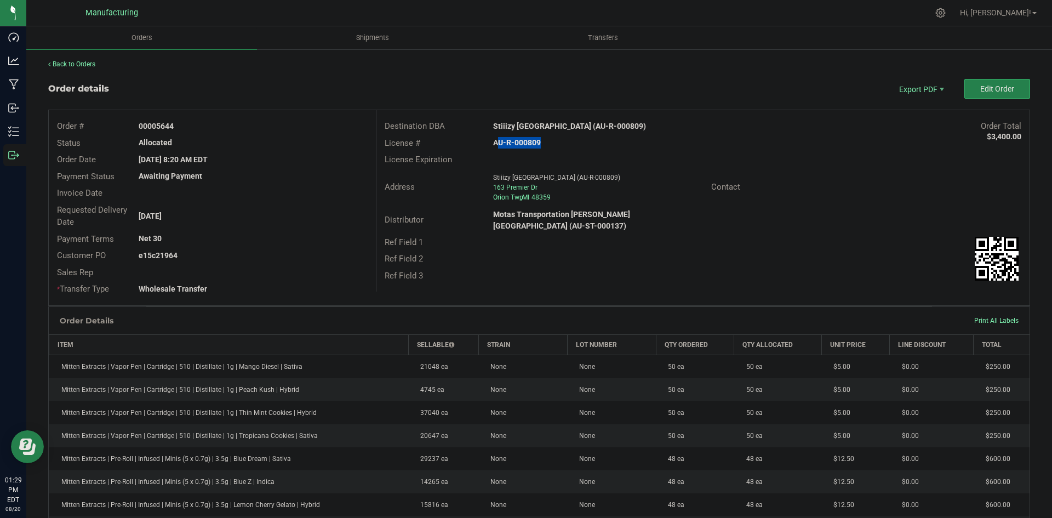
click at [225, 127] on div "00005644" at bounding box center [252, 127] width 245 height 12
copy strong "5644"
drag, startPoint x: 152, startPoint y: 257, endPoint x: 223, endPoint y: 261, distance: 70.3
click at [223, 261] on div "e15c21964" at bounding box center [252, 256] width 245 height 12
click at [182, 258] on div "e15c21964" at bounding box center [252, 256] width 245 height 12
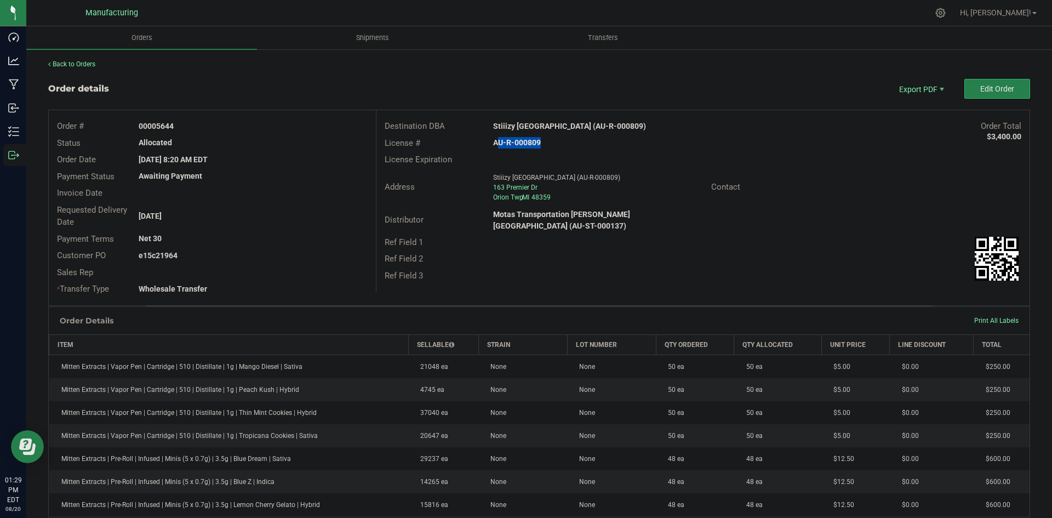
drag, startPoint x: 156, startPoint y: 257, endPoint x: 359, endPoint y: 263, distance: 203.5
click at [314, 259] on div "e15c21964" at bounding box center [252, 256] width 245 height 12
copy strong "21964"
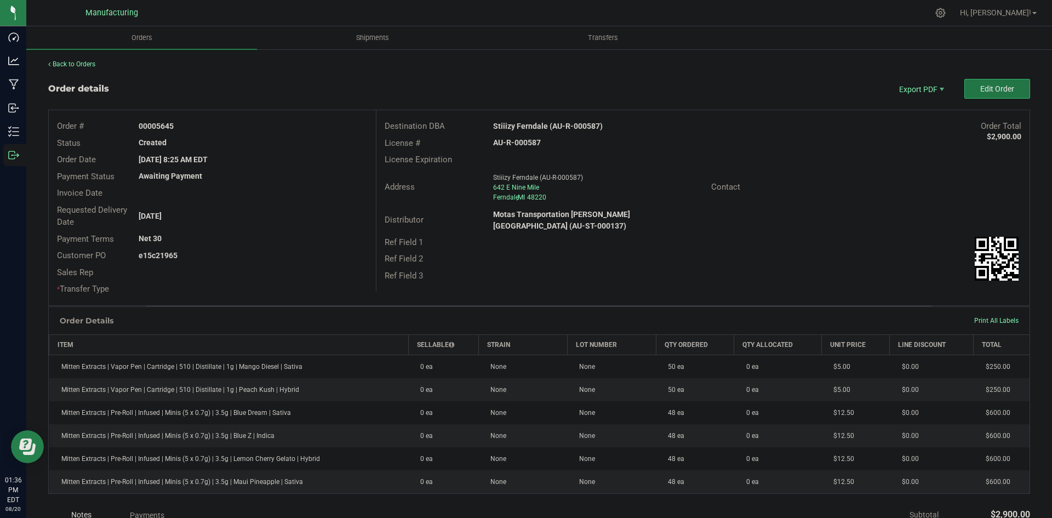
click at [966, 87] on button "Edit Order" at bounding box center [998, 89] width 66 height 20
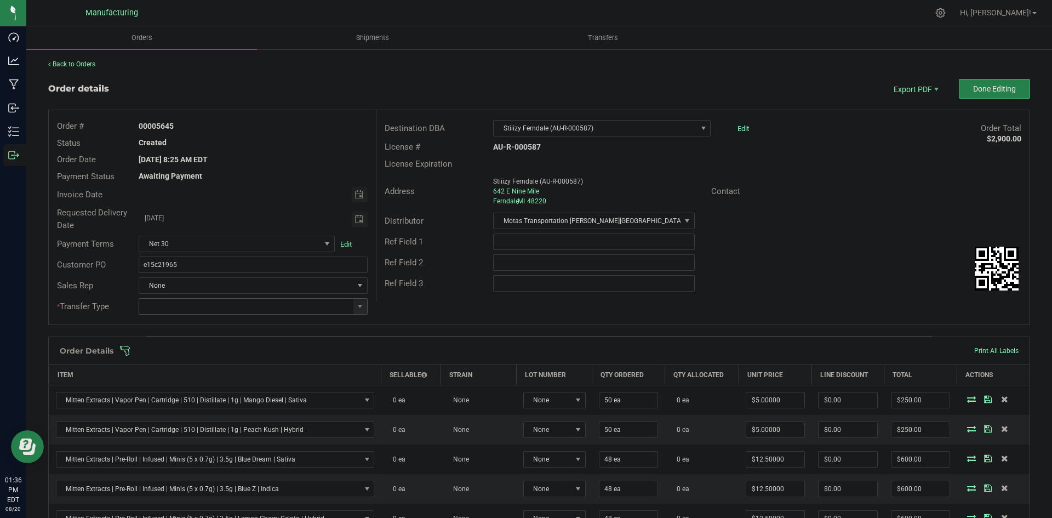
drag, startPoint x: 356, startPoint y: 301, endPoint x: 345, endPoint y: 311, distance: 14.7
click at [356, 301] on span at bounding box center [361, 306] width 14 height 15
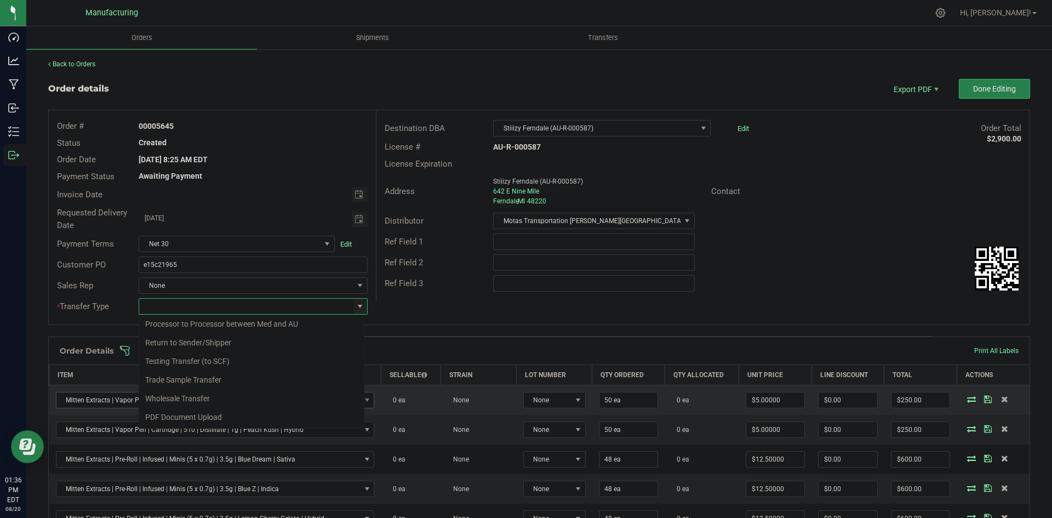
click at [164, 400] on li "Wholesale Transfer" at bounding box center [252, 398] width 226 height 19
type input "Wholesale Transfer"
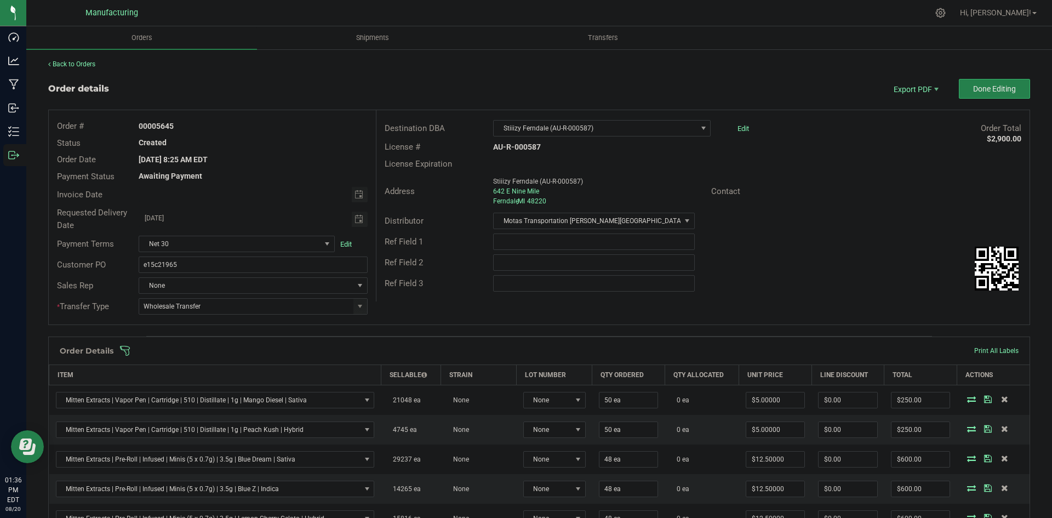
click at [408, 312] on div "Order # 00005645 Status Created Order Date [DATE] 8:25 AM EDT Payment Status Aw…" at bounding box center [539, 217] width 981 height 214
click at [465, 348] on span at bounding box center [610, 350] width 982 height 11
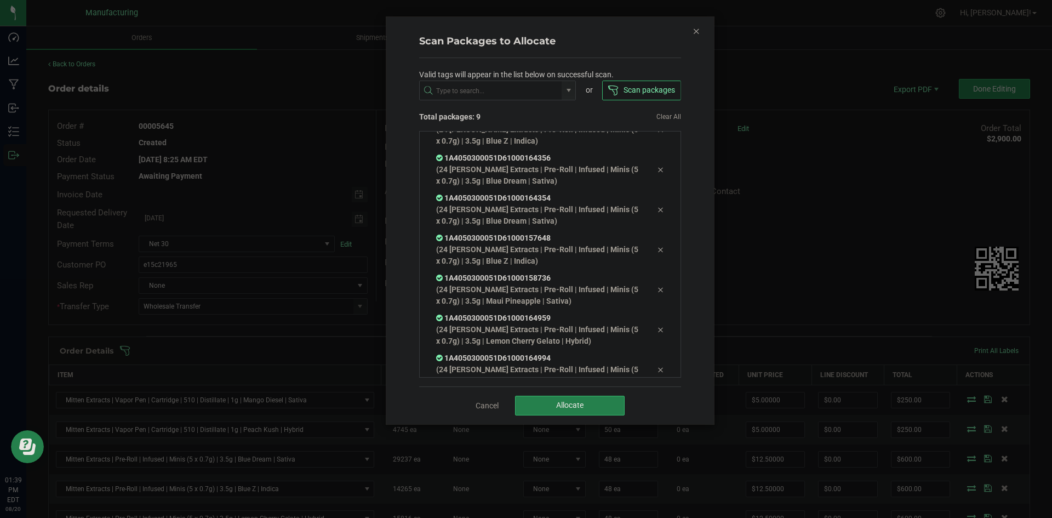
scroll to position [142, 0]
click at [562, 406] on span "Allocate" at bounding box center [569, 405] width 27 height 9
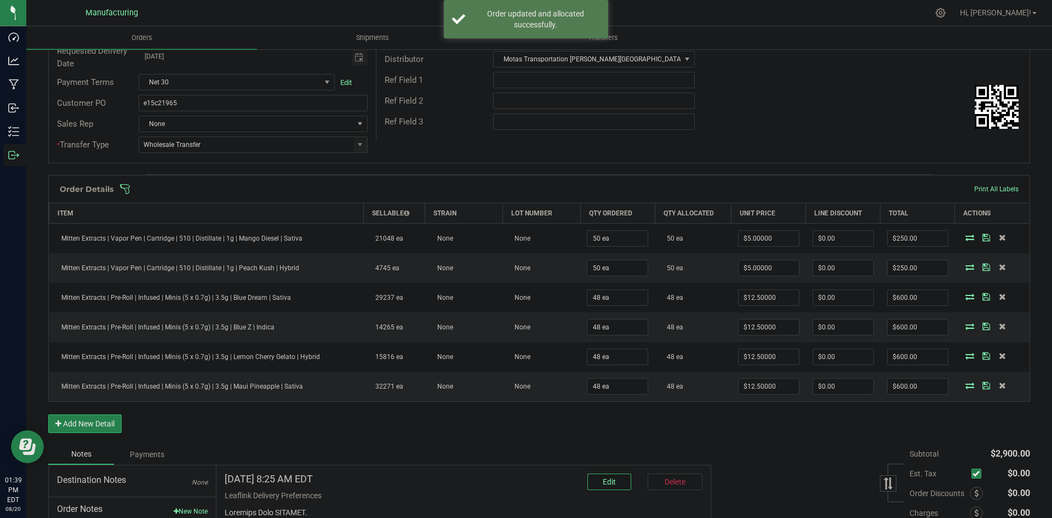
scroll to position [0, 0]
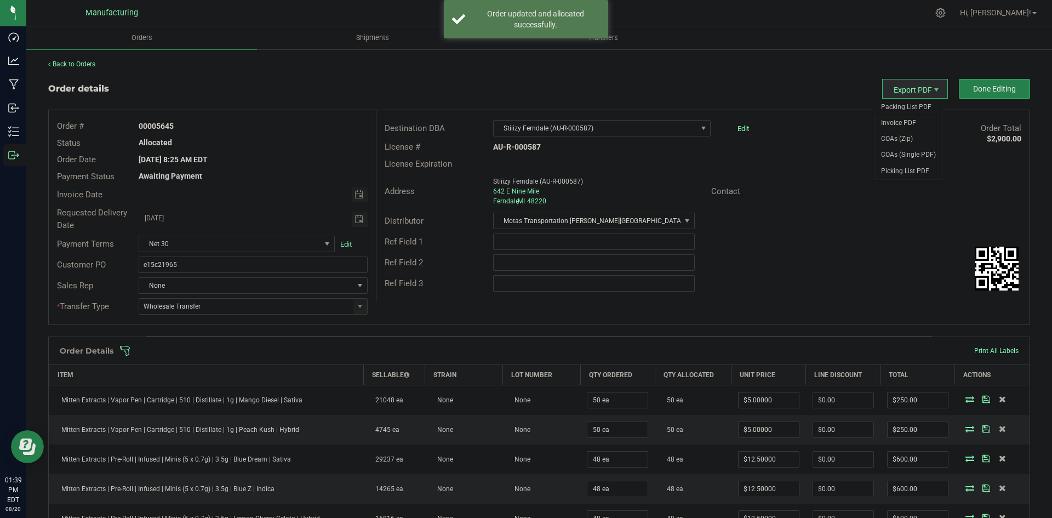
click at [909, 104] on span "Packing List PDF" at bounding box center [909, 107] width 68 height 16
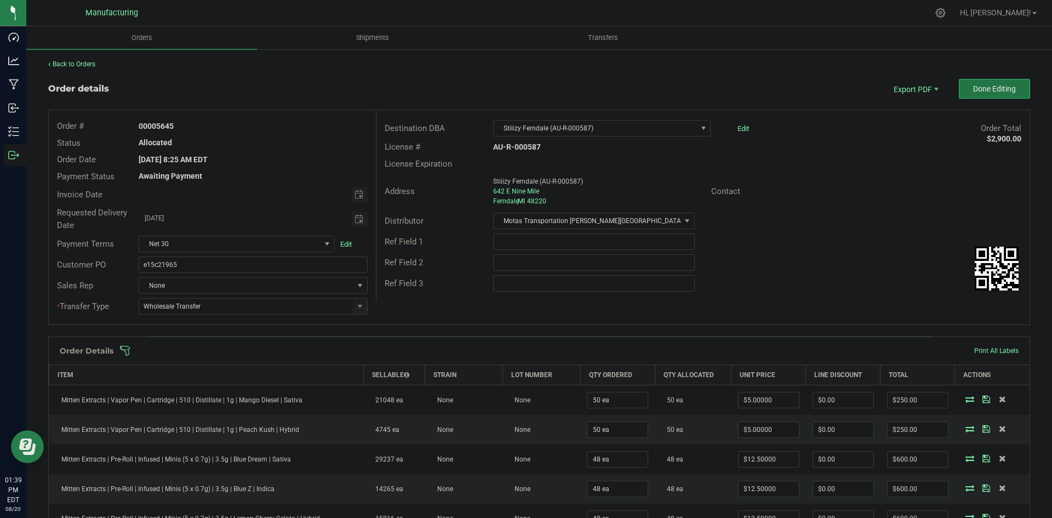
click at [975, 89] on span "Done Editing" at bounding box center [995, 88] width 43 height 9
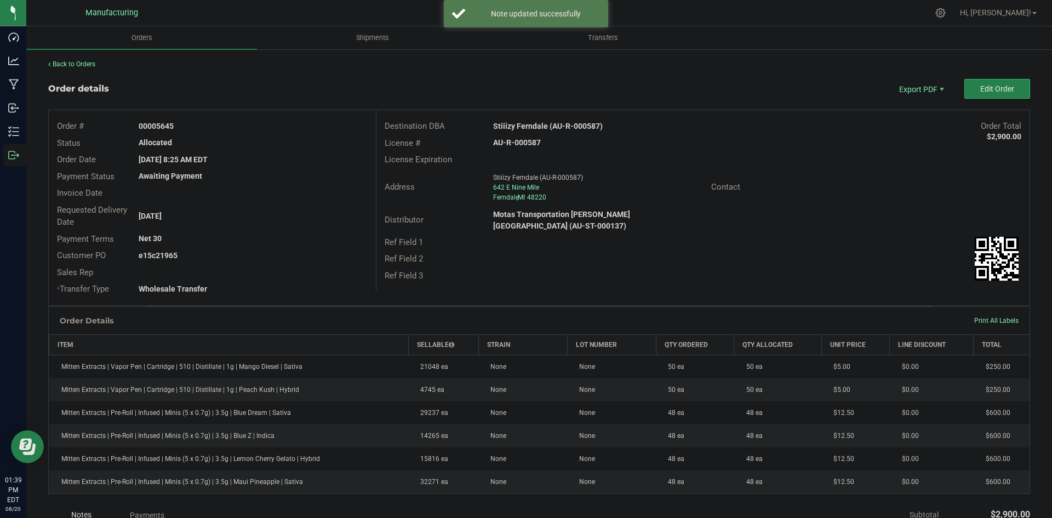
click at [512, 124] on strong "Stiiizy Ferndale (AU-R-000587)" at bounding box center [548, 126] width 110 height 9
copy strong "Stiiizy Ferndale (AU-R-000587)"
click at [506, 143] on strong "AU-R-000587" at bounding box center [517, 142] width 48 height 9
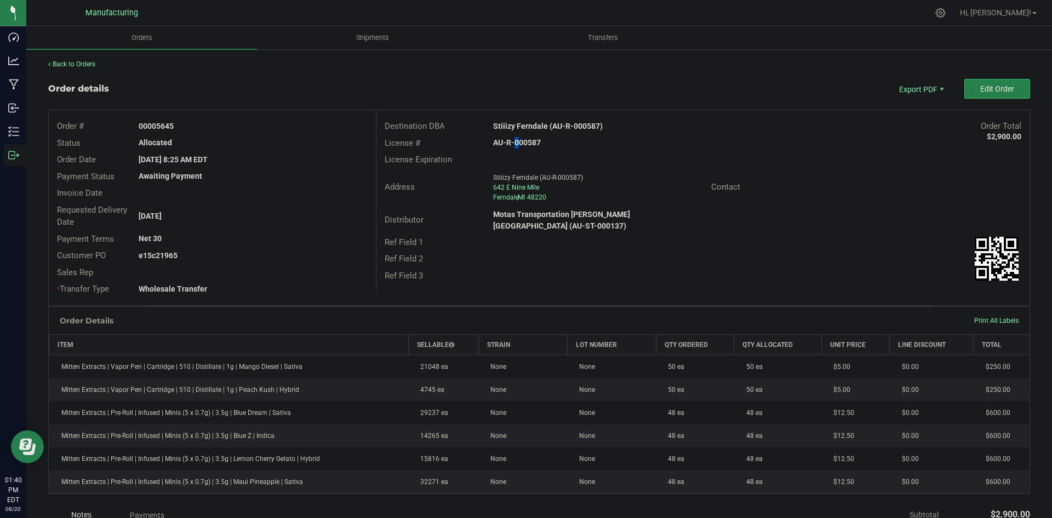
click at [506, 143] on strong "AU-R-000587" at bounding box center [517, 142] width 48 height 9
copy strong "AU-R-000587"
drag, startPoint x: 156, startPoint y: 124, endPoint x: 400, endPoint y: 149, distance: 245.8
click at [249, 128] on div "00005645" at bounding box center [252, 127] width 245 height 12
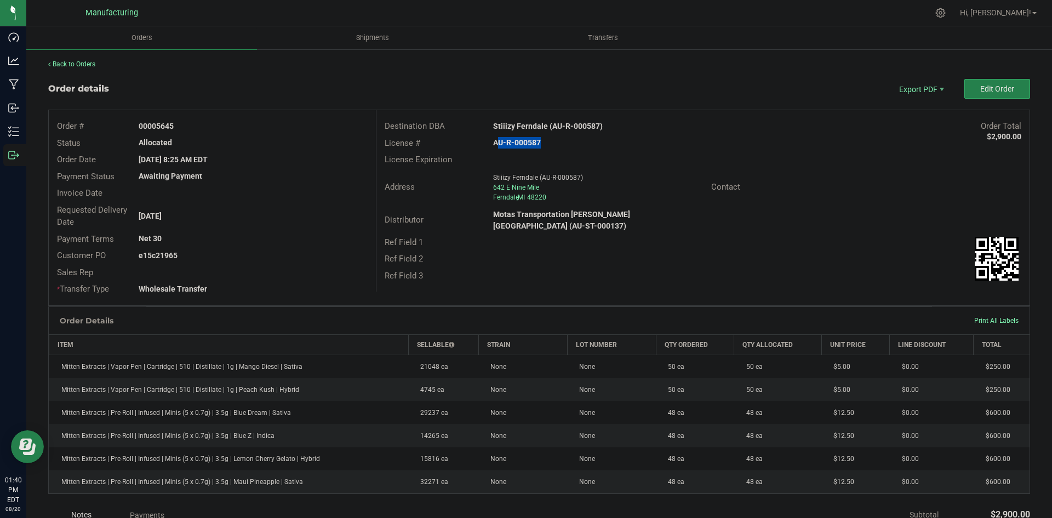
copy strong "5645"
drag, startPoint x: 155, startPoint y: 254, endPoint x: 349, endPoint y: 266, distance: 194.4
click at [335, 265] on div "Order # 00005645 Status Allocated Order Date Aug 12, 2025 8:25 AM EDT Payment S…" at bounding box center [212, 207] width 327 height 195
copy div "21965 Sales Rep"
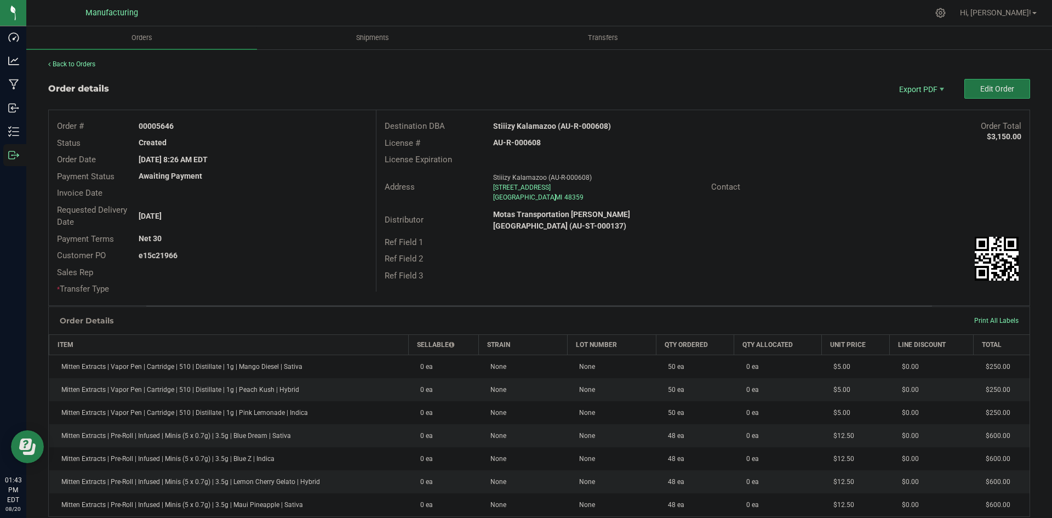
click at [999, 92] on span "Edit Order" at bounding box center [998, 88] width 34 height 9
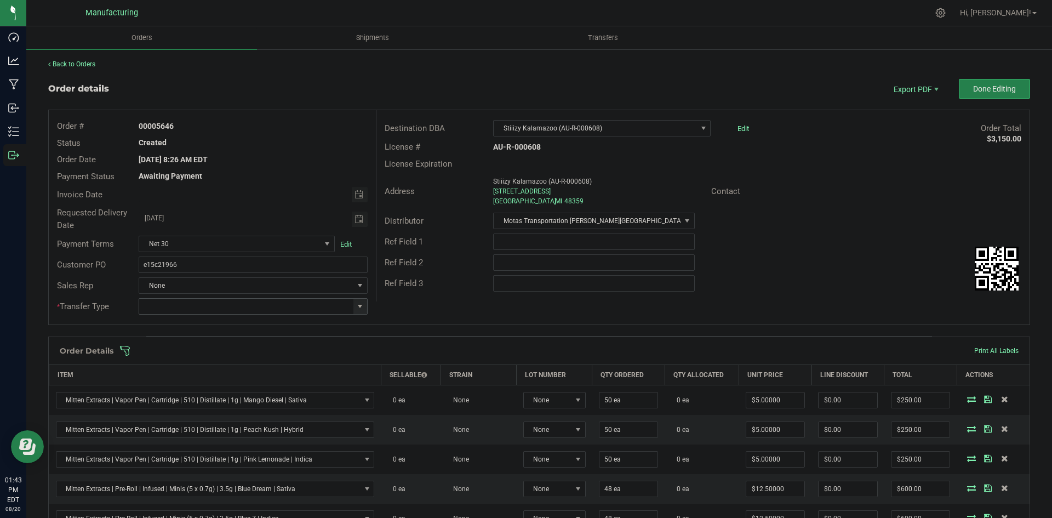
click at [357, 309] on span at bounding box center [360, 306] width 9 height 9
click at [170, 402] on li "Wholesale Transfer" at bounding box center [252, 398] width 226 height 19
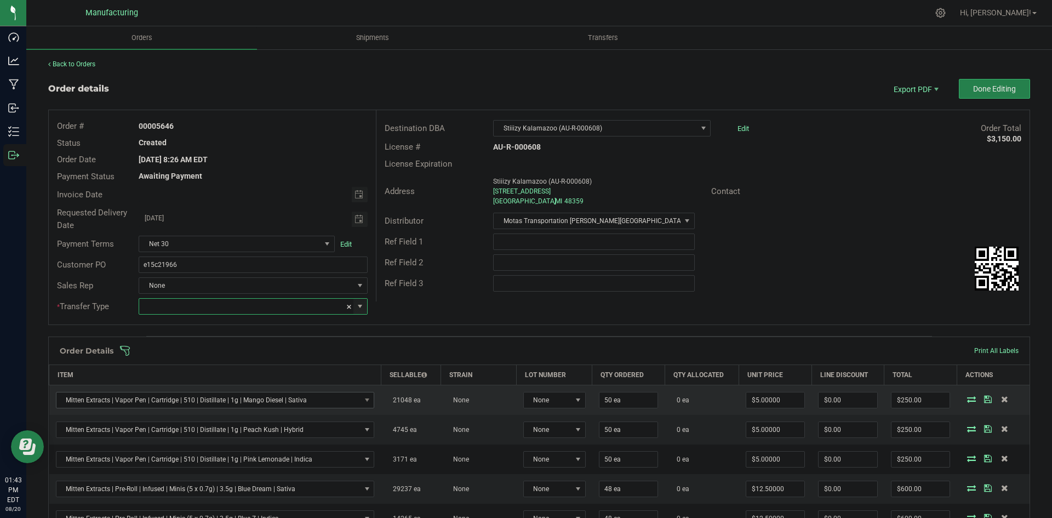
type input "Wholesale Transfer"
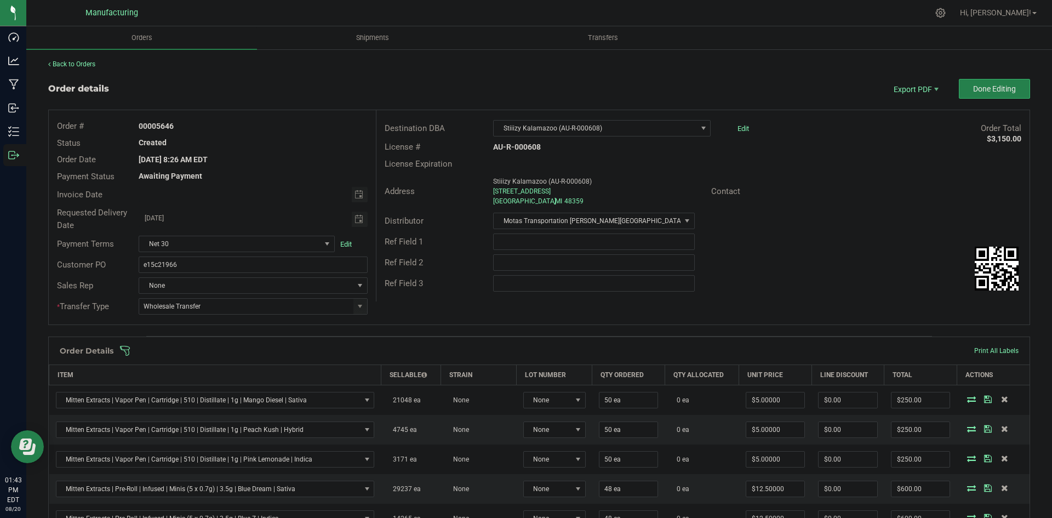
click at [466, 306] on div "Order # 00005646 Status Created Order Date [DATE] 8:26 AM EDT Payment Status Aw…" at bounding box center [539, 217] width 981 height 214
click at [440, 352] on span at bounding box center [610, 350] width 982 height 11
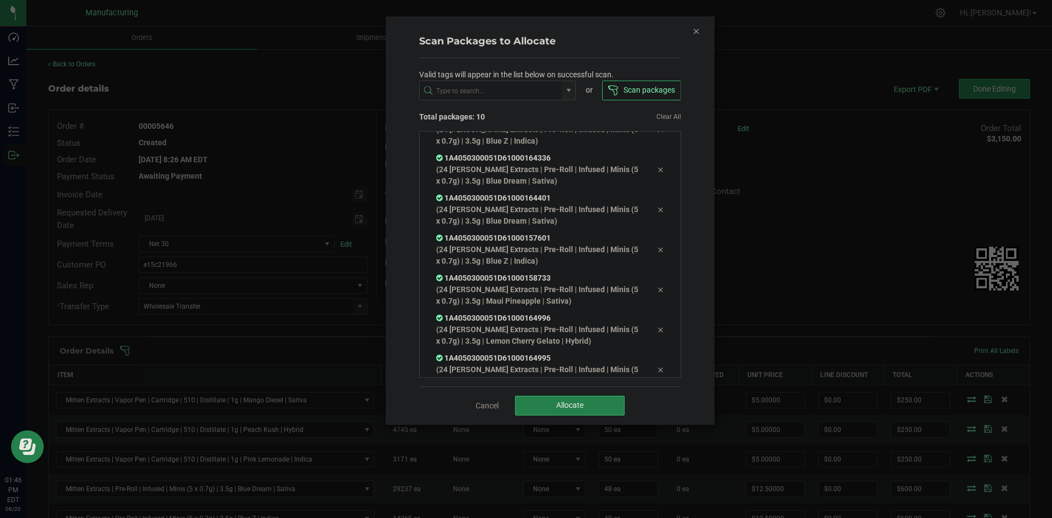
scroll to position [182, 0]
click at [555, 405] on button "Allocate" at bounding box center [570, 406] width 110 height 20
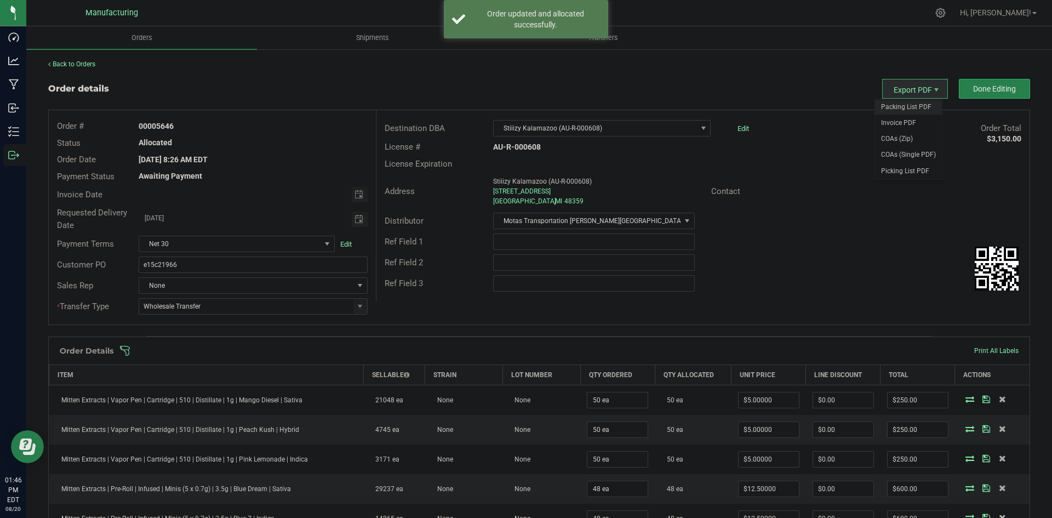
click at [895, 101] on span "Packing List PDF" at bounding box center [909, 107] width 68 height 16
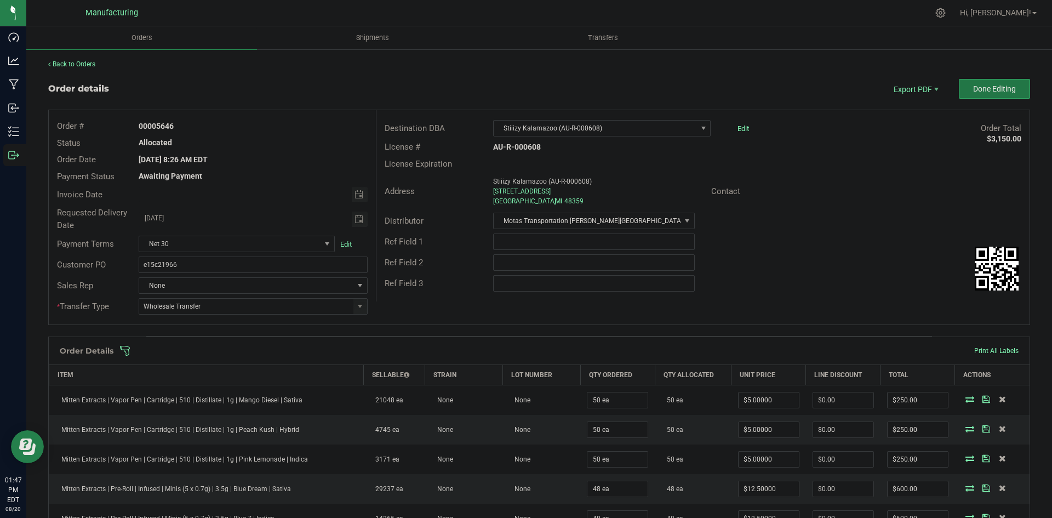
click at [966, 95] on button "Done Editing" at bounding box center [994, 89] width 71 height 20
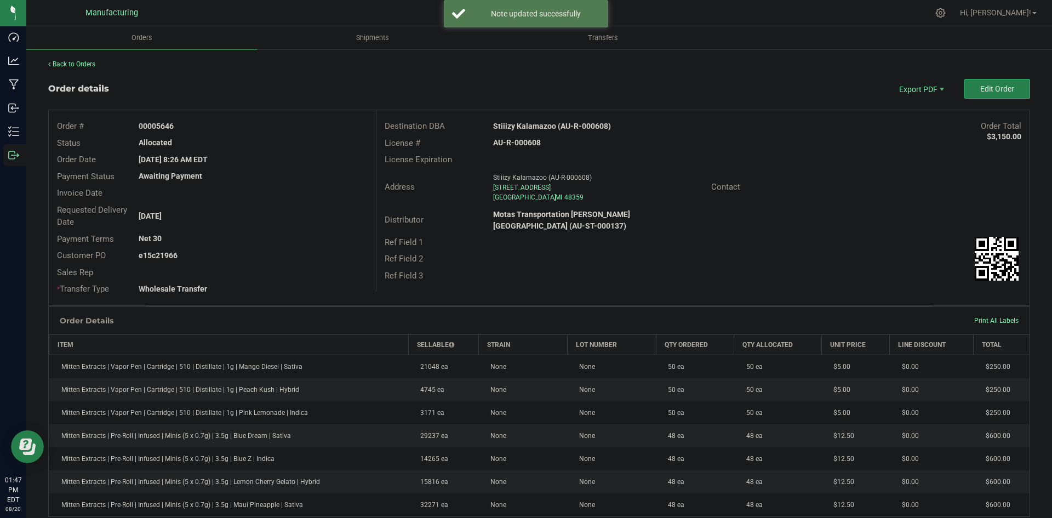
click at [531, 127] on strong "Stiiizy Kalamazoo (AU-R-000608)" at bounding box center [552, 126] width 118 height 9
copy strong "Stiiizy Kalamazoo (AU-R-000608)"
click at [518, 142] on strong "AU-R-000608" at bounding box center [517, 142] width 48 height 9
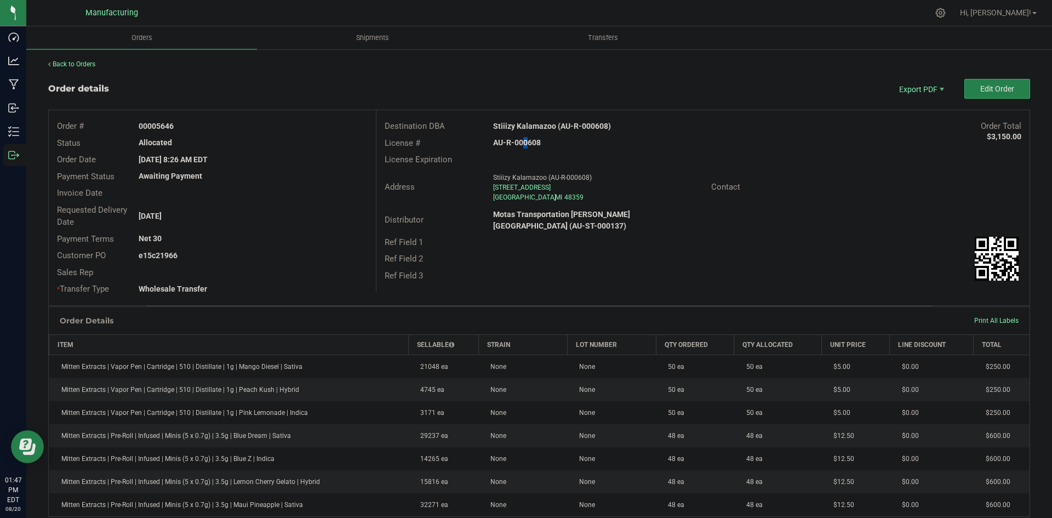
click at [518, 142] on strong "AU-R-000608" at bounding box center [517, 142] width 48 height 9
copy strong "AU-R-000608"
drag, startPoint x: 154, startPoint y: 125, endPoint x: 260, endPoint y: 131, distance: 106.0
click at [236, 126] on div "00005646" at bounding box center [252, 127] width 245 height 12
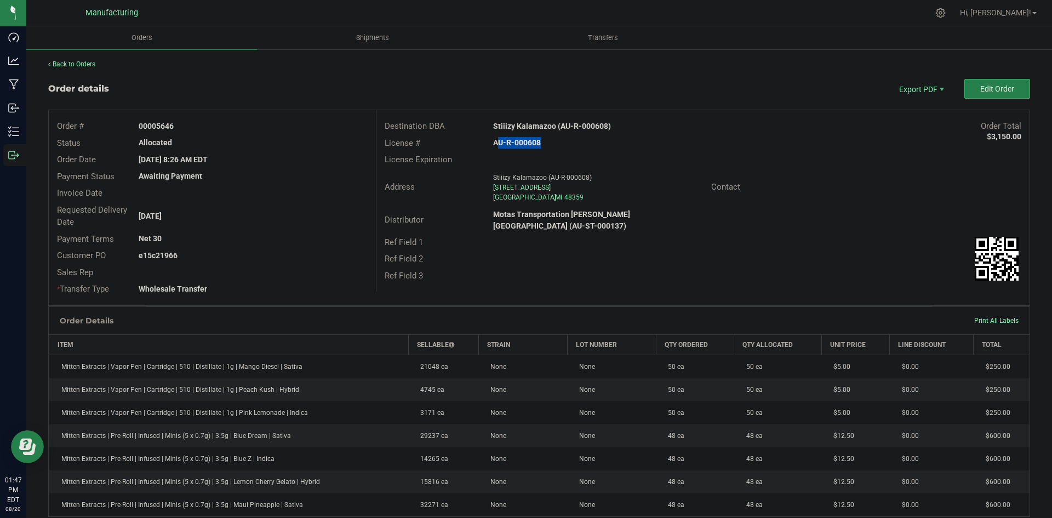
copy strong "5646"
drag, startPoint x: 156, startPoint y: 254, endPoint x: 233, endPoint y: 257, distance: 77.3
click at [232, 257] on div "e15c21966" at bounding box center [252, 256] width 245 height 12
copy strong "21966"
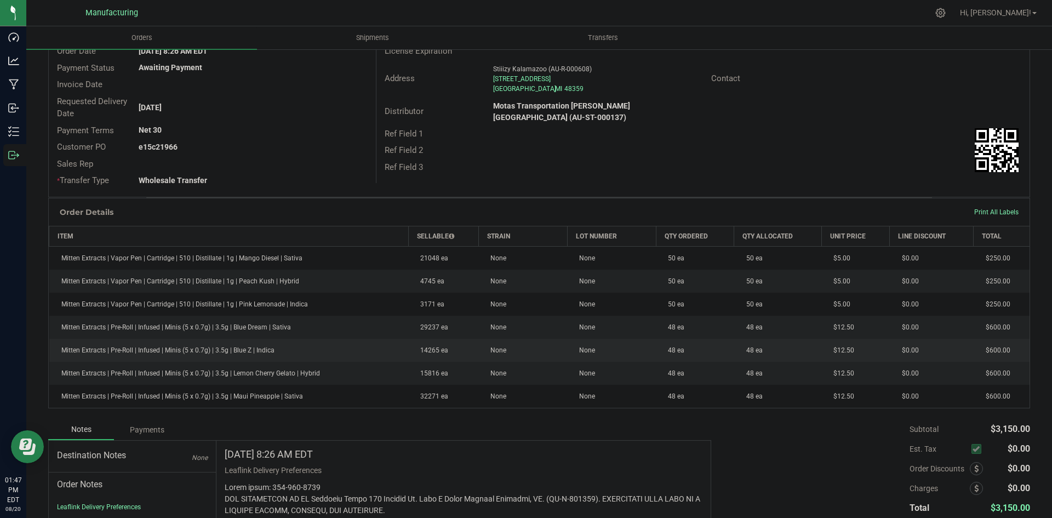
scroll to position [219, 0]
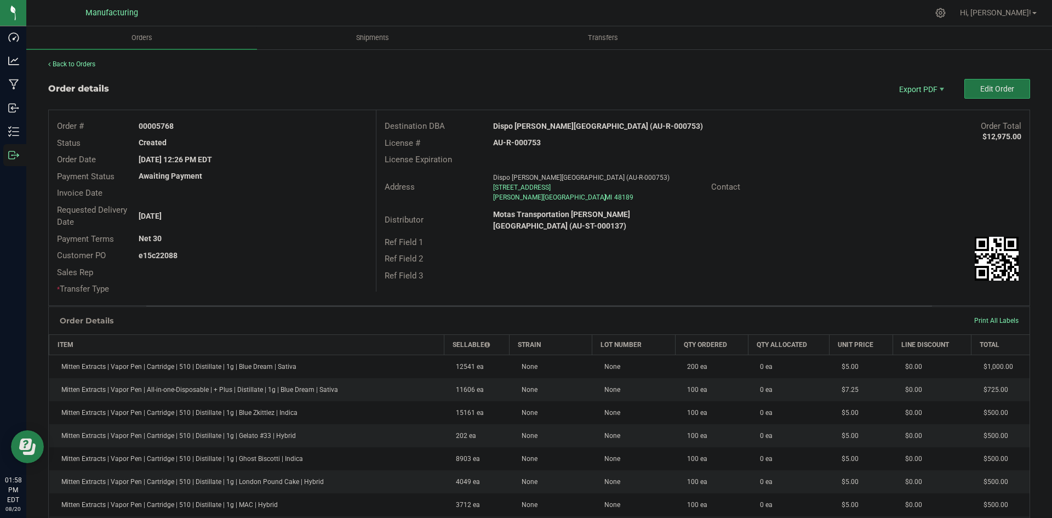
click at [981, 91] on span "Edit Order" at bounding box center [998, 88] width 34 height 9
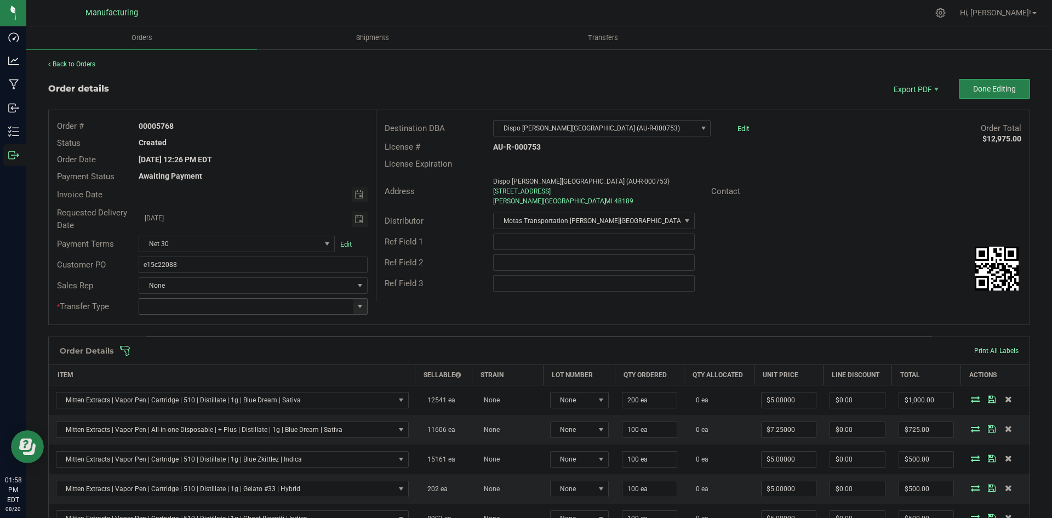
click at [356, 310] on span at bounding box center [360, 306] width 9 height 9
click at [198, 406] on li "Wholesale Transfer" at bounding box center [252, 398] width 226 height 19
type input "Wholesale Transfer"
click at [425, 306] on div "Order # 00005768 Status Created Order Date [DATE] 12:26 PM EDT Payment Status A…" at bounding box center [539, 217] width 981 height 214
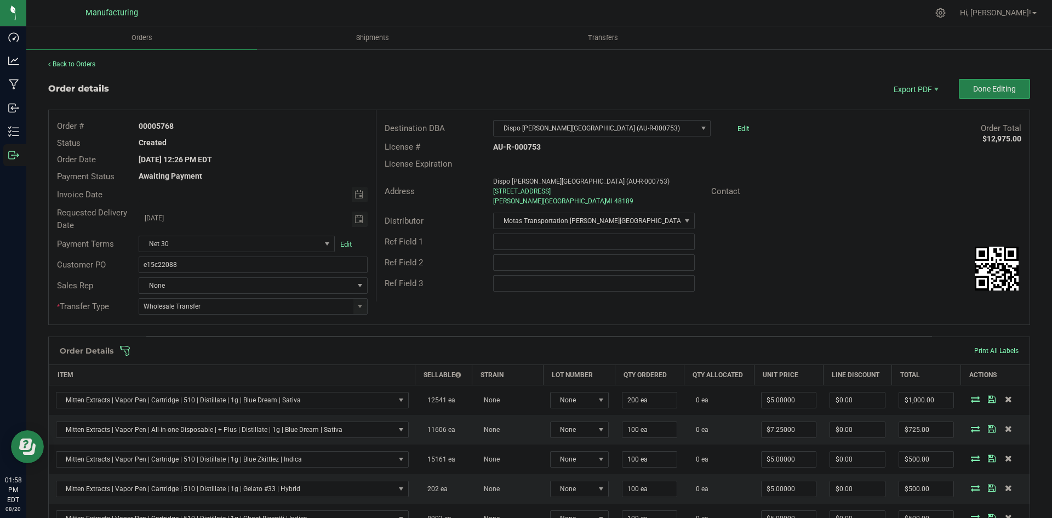
click at [388, 348] on span at bounding box center [610, 350] width 982 height 11
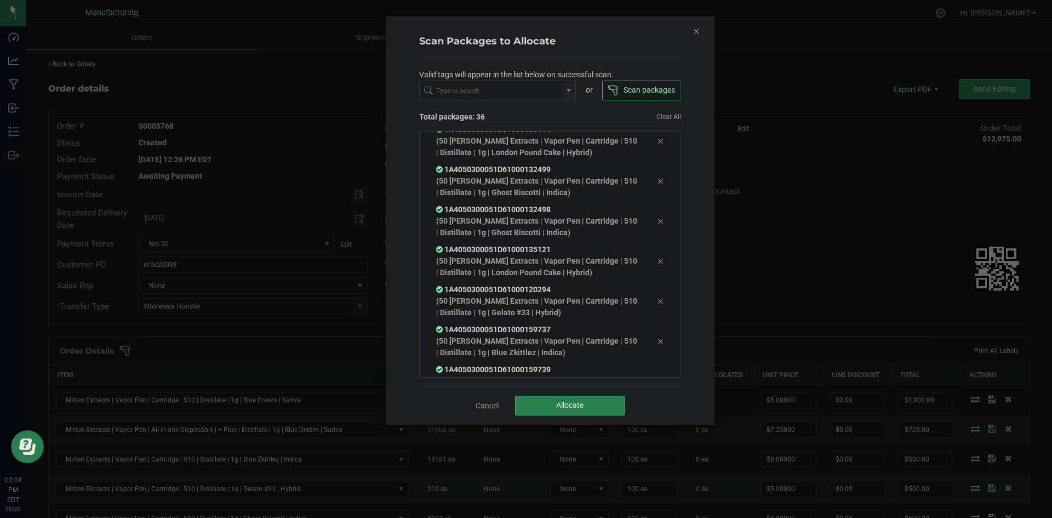
scroll to position [1245, 0]
click at [600, 398] on button "Allocate" at bounding box center [570, 406] width 110 height 20
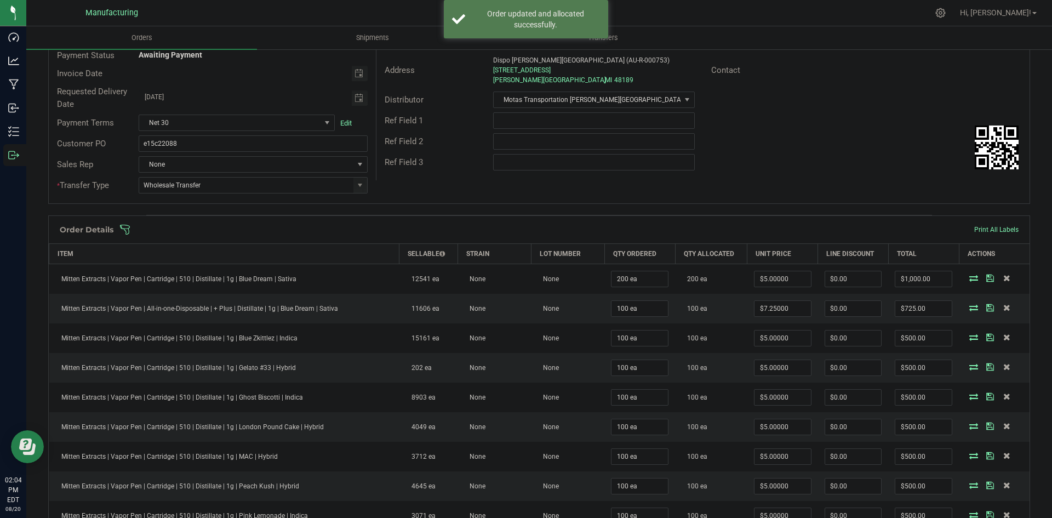
scroll to position [0, 0]
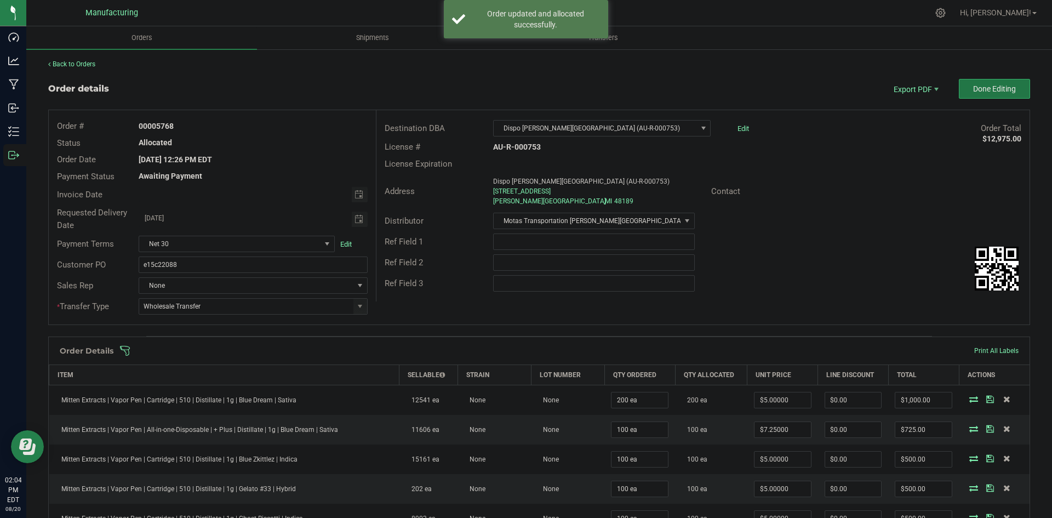
click at [978, 88] on span "Done Editing" at bounding box center [995, 88] width 43 height 9
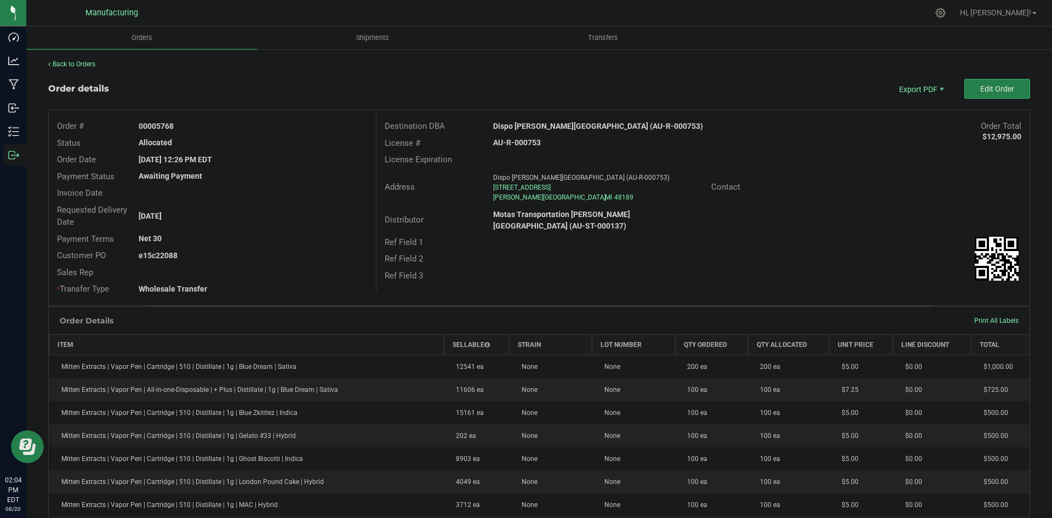
click at [538, 123] on strong "Dispo [PERSON_NAME][GEOGRAPHIC_DATA] (AU-R-000753)" at bounding box center [598, 126] width 210 height 9
copy strong "Dispo [PERSON_NAME][GEOGRAPHIC_DATA] (AU-R-000753)"
click at [525, 144] on strong "AU-R-000753" at bounding box center [517, 142] width 48 height 9
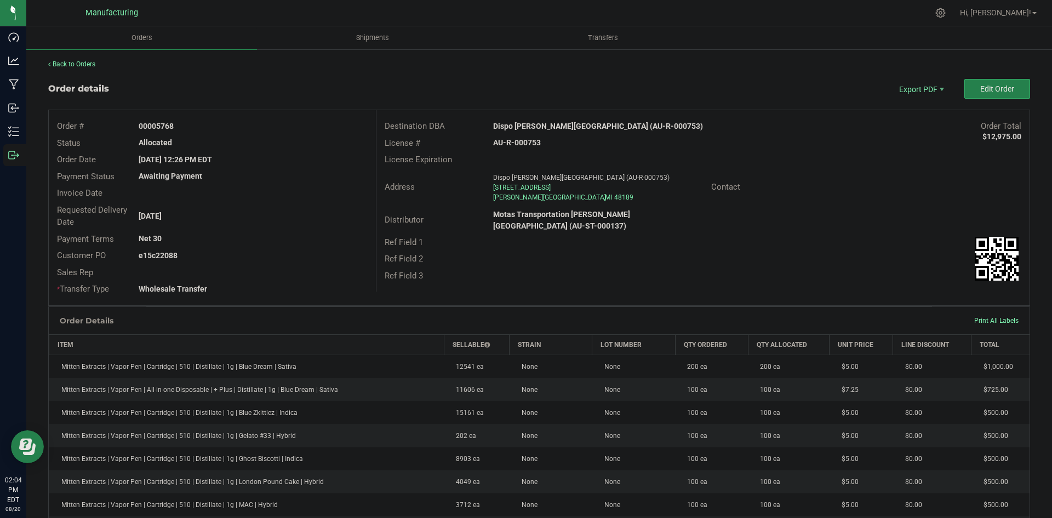
click at [525, 144] on strong "AU-R-000753" at bounding box center [517, 142] width 48 height 9
copy strong "AU-R-000753"
drag, startPoint x: 155, startPoint y: 125, endPoint x: 311, endPoint y: 134, distance: 156.5
click at [311, 134] on div "Order # 00005768 Status Allocated Order Date [DATE] 12:26 PM EDT Payment Status…" at bounding box center [212, 207] width 327 height 195
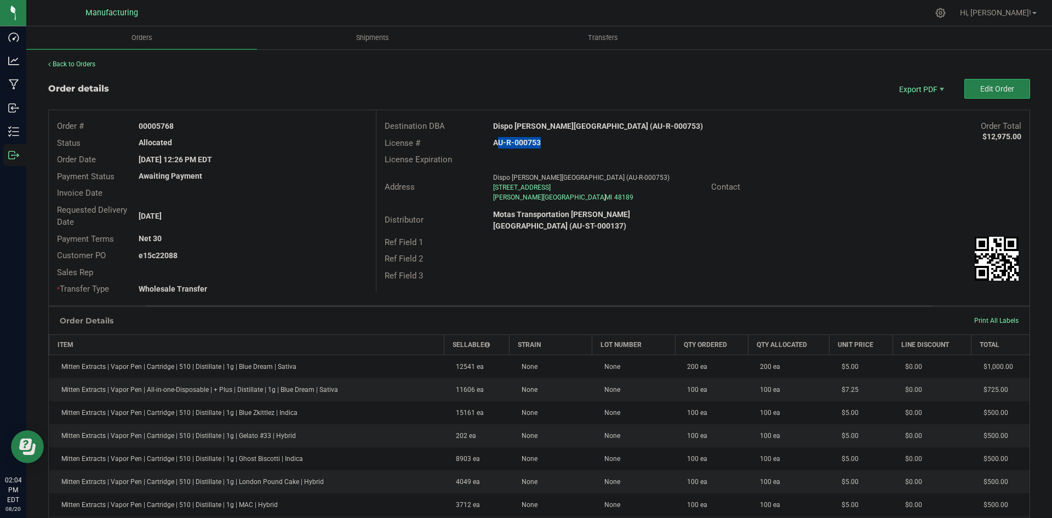
copy div "5768 Status Allocated"
click at [265, 230] on div "Order # 00005768 Status Allocated Order Date [DATE] 12:26 PM EDT Payment Status…" at bounding box center [212, 207] width 327 height 195
drag, startPoint x: 157, startPoint y: 254, endPoint x: 285, endPoint y: 258, distance: 127.8
click at [257, 257] on div "e15c22088" at bounding box center [252, 256] width 245 height 12
copy strong "22088"
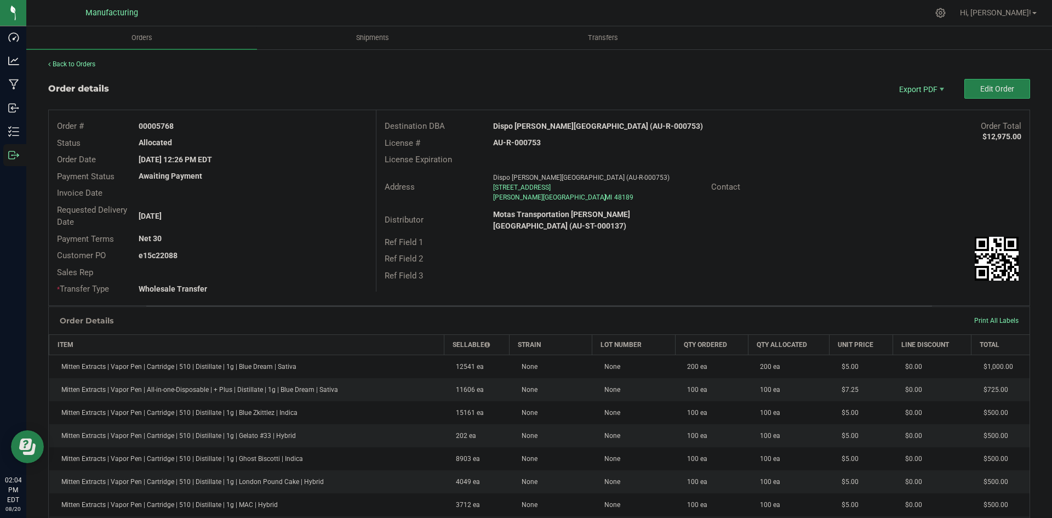
drag, startPoint x: 636, startPoint y: 265, endPoint x: 779, endPoint y: 295, distance: 146.2
click at [640, 267] on div "Ref Field 3" at bounding box center [703, 275] width 653 height 17
click at [908, 106] on span "Packing List PDF" at bounding box center [914, 107] width 68 height 16
